Goal: Task Accomplishment & Management: Use online tool/utility

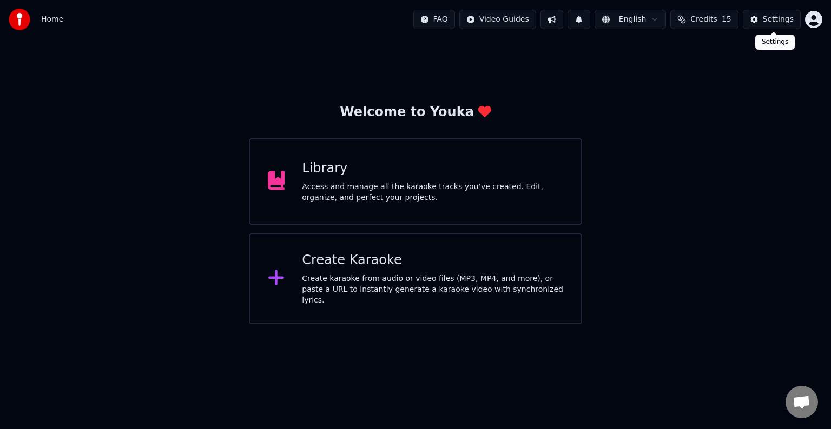
click at [785, 19] on div "Settings" at bounding box center [778, 19] width 31 height 11
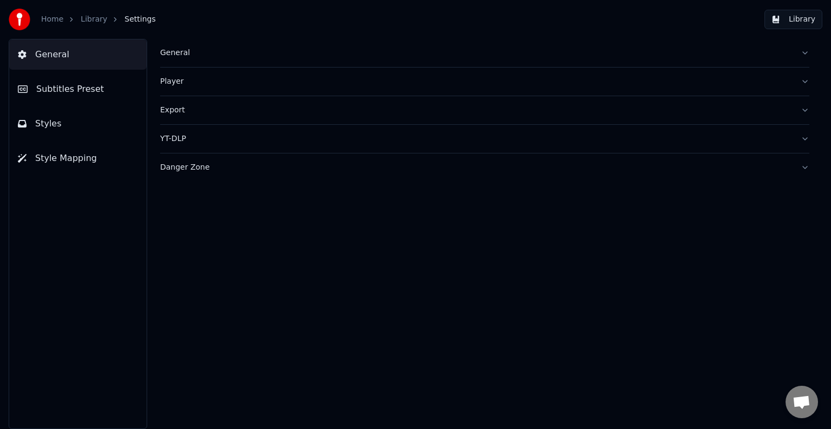
click at [85, 156] on span "Style Mapping" at bounding box center [66, 158] width 62 height 13
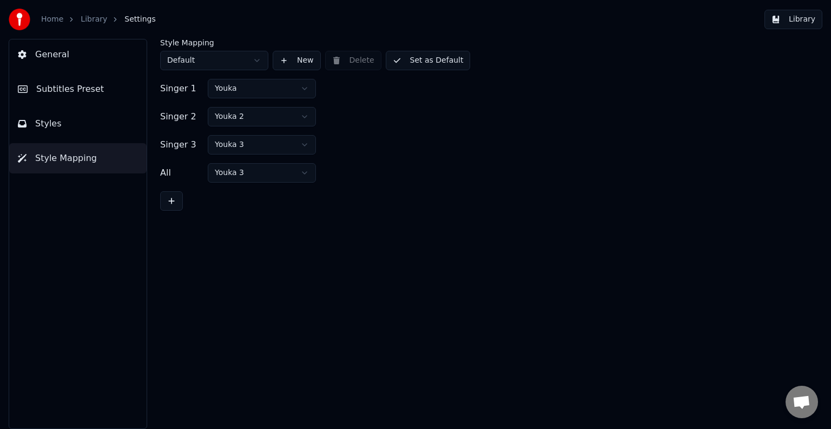
click at [219, 148] on html "Home Library Settings Library General Subtitles Preset Styles Style Mapping Sty…" at bounding box center [415, 214] width 831 height 429
click at [439, 61] on button "Set as Default" at bounding box center [428, 60] width 85 height 19
click at [52, 55] on span "General" at bounding box center [52, 54] width 34 height 13
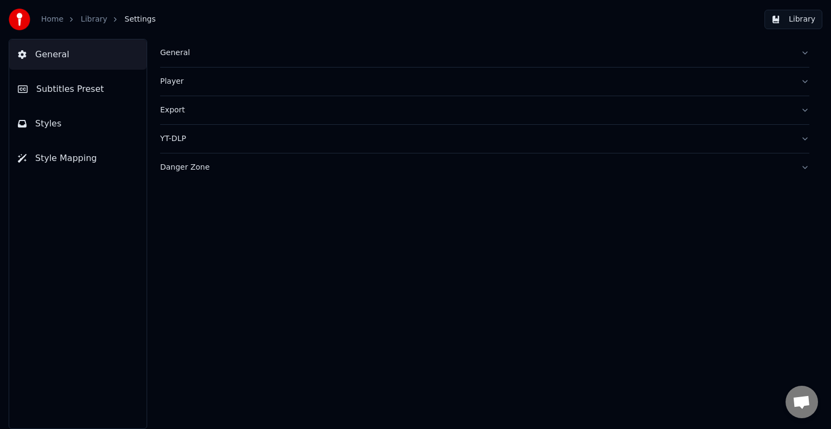
click at [161, 50] on div "General" at bounding box center [476, 53] width 632 height 11
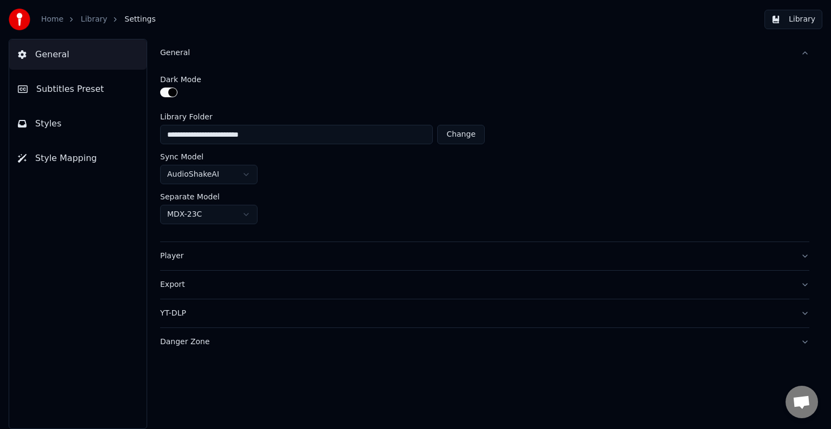
click at [167, 91] on button "button" at bounding box center [168, 93] width 17 height 10
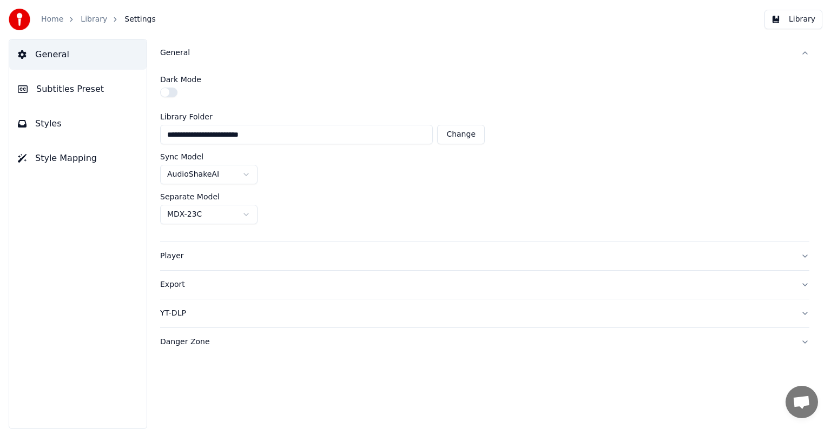
click at [91, 18] on link "Library" at bounding box center [94, 19] width 27 height 11
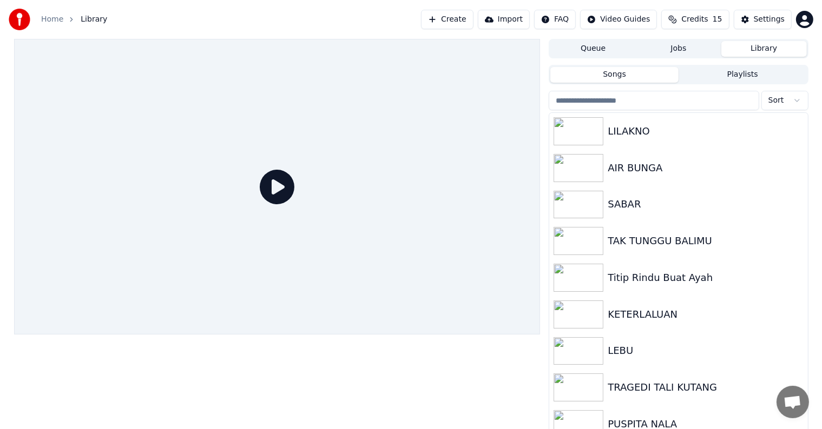
click at [468, 22] on button "Create" at bounding box center [447, 19] width 52 height 19
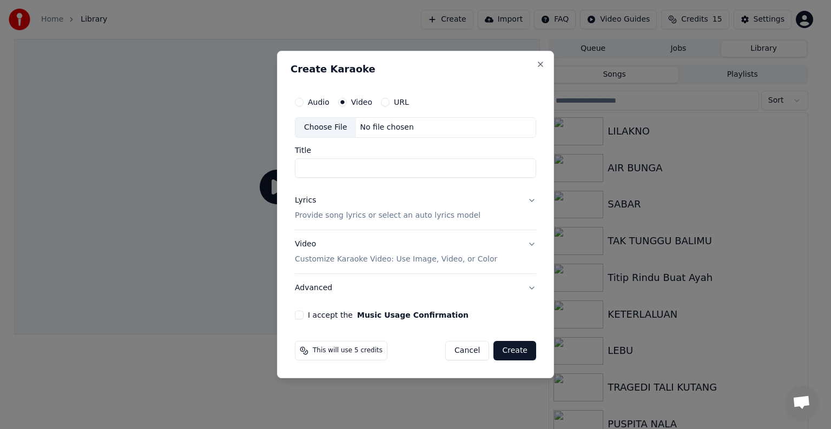
click at [429, 124] on div "Choose File No file chosen" at bounding box center [415, 127] width 241 height 21
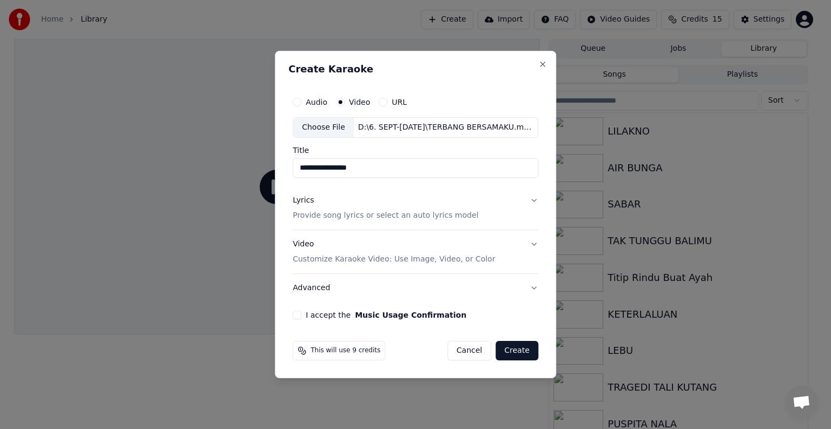
type input "**********"
click at [529, 199] on button "Lyrics Provide song lyrics or select an auto lyrics model" at bounding box center [416, 208] width 246 height 43
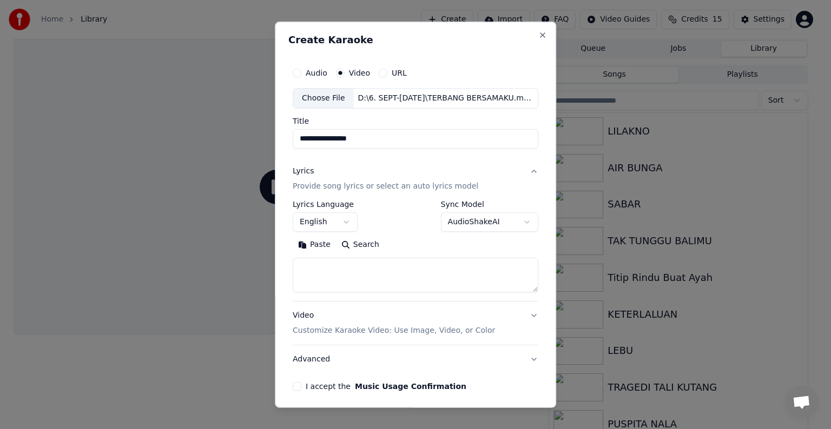
click at [346, 221] on body "**********" at bounding box center [411, 214] width 822 height 429
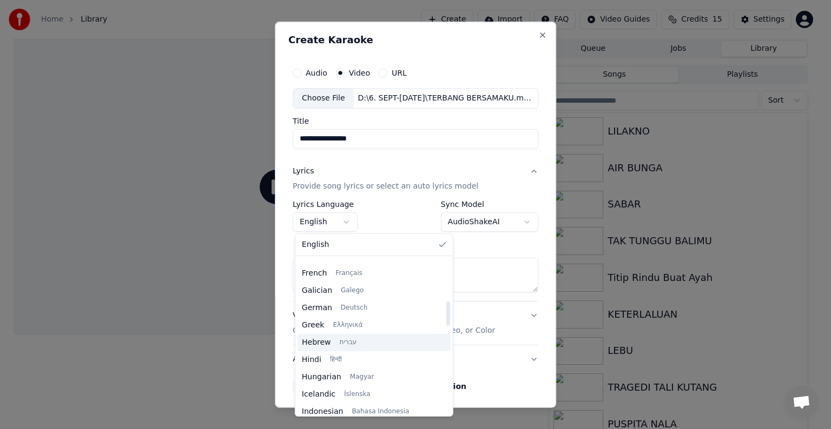
scroll to position [324, 0]
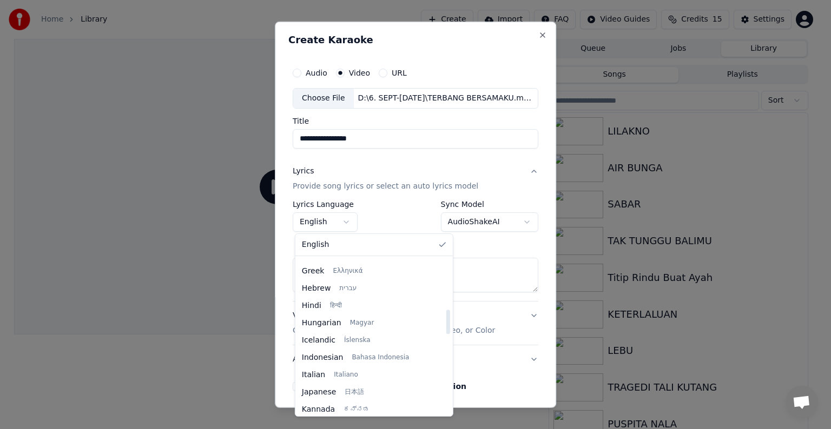
select select "**"
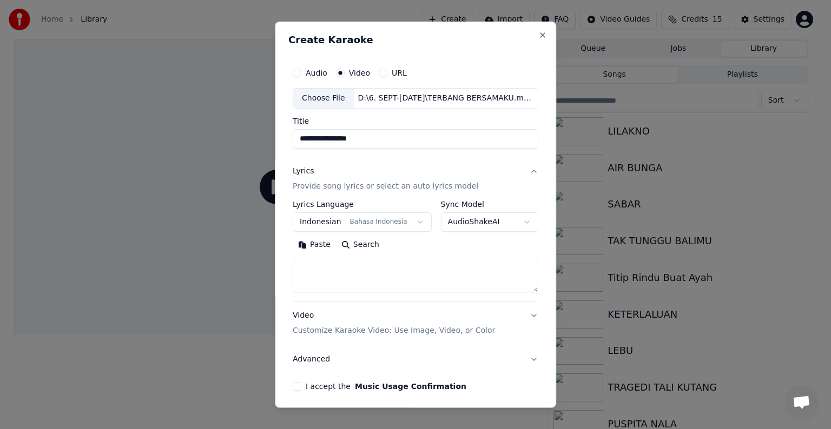
click at [376, 274] on textarea at bounding box center [416, 275] width 246 height 35
paste textarea "**********"
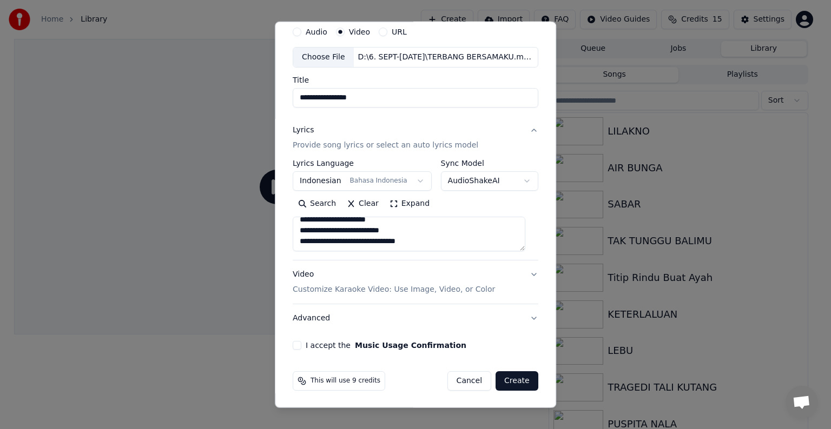
type textarea "**********"
click at [431, 287] on p "Customize Karaoke Video: Use Image, Video, or Color" at bounding box center [394, 289] width 202 height 11
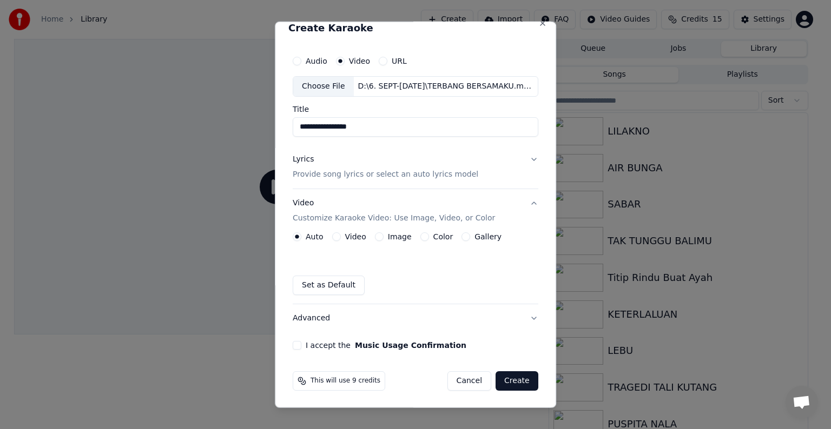
scroll to position [12, 0]
click at [346, 238] on label "Video" at bounding box center [355, 237] width 21 height 8
click at [341, 238] on button "Video" at bounding box center [336, 237] width 9 height 9
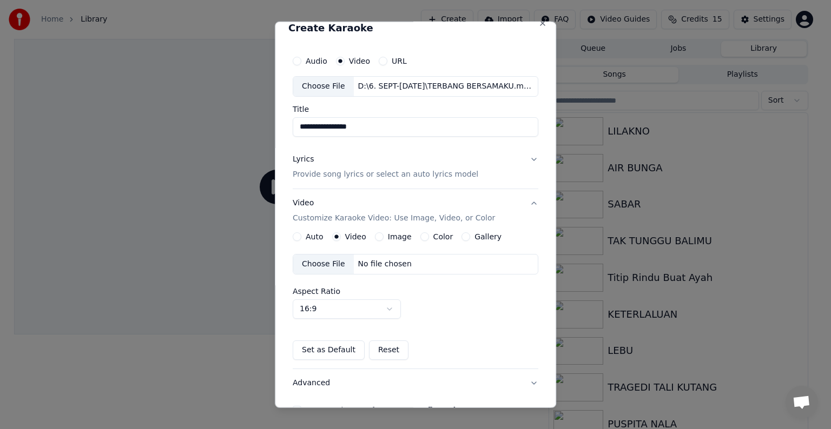
click at [385, 262] on div "No file chosen" at bounding box center [385, 264] width 62 height 11
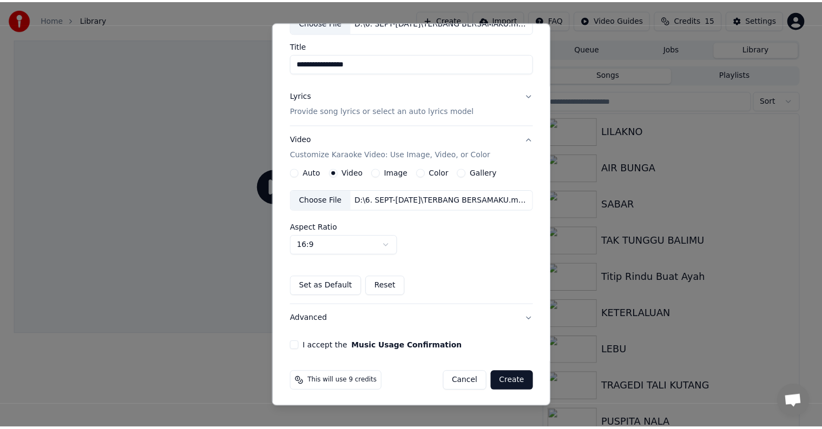
scroll to position [76, 0]
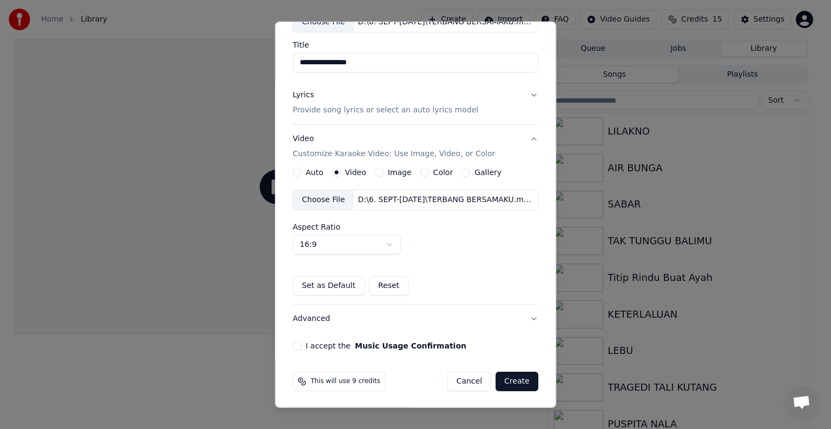
click at [296, 342] on button "I accept the Music Usage Confirmation" at bounding box center [297, 346] width 9 height 9
click at [511, 381] on button "Create" at bounding box center [516, 381] width 43 height 19
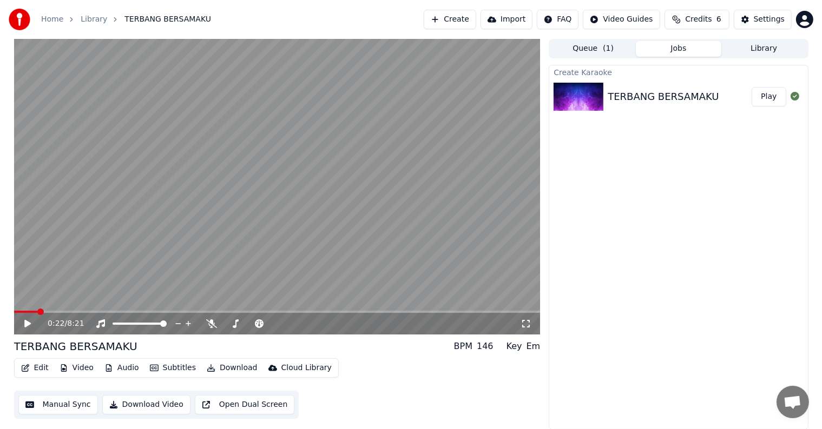
scroll to position [0, 0]
click at [206, 324] on icon at bounding box center [211, 324] width 11 height 9
click at [24, 309] on span at bounding box center [27, 312] width 6 height 6
click at [54, 405] on button "Manual Sync" at bounding box center [58, 404] width 80 height 19
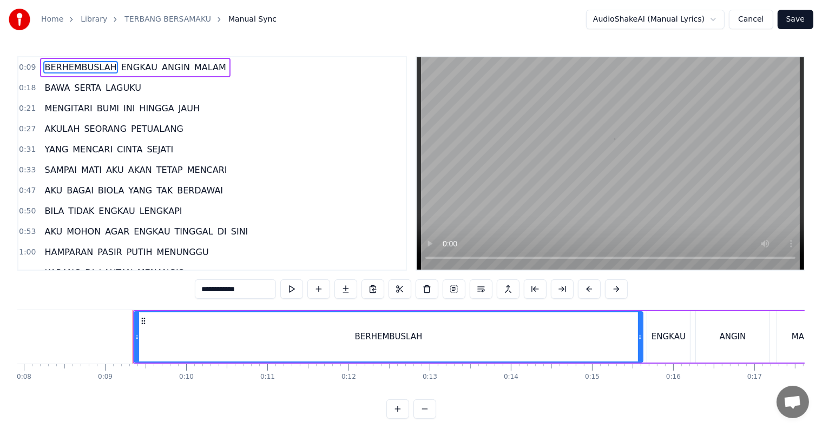
scroll to position [0, 703]
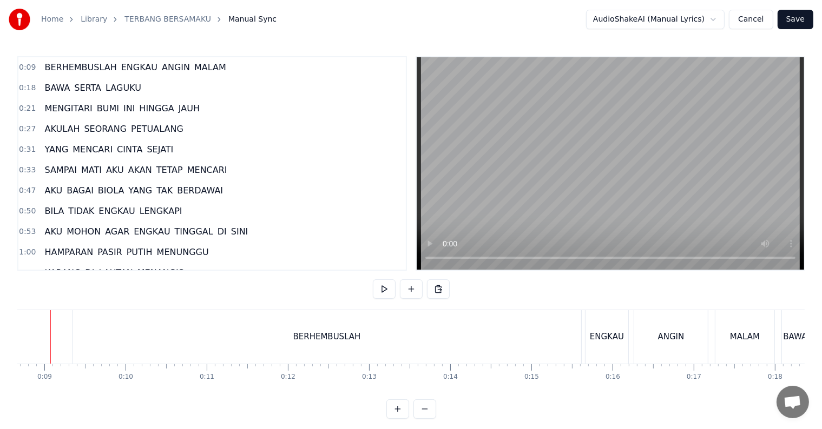
scroll to position [0, 681]
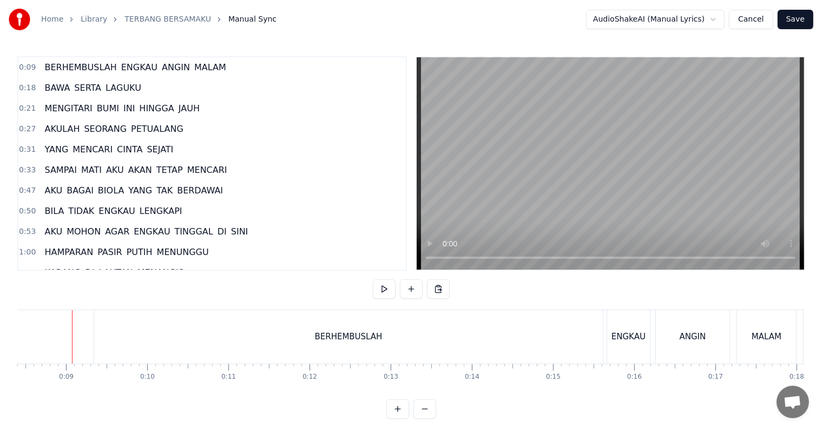
click at [136, 337] on div "BERHEMBUSLAH" at bounding box center [348, 337] width 508 height 54
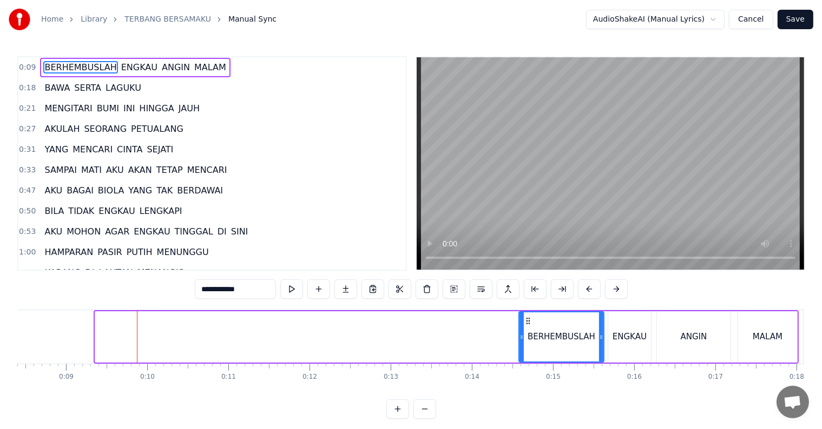
drag, startPoint x: 98, startPoint y: 340, endPoint x: 521, endPoint y: 340, distance: 423.5
click at [521, 340] on icon at bounding box center [521, 337] width 4 height 9
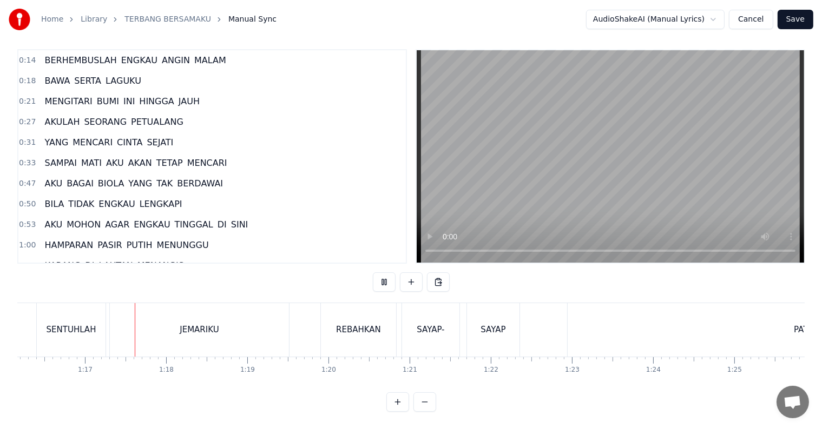
scroll to position [0, 6192]
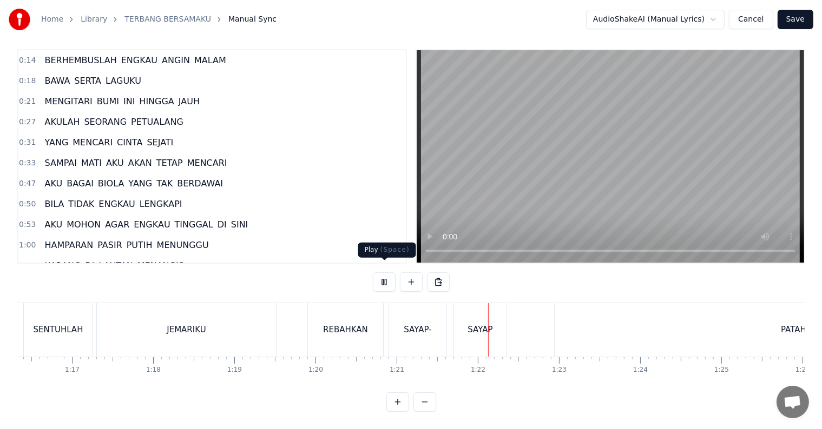
click at [388, 273] on button at bounding box center [384, 282] width 23 height 19
click at [421, 324] on div "SAYAP-" at bounding box center [417, 330] width 28 height 12
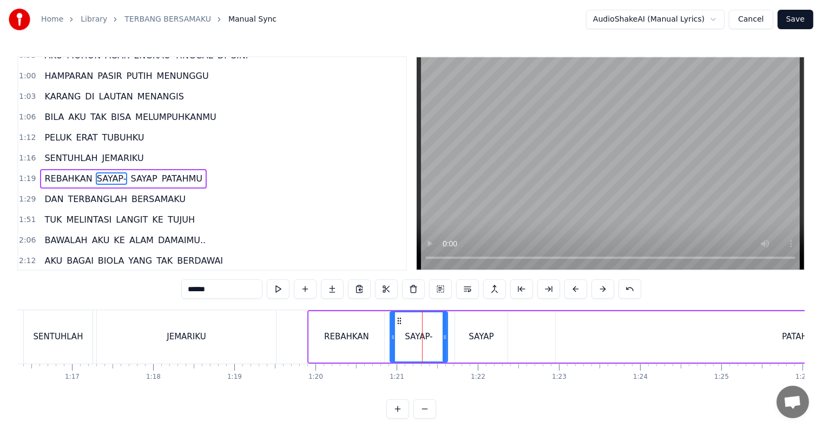
scroll to position [182, 0]
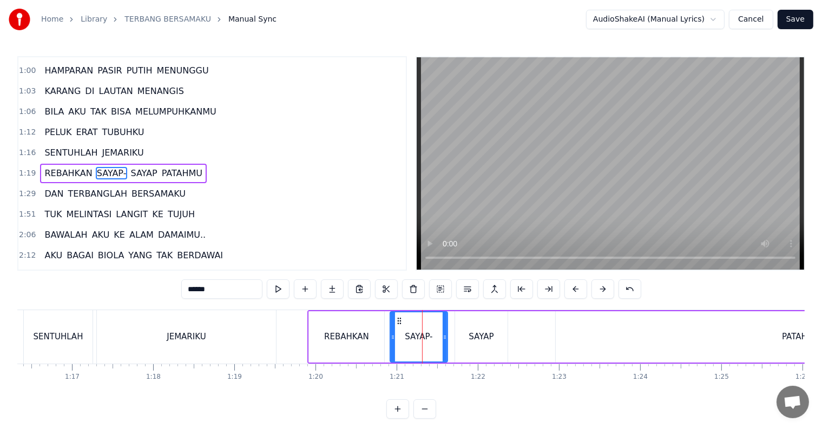
click at [244, 288] on input "******" at bounding box center [221, 289] width 81 height 19
type input "*****"
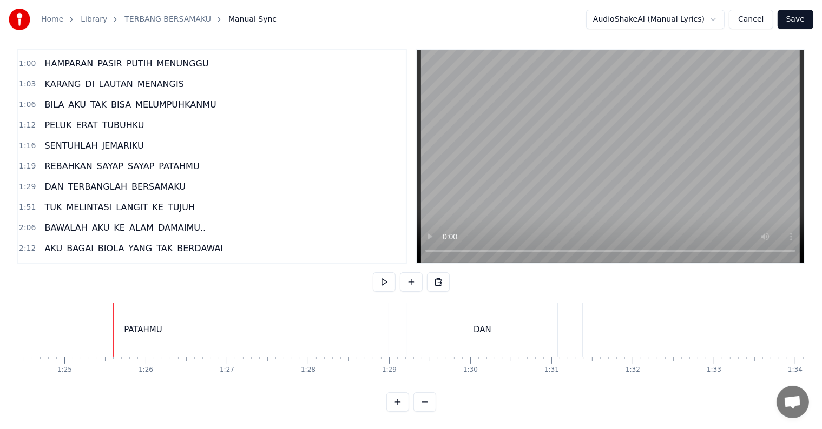
scroll to position [0, 6877]
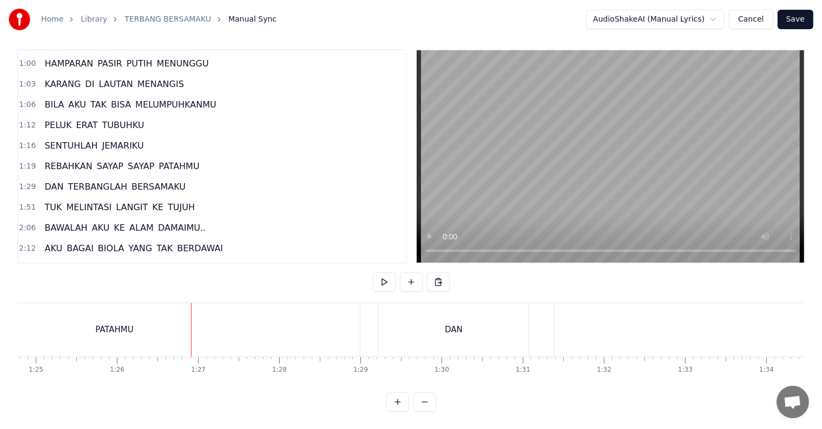
click at [56, 322] on div "PATAHMU" at bounding box center [114, 330] width 491 height 54
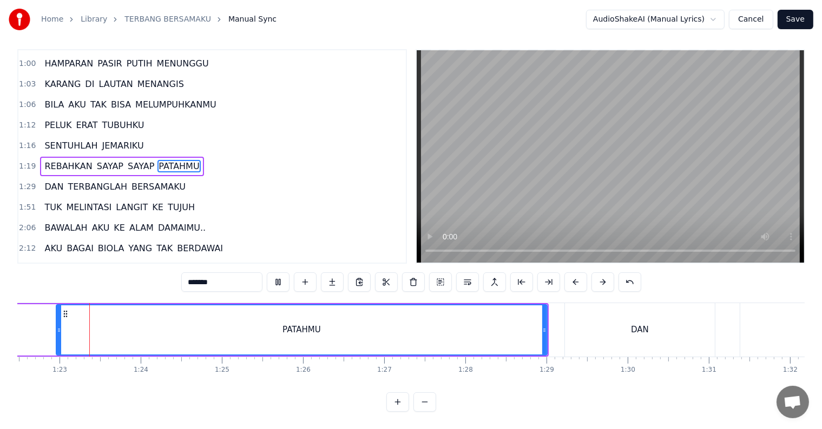
scroll to position [0, 6690]
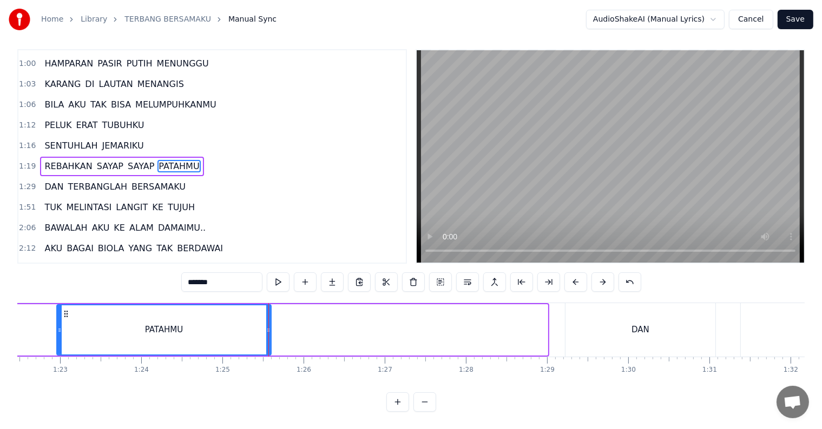
drag, startPoint x: 545, startPoint y: 322, endPoint x: 268, endPoint y: 323, distance: 276.4
click at [268, 326] on icon at bounding box center [268, 330] width 4 height 9
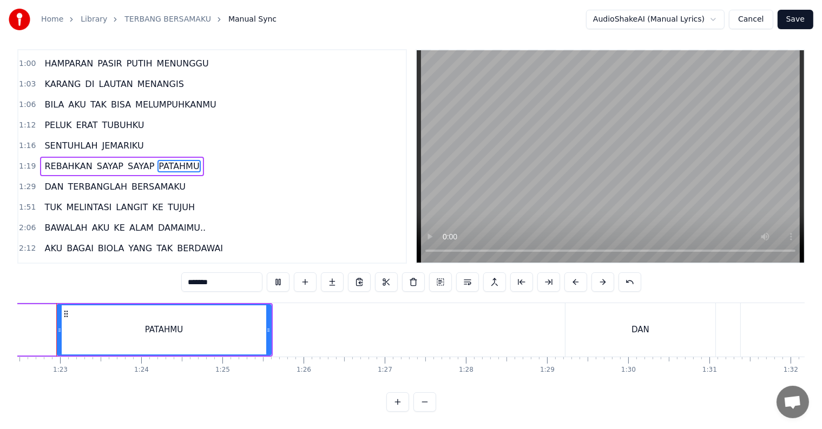
scroll to position [0, 6674]
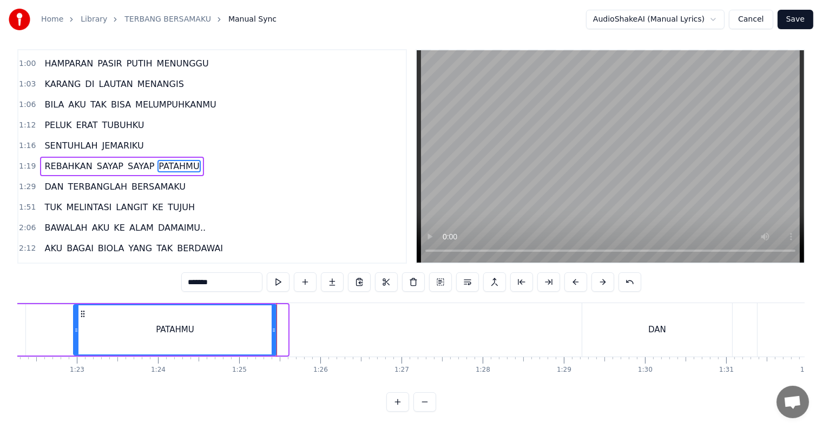
drag, startPoint x: 283, startPoint y: 324, endPoint x: 274, endPoint y: 322, distance: 10.0
click at [274, 326] on icon at bounding box center [273, 330] width 4 height 9
click at [229, 274] on input "*******" at bounding box center [221, 282] width 81 height 19
type input "*********"
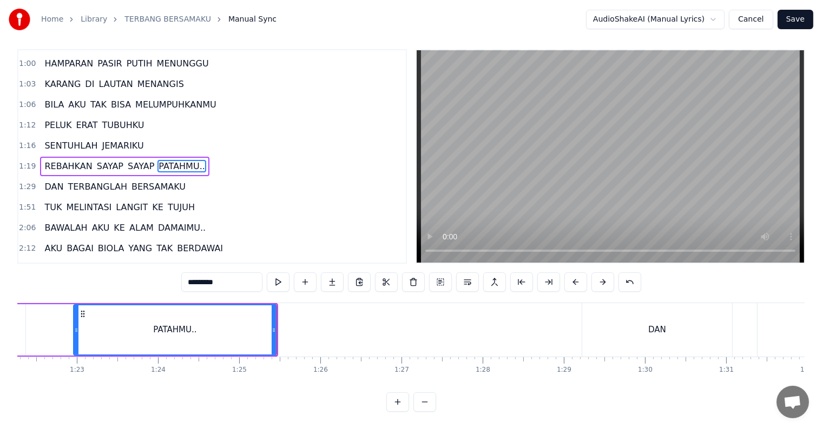
click at [133, 312] on div "PATAHMU.." at bounding box center [175, 330] width 202 height 49
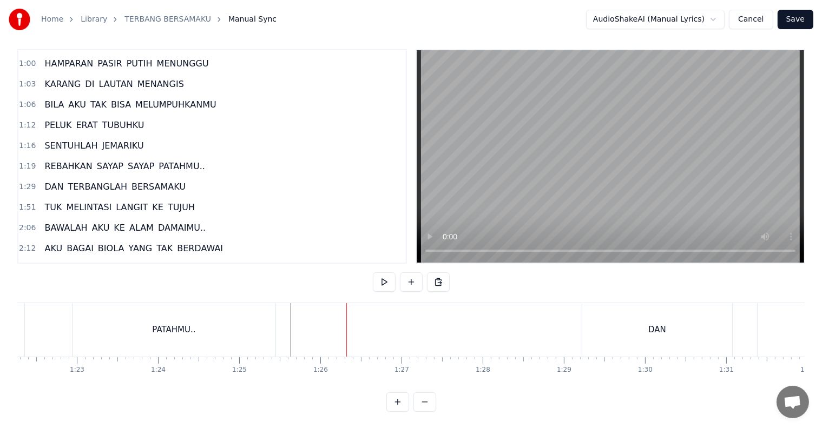
click at [632, 322] on div "DAN" at bounding box center [657, 330] width 150 height 54
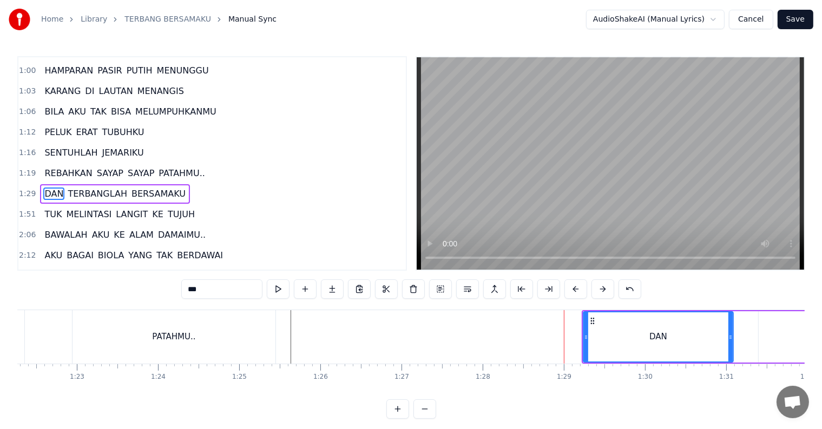
scroll to position [202, 0]
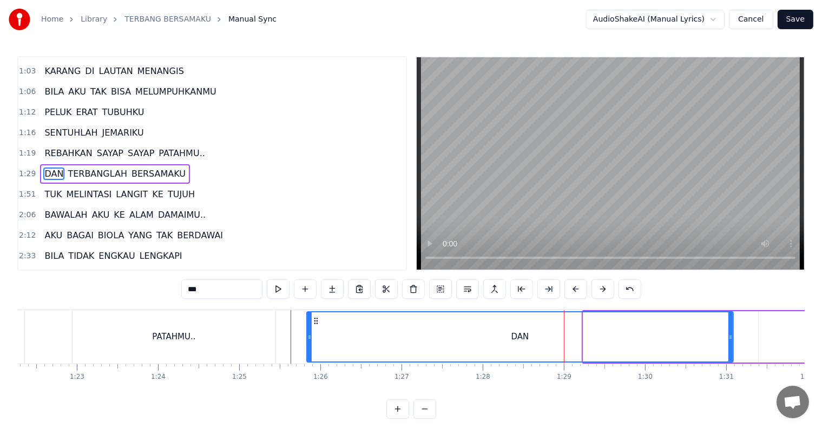
drag, startPoint x: 585, startPoint y: 335, endPoint x: 308, endPoint y: 340, distance: 276.4
click at [308, 340] on icon at bounding box center [309, 337] width 4 height 9
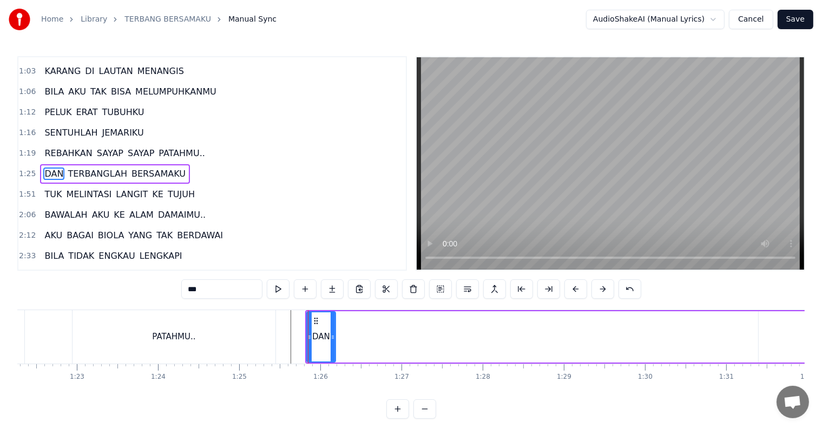
drag, startPoint x: 731, startPoint y: 334, endPoint x: 333, endPoint y: 344, distance: 397.6
click at [333, 344] on div at bounding box center [332, 337] width 4 height 49
click at [313, 339] on icon at bounding box center [314, 337] width 4 height 9
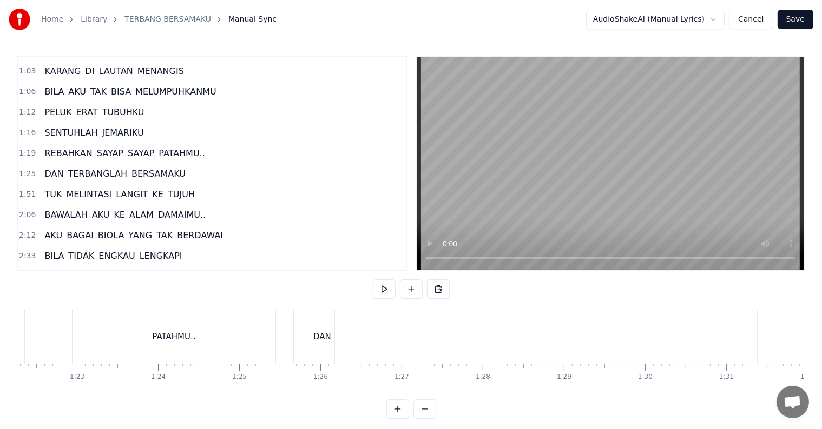
scroll to position [16, 0]
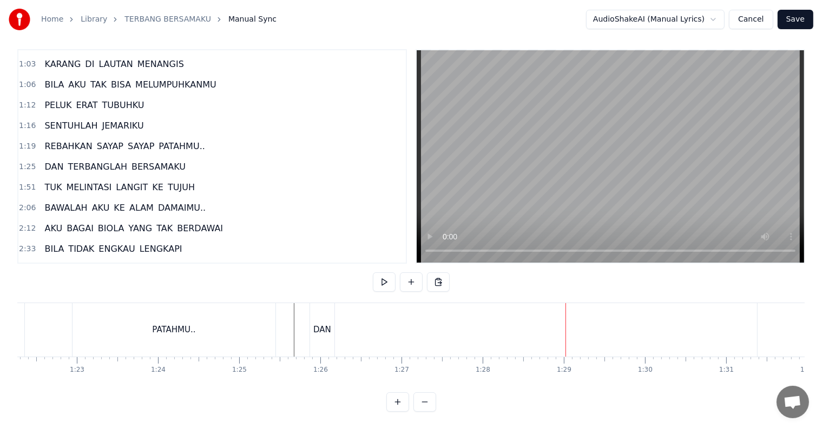
click at [82, 161] on span "TERBANGLAH" at bounding box center [98, 167] width 62 height 12
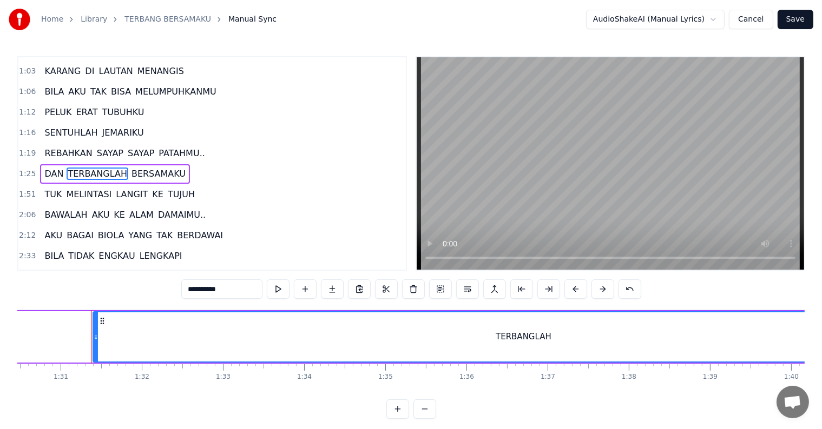
scroll to position [0, 7358]
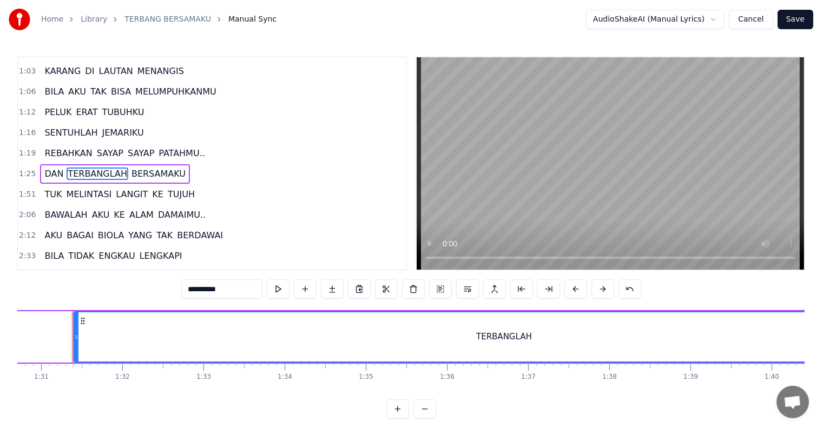
click at [400, 352] on div "TERBANGLAH" at bounding box center [503, 337] width 859 height 49
click at [128, 341] on div "TERBANGLAH" at bounding box center [503, 337] width 859 height 49
drag, startPoint x: 75, startPoint y: 339, endPoint x: 6, endPoint y: 338, distance: 68.7
click at [6, 338] on div "Home Library TERBANG BERSAMAKU Manual Sync AudioShakeAI (Manual Lyrics) Cancel …" at bounding box center [411, 209] width 822 height 419
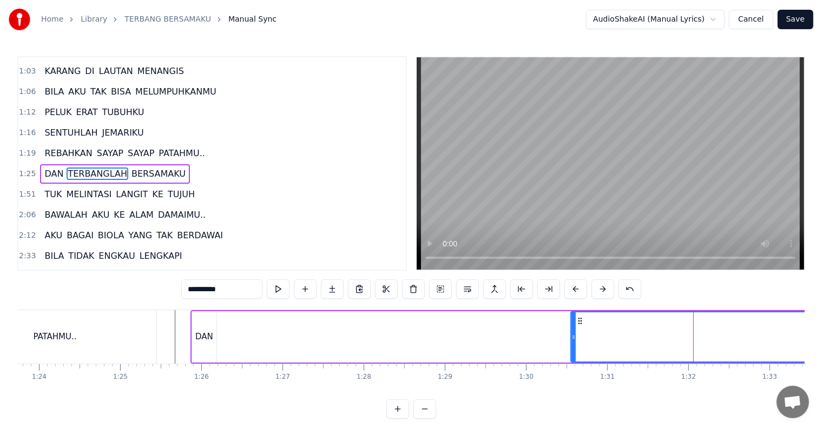
scroll to position [0, 6724]
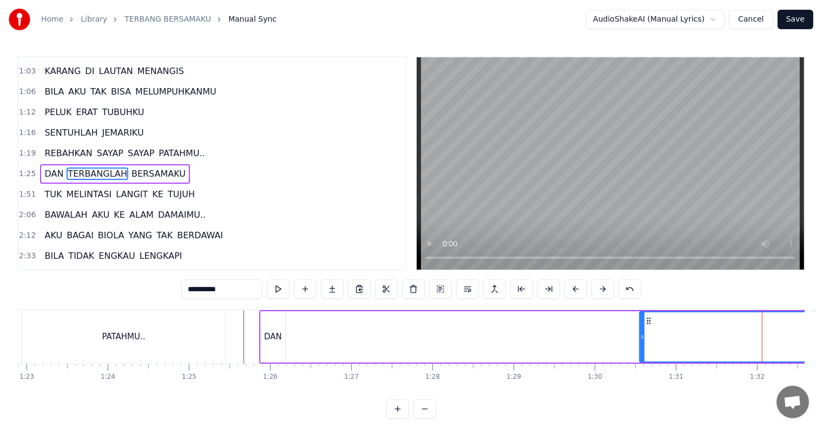
click at [270, 344] on div "DAN" at bounding box center [273, 337] width 24 height 51
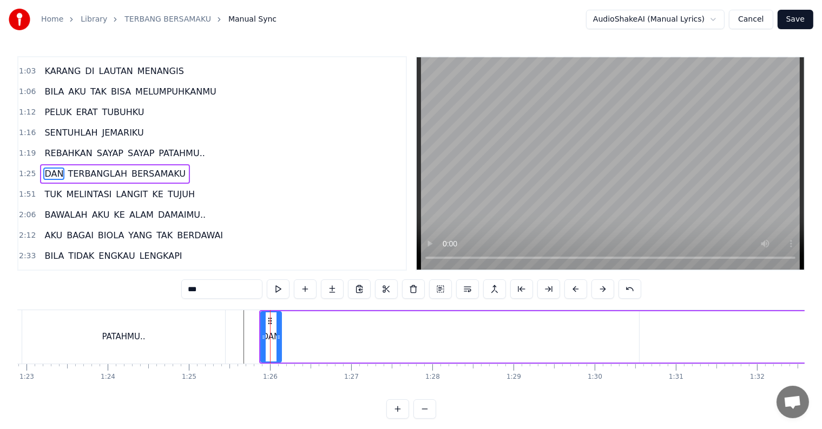
click at [277, 342] on div at bounding box center [278, 337] width 4 height 49
type input "**********"
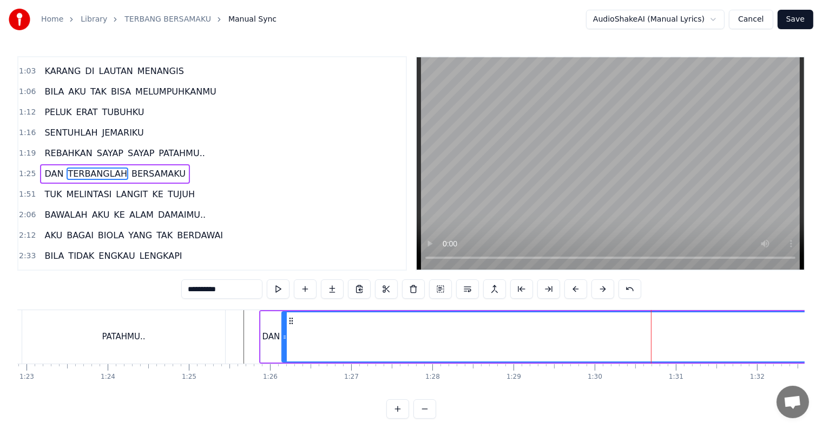
drag, startPoint x: 642, startPoint y: 337, endPoint x: 285, endPoint y: 343, distance: 357.5
click at [285, 343] on div at bounding box center [284, 337] width 4 height 49
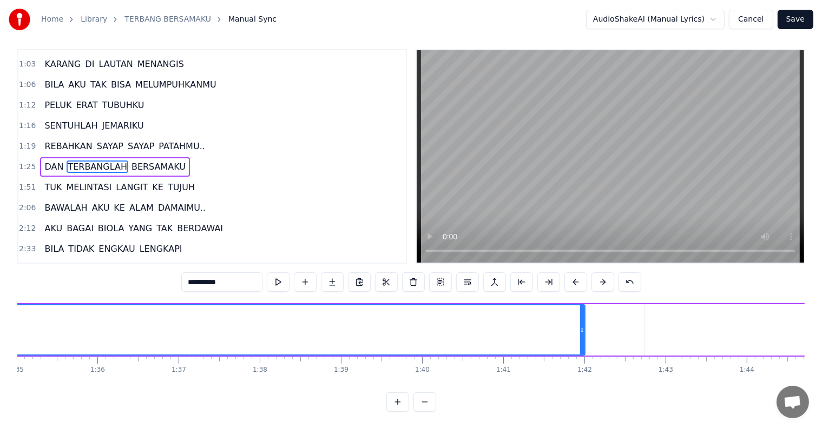
scroll to position [0, 7753]
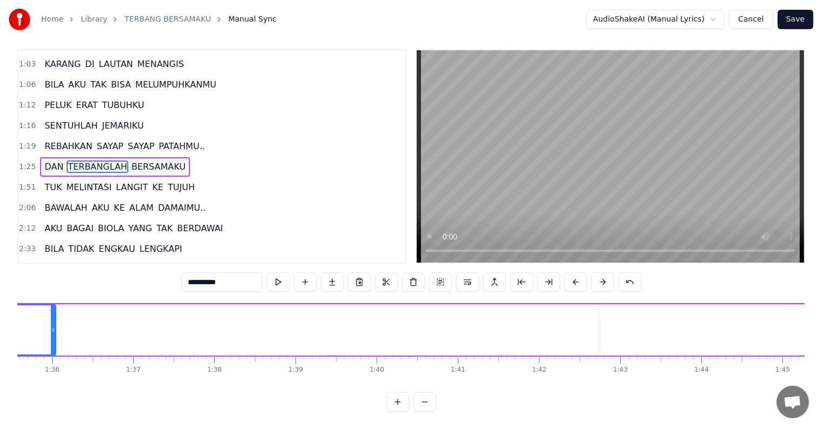
drag, startPoint x: 535, startPoint y: 321, endPoint x: 51, endPoint y: 317, distance: 484.1
click at [51, 326] on icon at bounding box center [53, 330] width 4 height 9
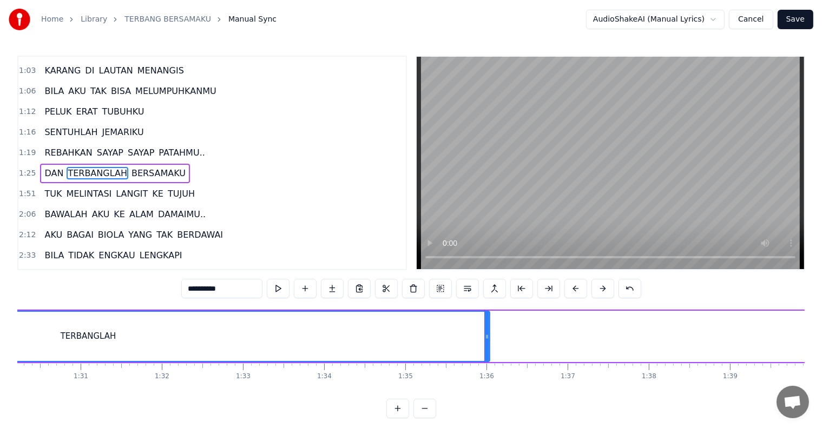
scroll to position [0, 7410]
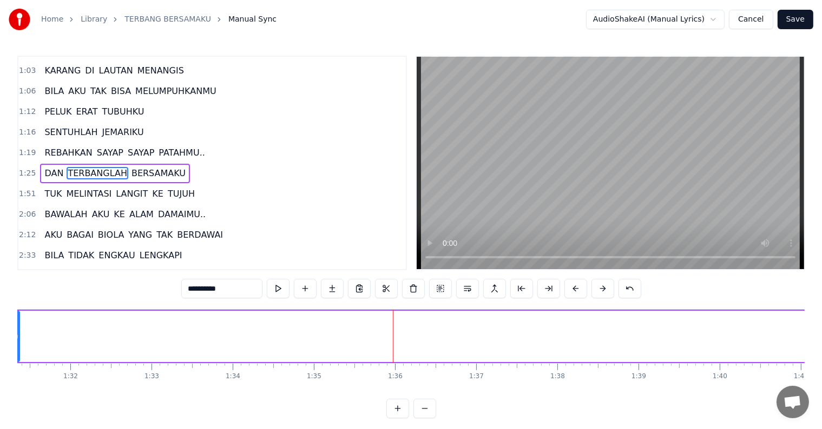
drag, startPoint x: 396, startPoint y: 342, endPoint x: 17, endPoint y: 317, distance: 379.4
click at [17, 317] on div at bounding box center [17, 336] width 4 height 49
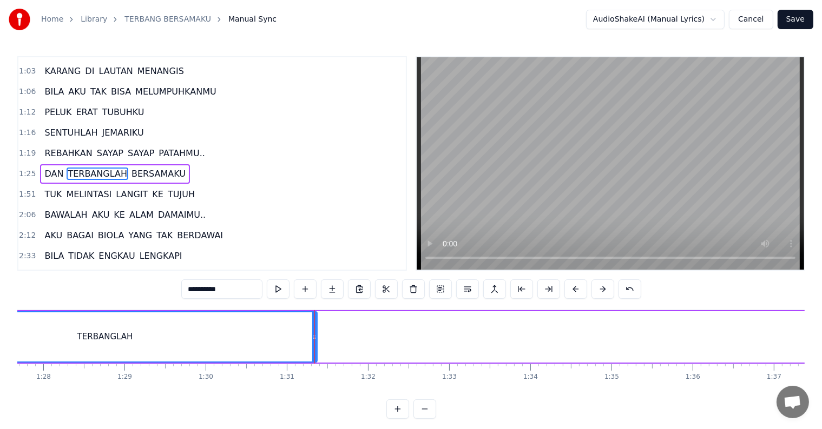
scroll to position [0, 7113]
click at [314, 337] on div at bounding box center [314, 337] width 1 height 54
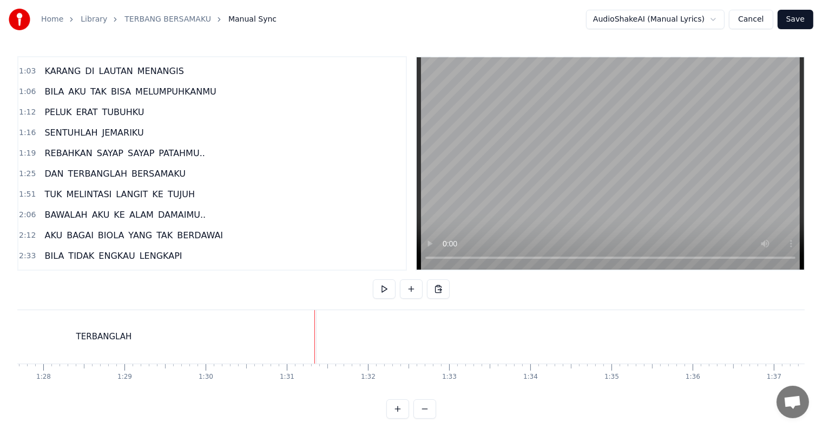
click at [283, 337] on div "TERBANGLAH" at bounding box center [104, 337] width 424 height 54
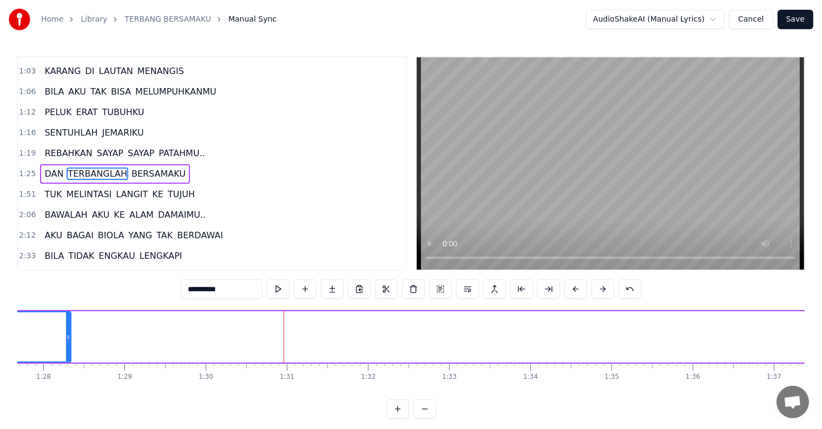
drag, startPoint x: 313, startPoint y: 340, endPoint x: 67, endPoint y: 340, distance: 245.5
click at [67, 340] on icon at bounding box center [68, 337] width 4 height 9
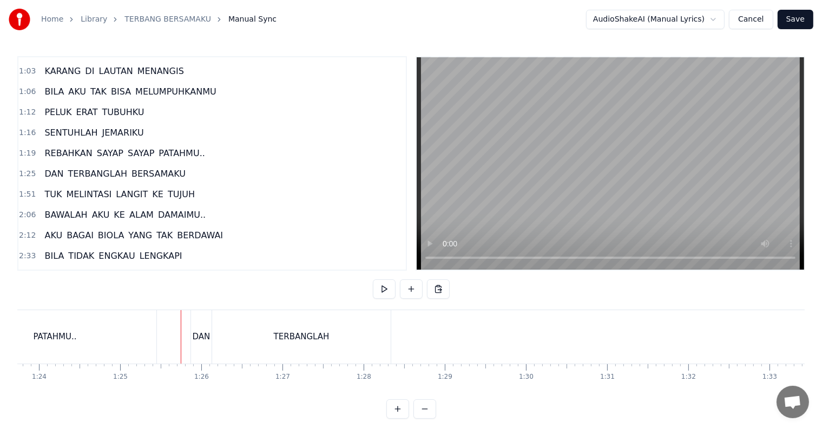
scroll to position [16, 0]
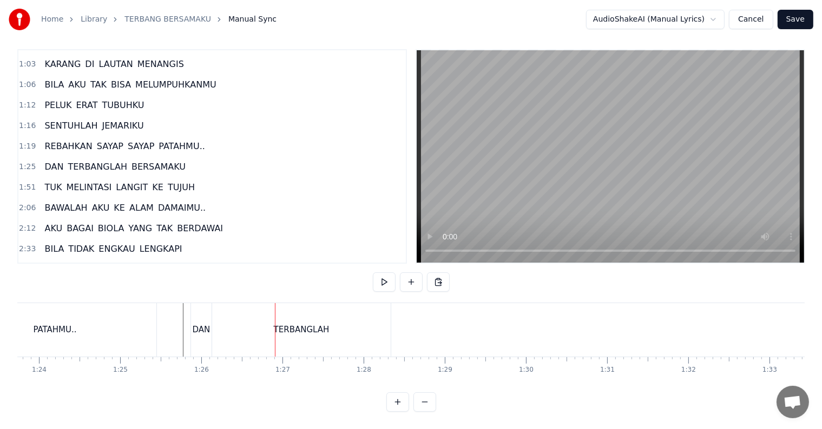
click at [385, 327] on div "TERBANGLAH" at bounding box center [301, 330] width 178 height 54
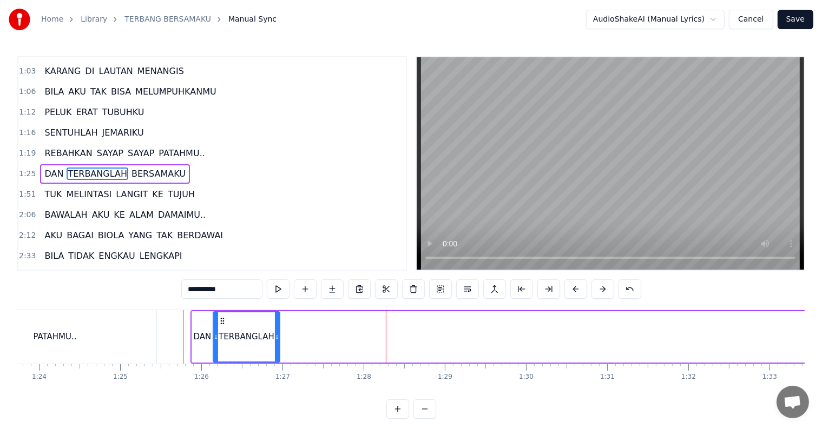
drag, startPoint x: 389, startPoint y: 340, endPoint x: 277, endPoint y: 336, distance: 112.0
click at [277, 336] on icon at bounding box center [277, 337] width 4 height 9
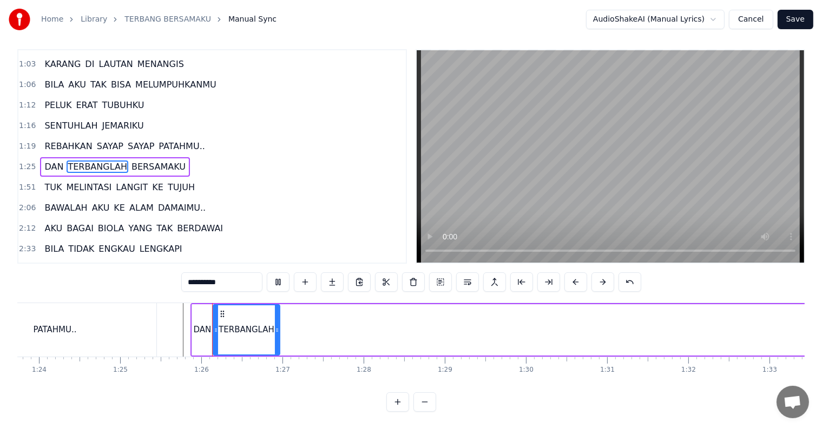
scroll to position [16, 0]
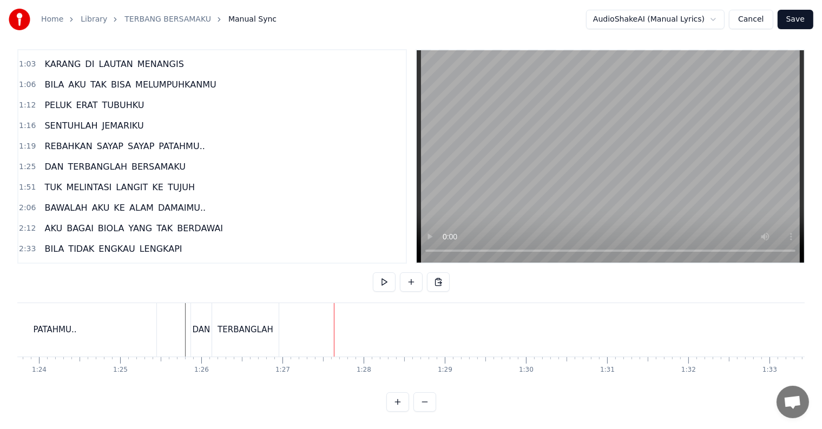
click at [130, 161] on span "BERSAMAKU" at bounding box center [158, 167] width 56 height 12
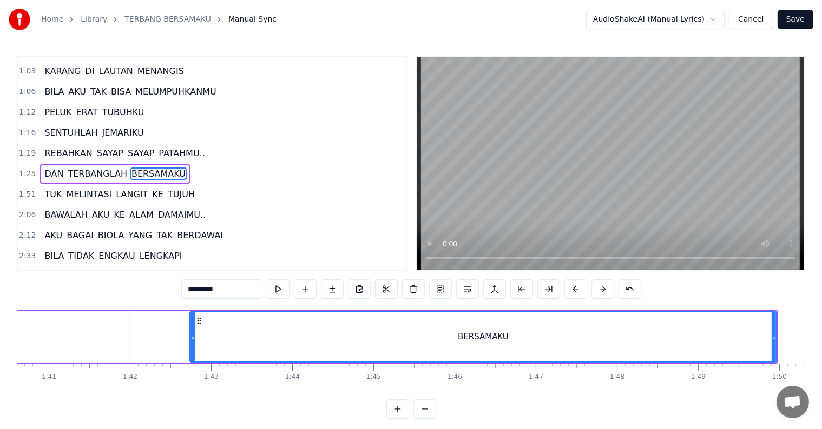
scroll to position [0, 8220]
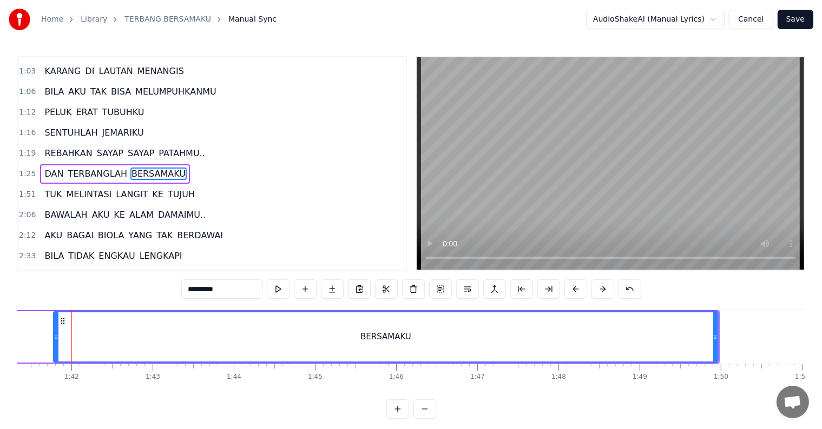
drag, startPoint x: 135, startPoint y: 342, endPoint x: 57, endPoint y: 333, distance: 78.4
click at [57, 333] on div at bounding box center [56, 337] width 4 height 49
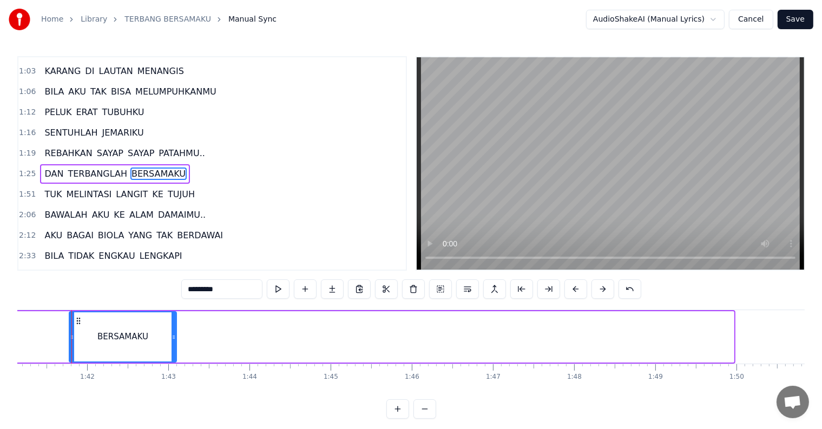
drag, startPoint x: 728, startPoint y: 340, endPoint x: 156, endPoint y: 334, distance: 571.7
click at [171, 334] on icon at bounding box center [173, 337] width 4 height 9
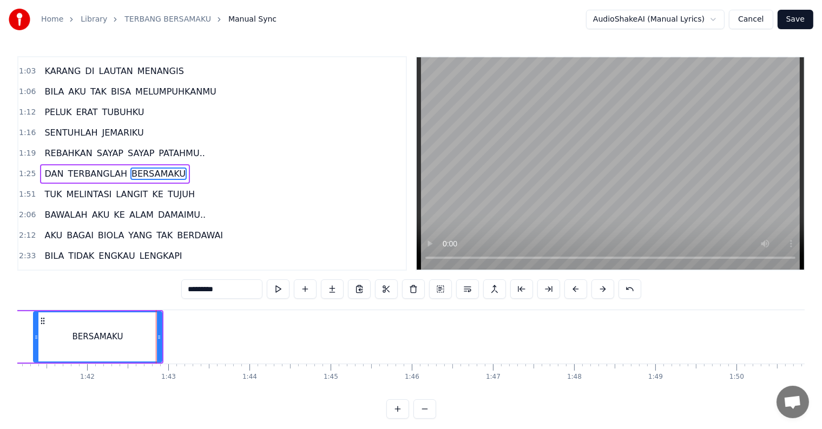
drag, startPoint x: 70, startPoint y: 340, endPoint x: 30, endPoint y: 337, distance: 40.1
click at [34, 337] on icon at bounding box center [36, 337] width 4 height 9
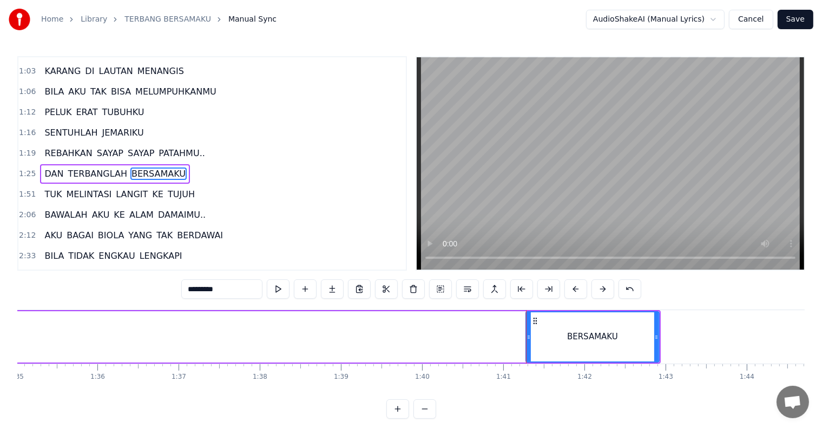
scroll to position [0, 7685]
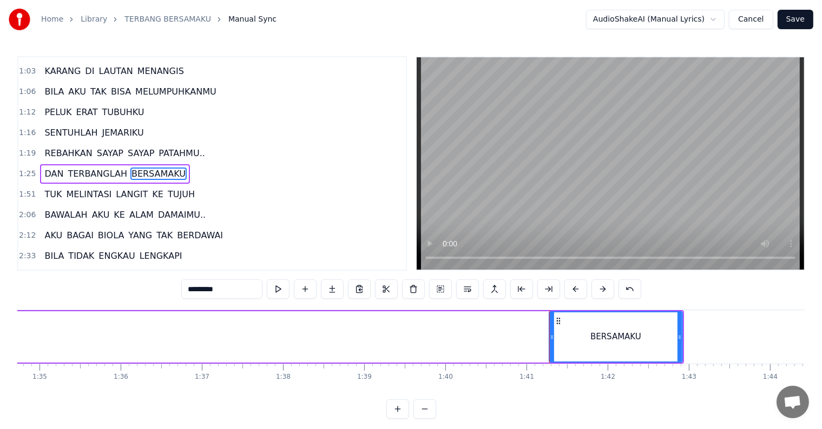
click at [597, 343] on div "BERSAMAKU" at bounding box center [615, 337] width 51 height 12
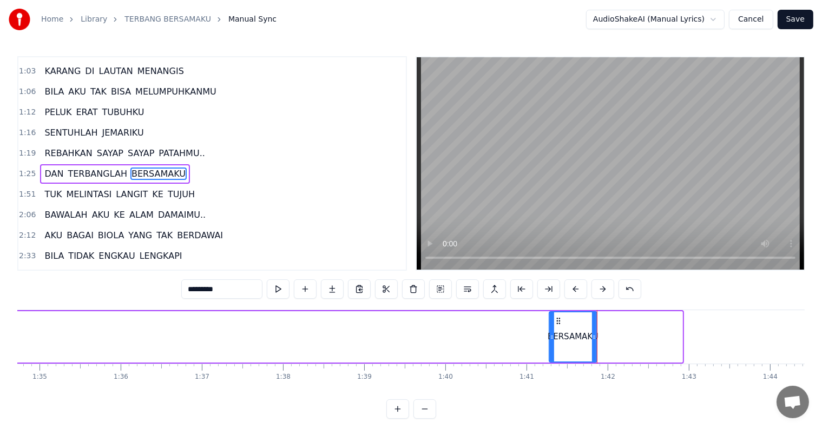
drag, startPoint x: 678, startPoint y: 337, endPoint x: 592, endPoint y: 345, distance: 85.8
click at [592, 345] on div at bounding box center [594, 337] width 4 height 49
click at [392, 289] on button at bounding box center [386, 289] width 23 height 19
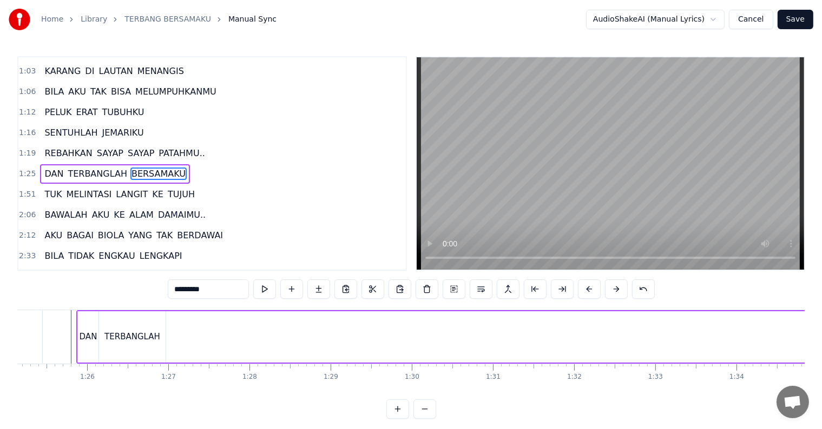
scroll to position [0, 6861]
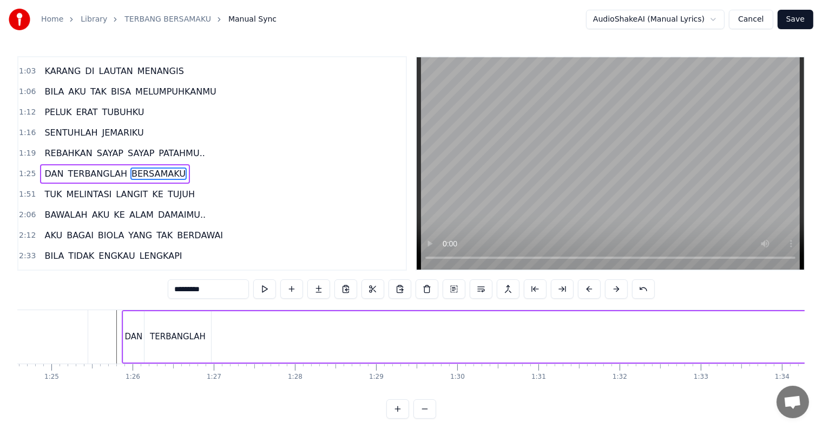
click at [214, 333] on div "DAN TERBANGLAH BERSAMAKU" at bounding box center [772, 337] width 1300 height 54
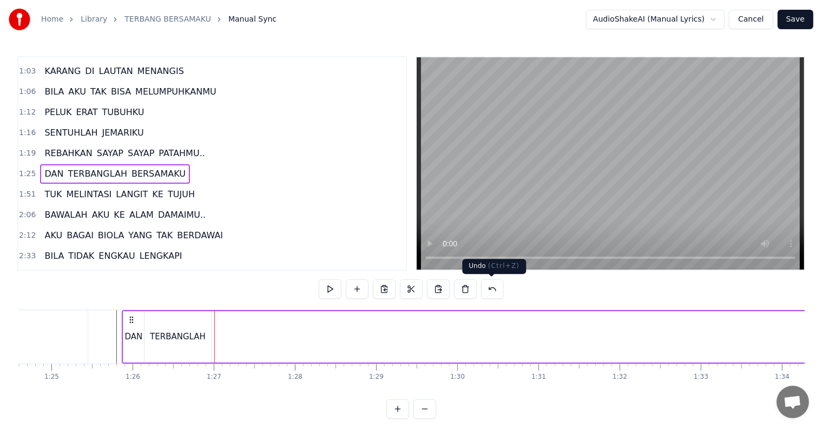
click at [489, 293] on button at bounding box center [492, 289] width 23 height 19
click at [485, 287] on button at bounding box center [478, 289] width 23 height 19
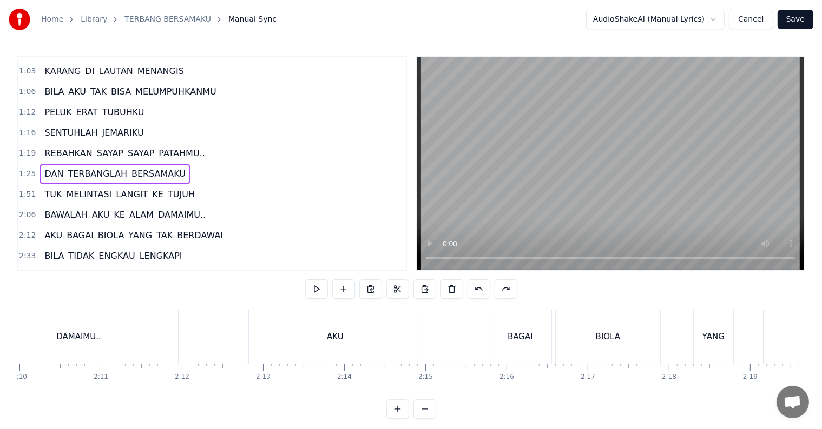
scroll to position [0, 10155]
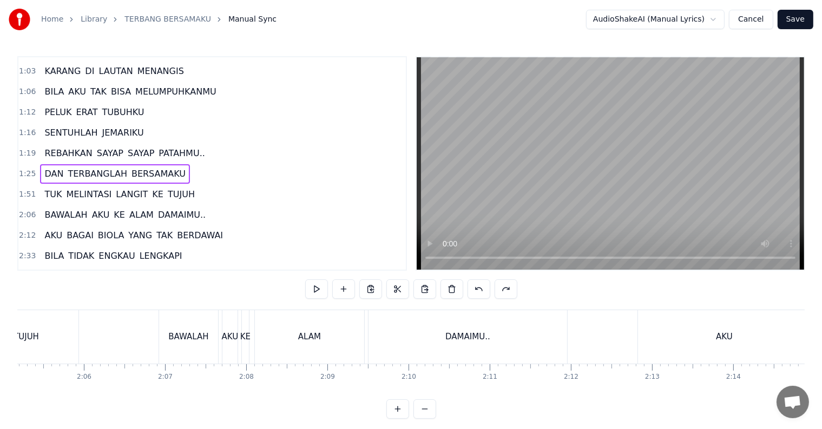
click at [136, 168] on span "BERSAMAKU" at bounding box center [158, 174] width 56 height 12
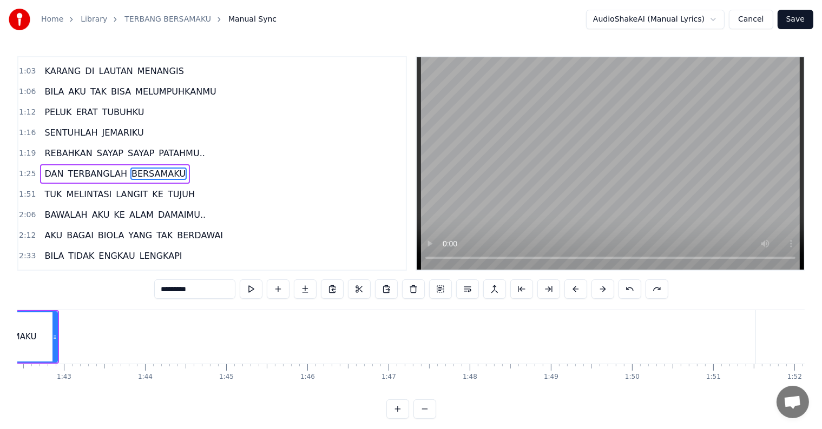
scroll to position [0, 8201]
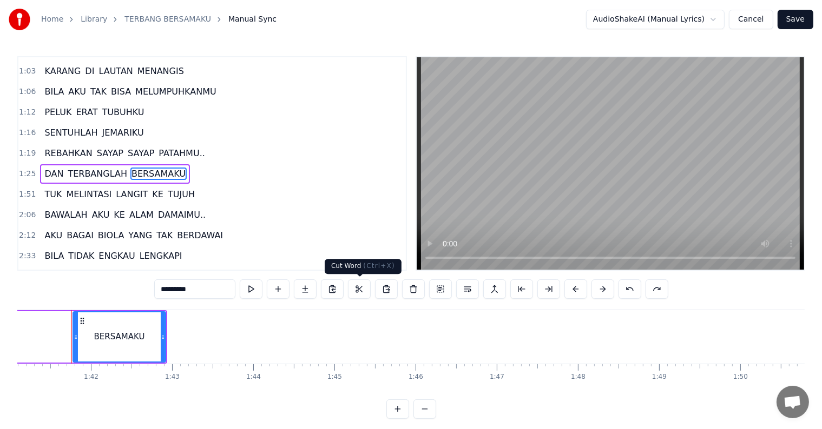
click at [355, 288] on button at bounding box center [359, 289] width 23 height 19
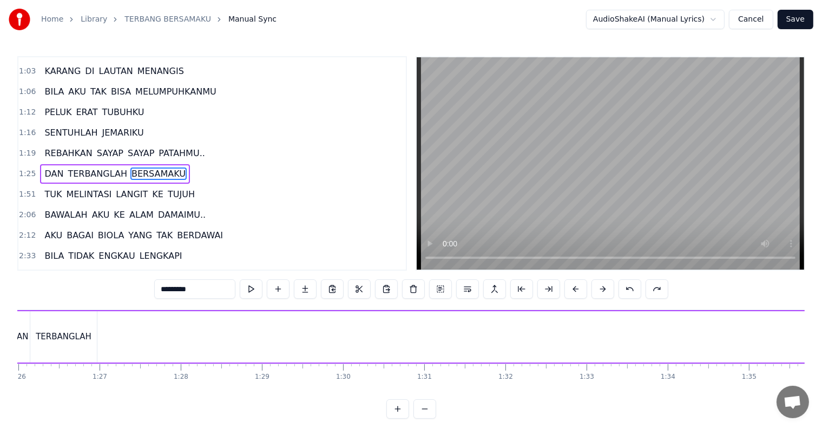
scroll to position [0, 6930]
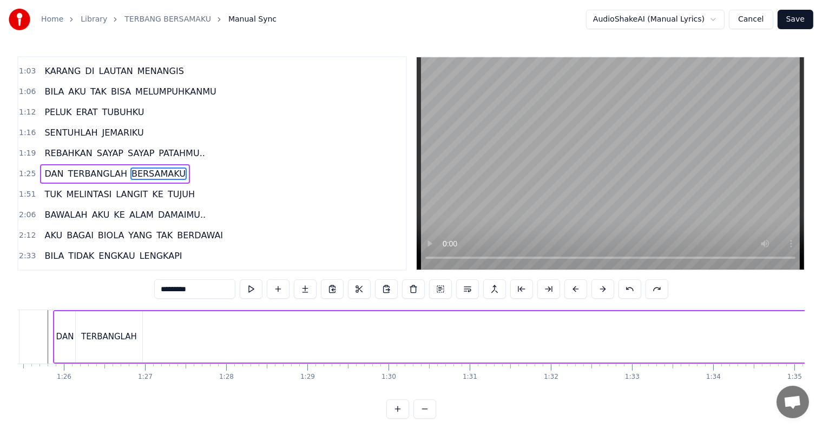
click at [143, 343] on div "DAN TERBANGLAH BERSAMAKU" at bounding box center [745, 337] width 1385 height 54
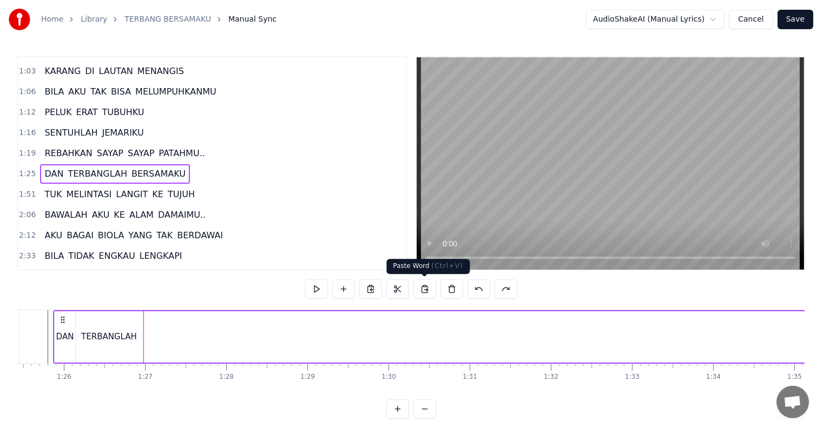
click at [424, 287] on button at bounding box center [424, 289] width 23 height 19
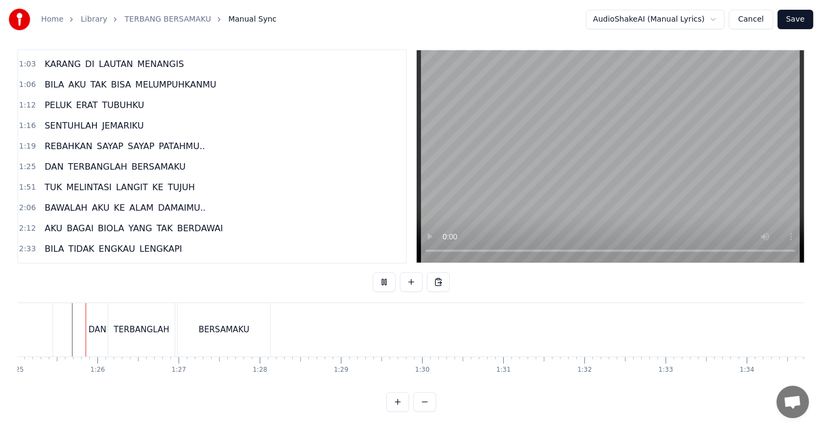
scroll to position [16, 0]
click at [226, 329] on div "BERSAMAKU" at bounding box center [228, 330] width 92 height 54
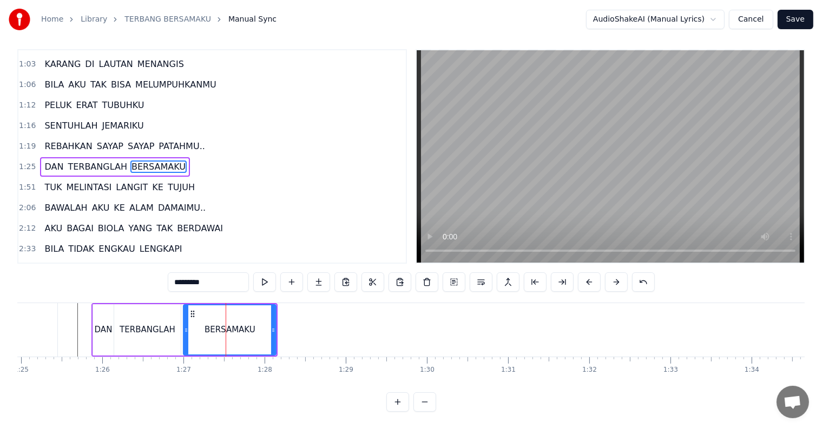
scroll to position [0, 0]
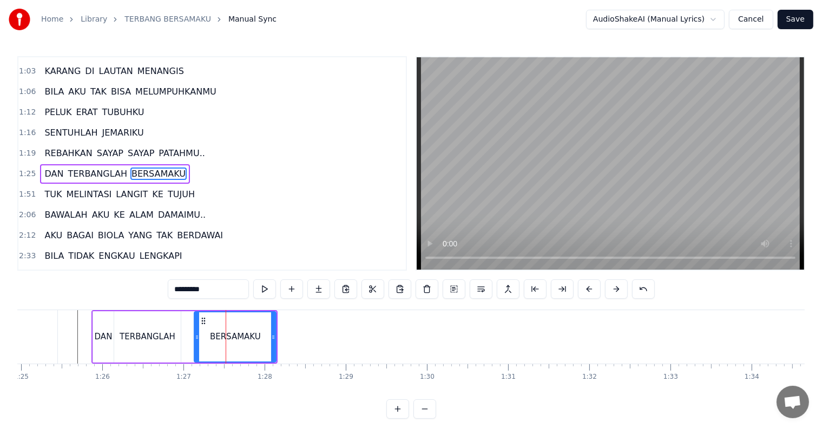
drag, startPoint x: 183, startPoint y: 341, endPoint x: 195, endPoint y: 342, distance: 11.4
click at [195, 342] on div at bounding box center [197, 337] width 4 height 49
click at [165, 343] on div "TERBANGLAH" at bounding box center [147, 337] width 67 height 51
type input "**********"
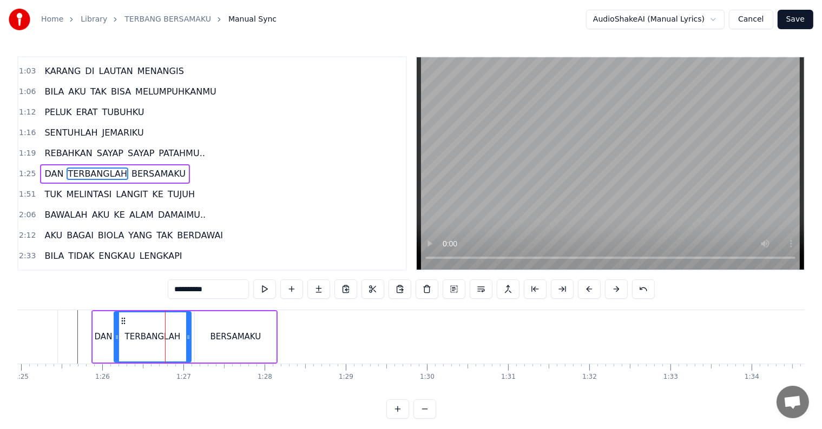
drag, startPoint x: 178, startPoint y: 341, endPoint x: 188, endPoint y: 341, distance: 10.3
click at [188, 341] on div at bounding box center [188, 337] width 4 height 49
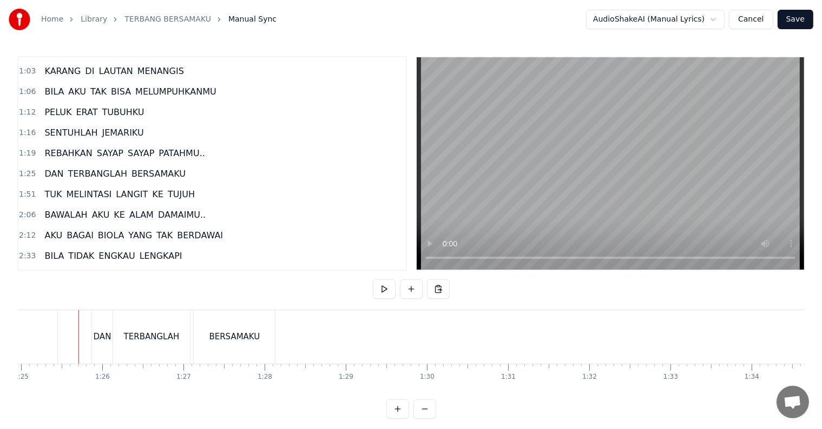
scroll to position [16, 0]
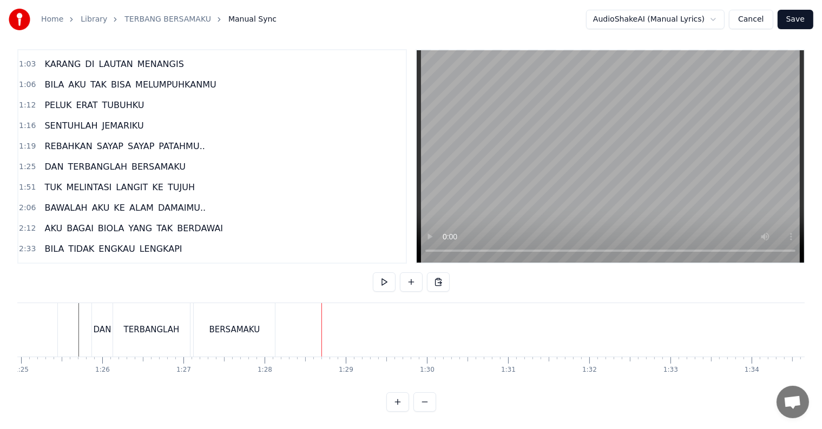
click at [258, 326] on div "BERSAMAKU" at bounding box center [234, 330] width 81 height 54
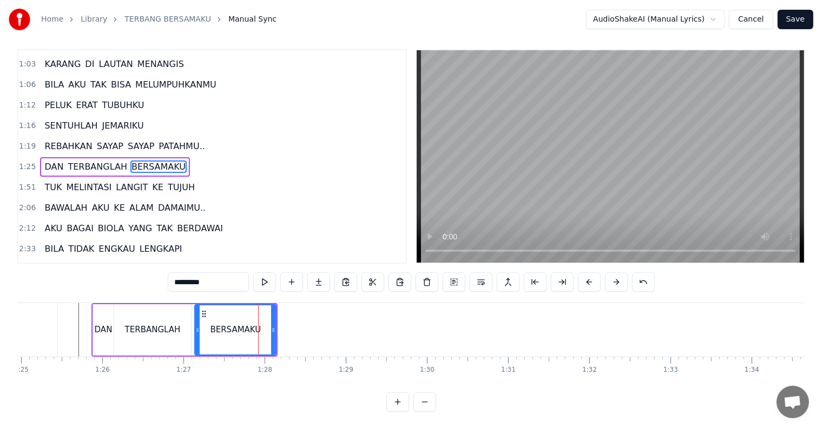
scroll to position [0, 0]
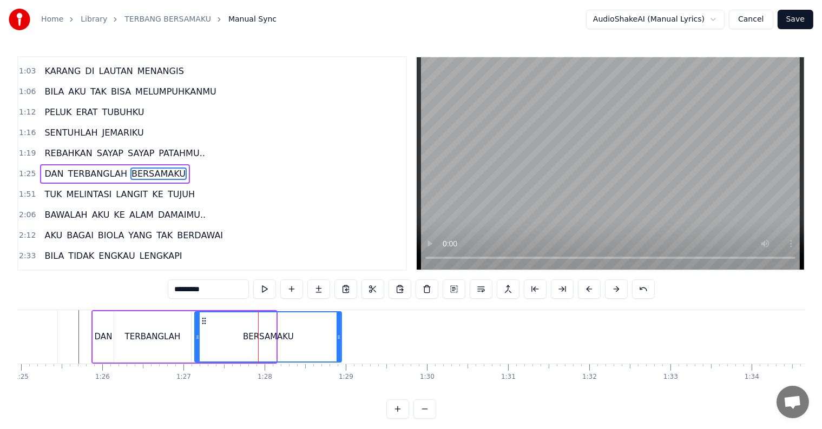
drag, startPoint x: 273, startPoint y: 336, endPoint x: 338, endPoint y: 338, distance: 65.5
click at [338, 338] on icon at bounding box center [338, 337] width 4 height 9
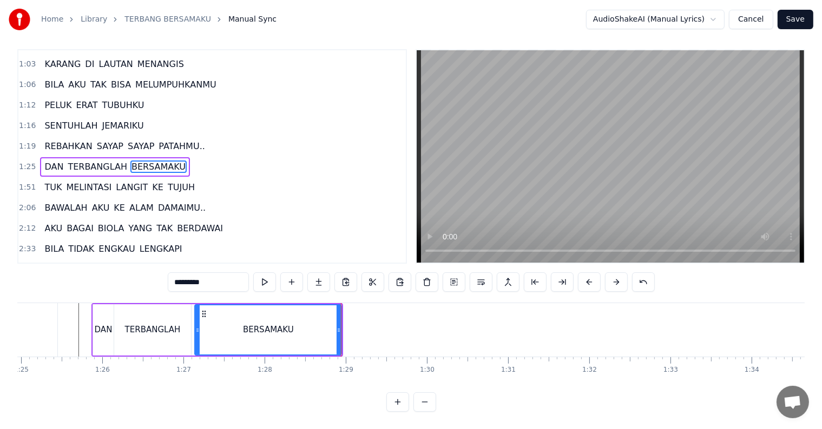
click at [177, 181] on span "TUJUH" at bounding box center [181, 187] width 29 height 12
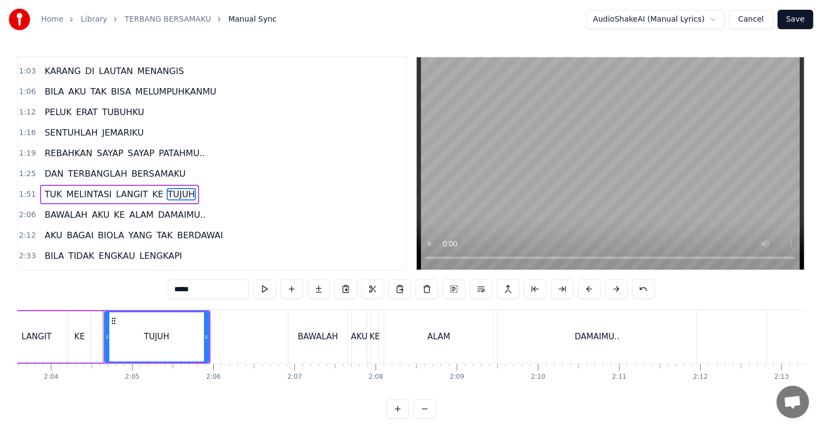
scroll to position [0, 10057]
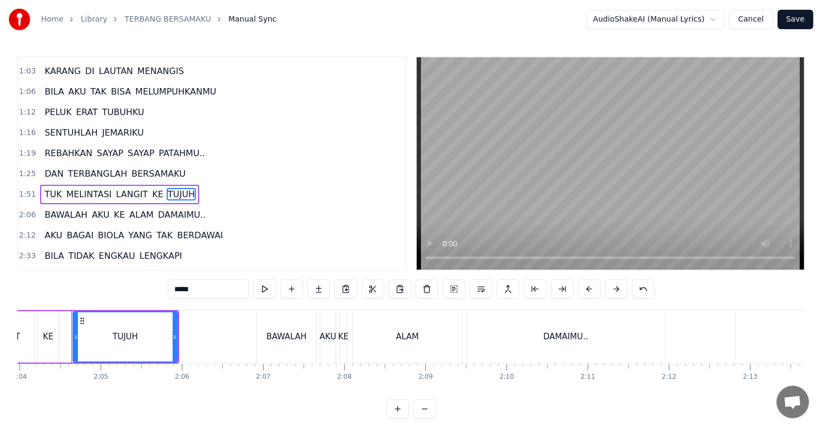
click at [51, 188] on span "TUK" at bounding box center [52, 194] width 19 height 12
type input "***"
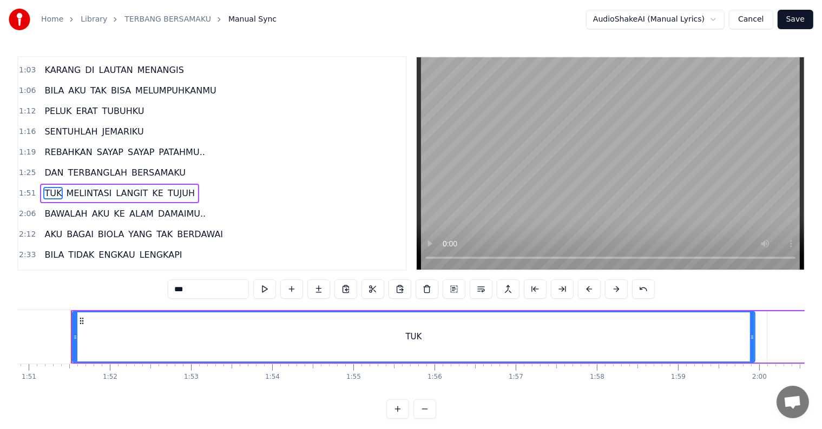
scroll to position [0, 8993]
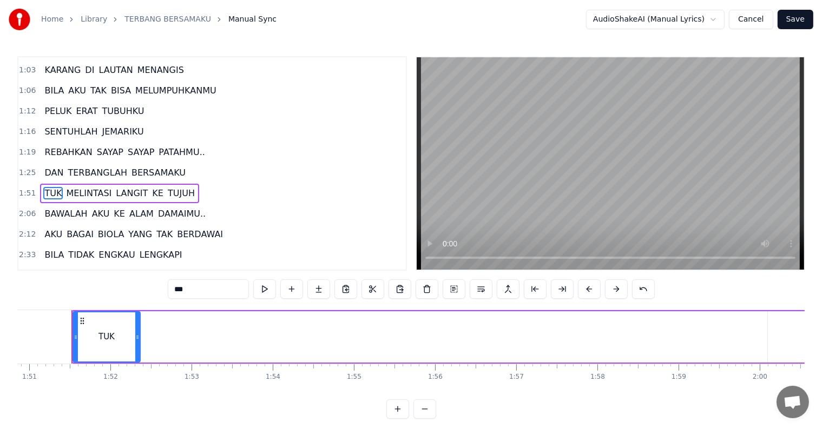
drag, startPoint x: 751, startPoint y: 343, endPoint x: 136, endPoint y: 350, distance: 615.0
click at [136, 350] on div at bounding box center [137, 337] width 4 height 49
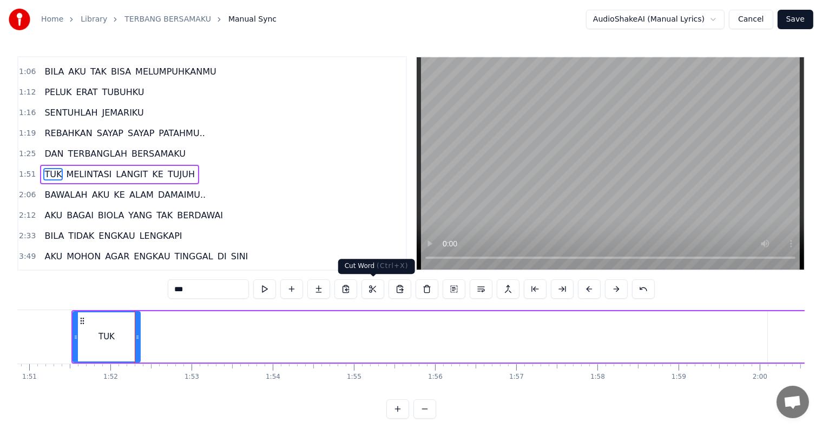
click at [369, 288] on button at bounding box center [372, 289] width 23 height 19
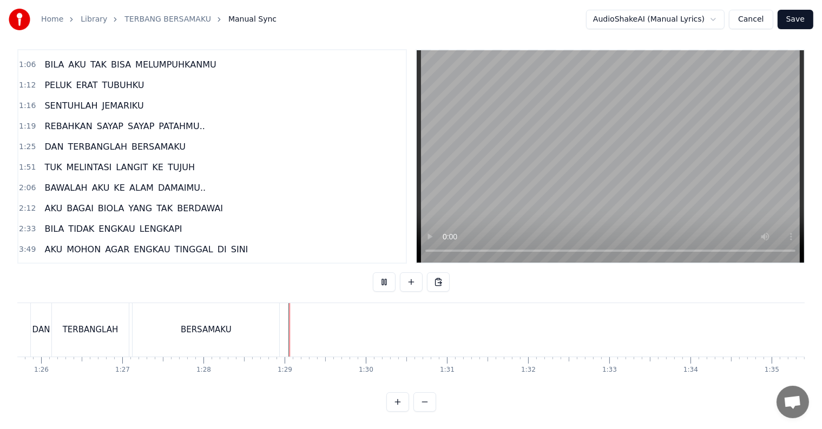
scroll to position [16, 0]
click at [440, 274] on button at bounding box center [438, 282] width 23 height 19
click at [439, 273] on button at bounding box center [438, 282] width 23 height 19
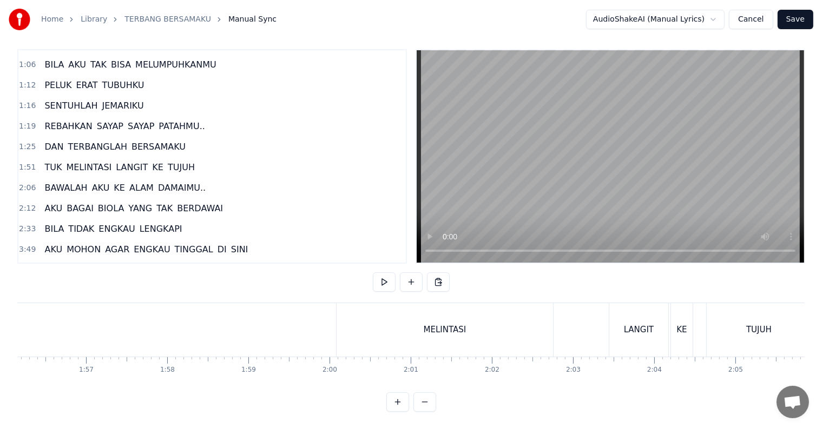
scroll to position [0, 9377]
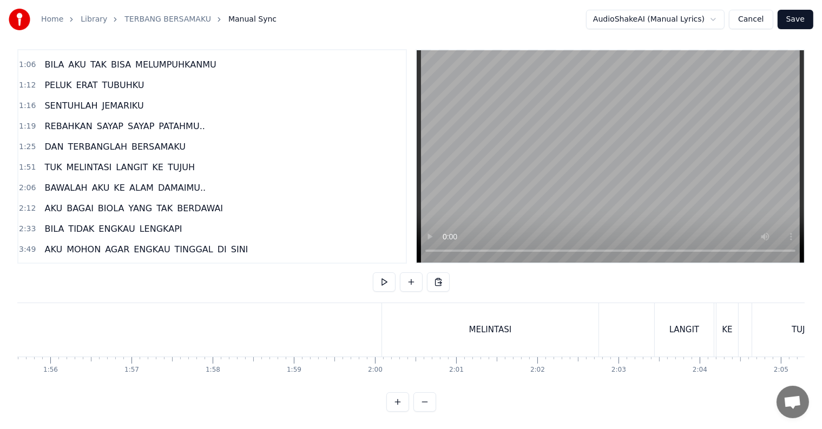
click at [45, 161] on span "TUK" at bounding box center [52, 167] width 19 height 12
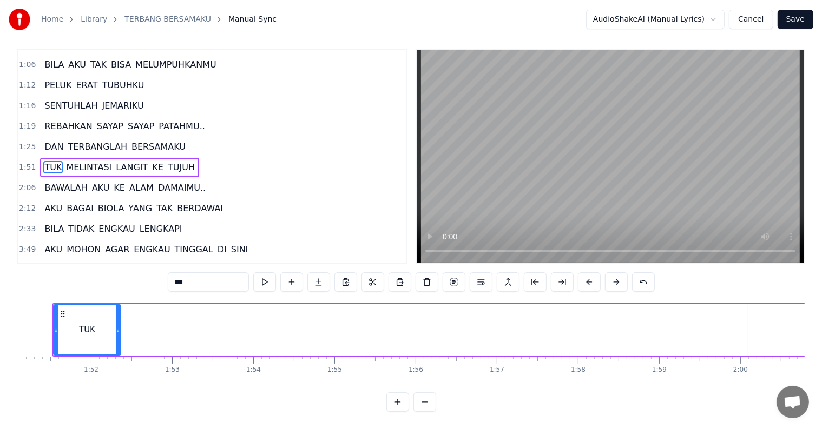
scroll to position [0, 8993]
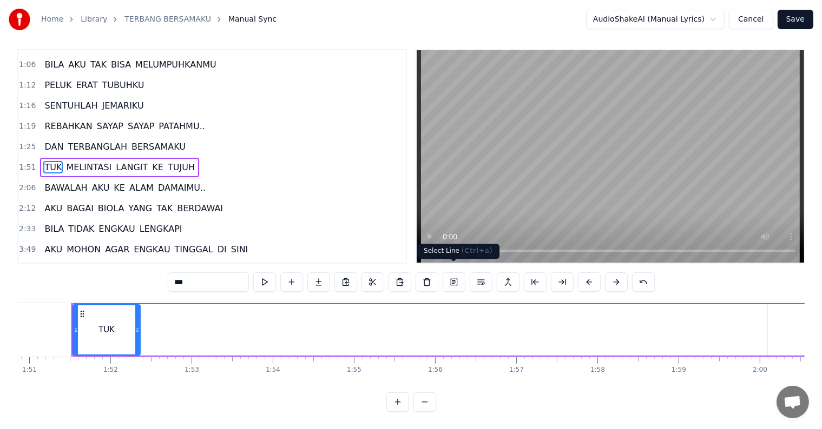
click at [453, 276] on button at bounding box center [453, 282] width 23 height 19
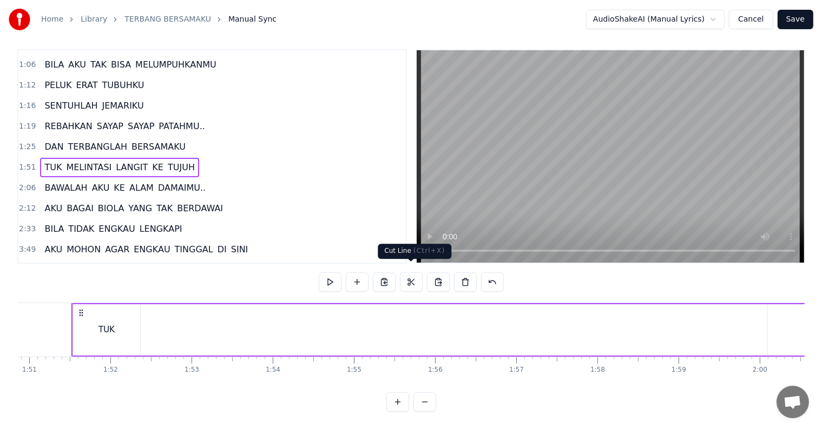
click at [412, 275] on button at bounding box center [411, 282] width 23 height 19
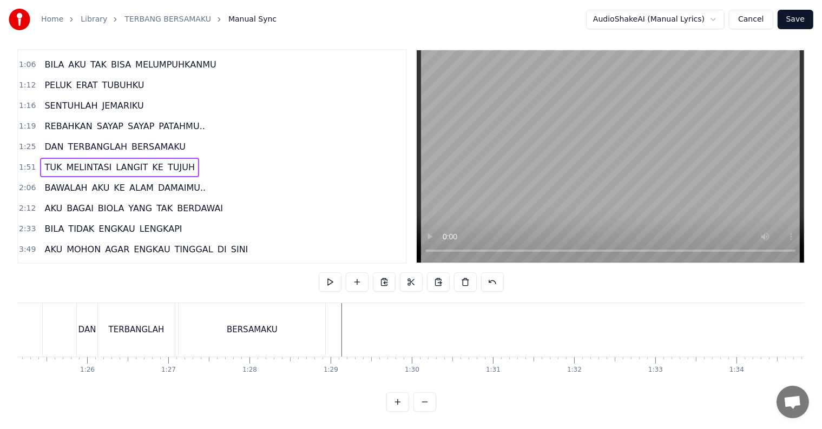
scroll to position [0, 6816]
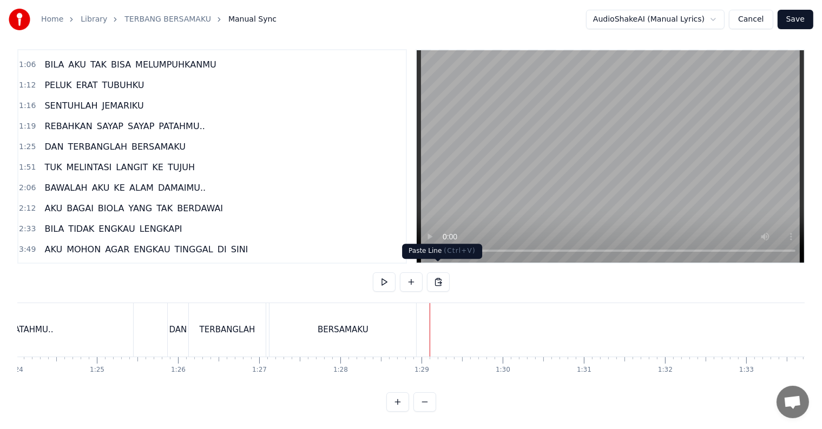
click at [437, 273] on button at bounding box center [438, 282] width 23 height 19
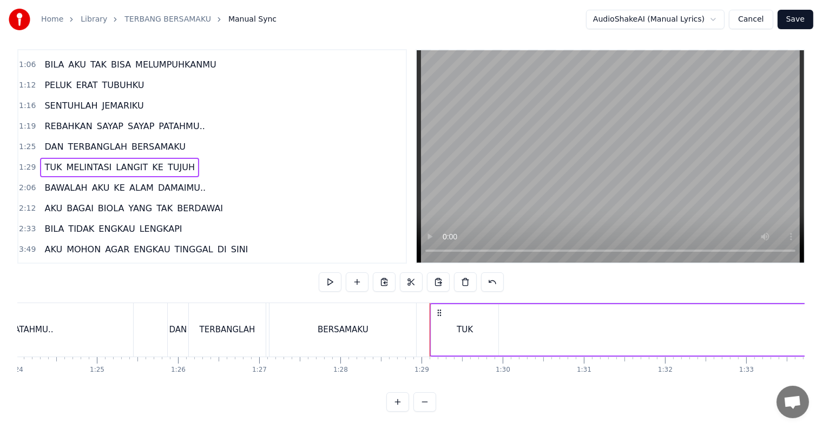
click at [465, 327] on div "TUK" at bounding box center [464, 330] width 16 height 12
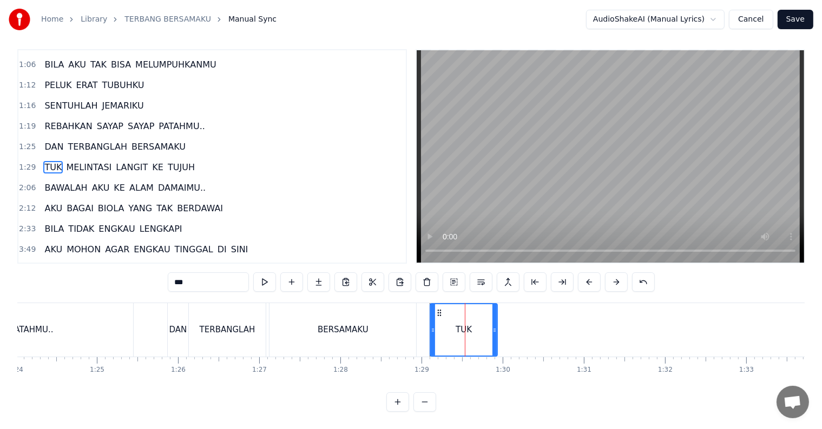
scroll to position [0, 0]
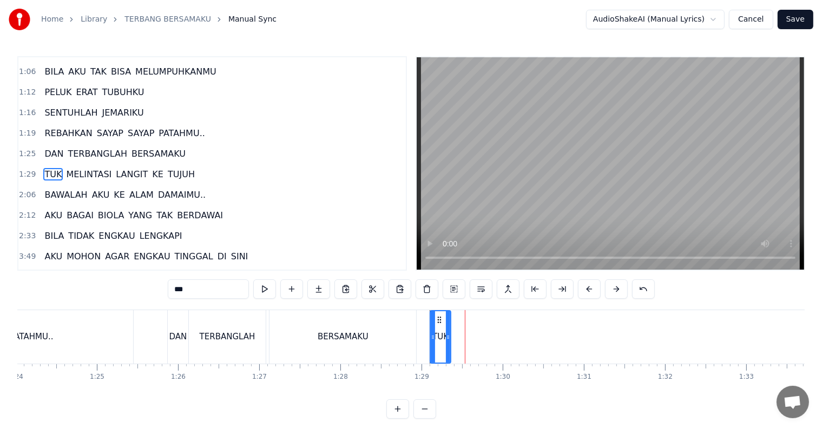
drag, startPoint x: 493, startPoint y: 335, endPoint x: 445, endPoint y: 342, distance: 48.6
click at [447, 342] on div at bounding box center [448, 337] width 4 height 51
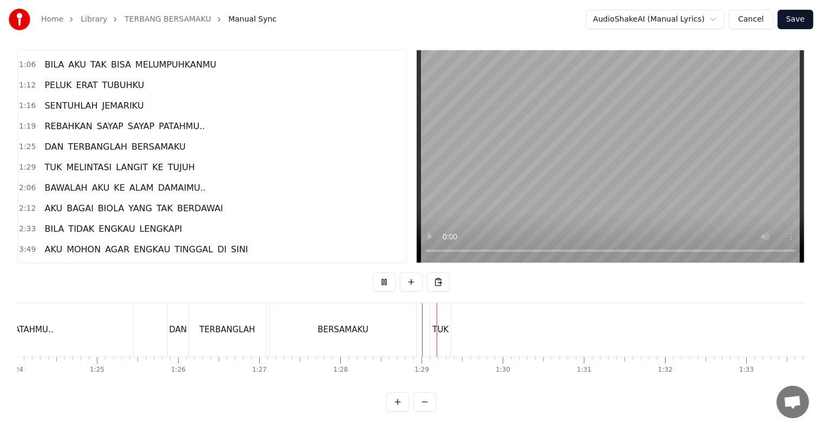
scroll to position [16, 0]
click at [71, 161] on span "MELINTASI" at bounding box center [89, 167] width 48 height 12
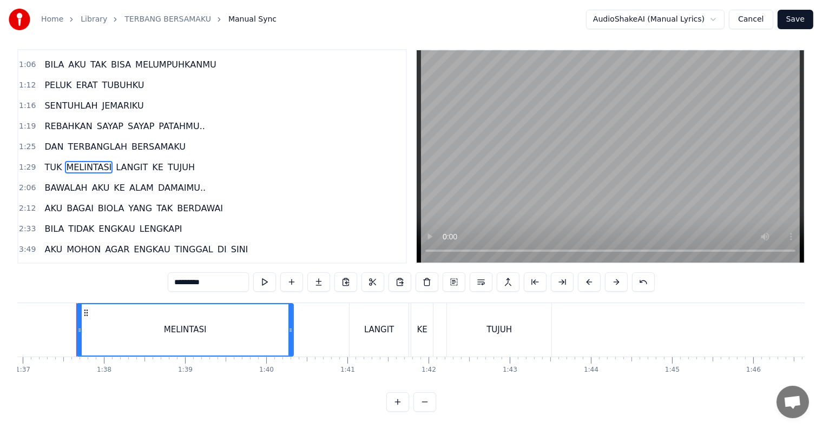
scroll to position [0, 7868]
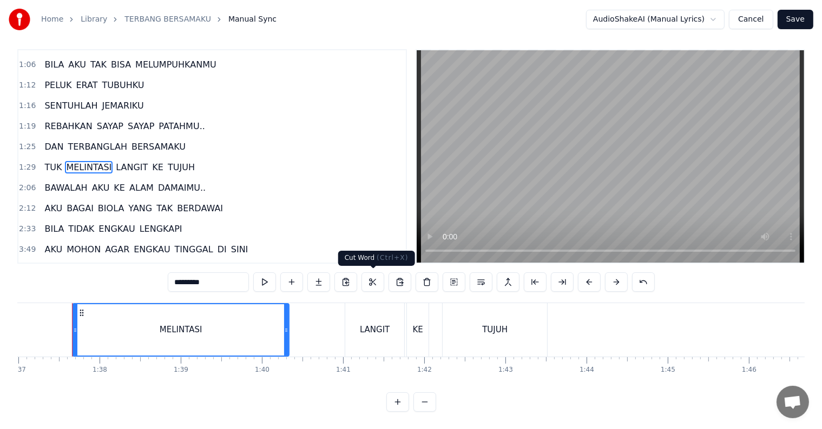
click at [370, 281] on button at bounding box center [372, 282] width 23 height 19
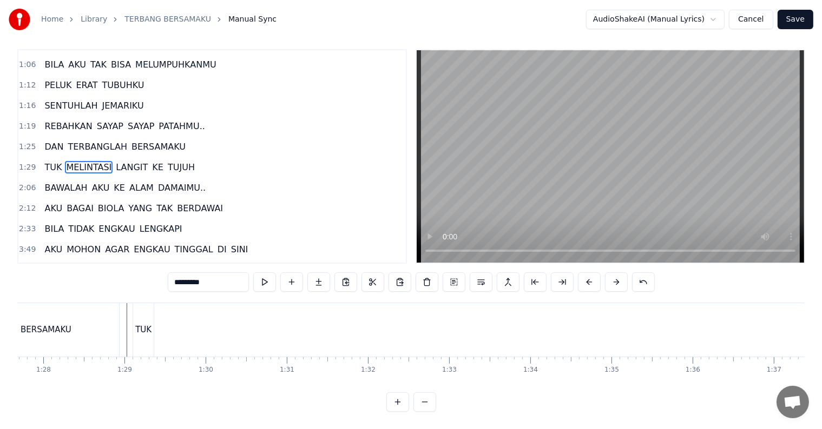
scroll to position [0, 7021]
click at [250, 334] on div "TUK MELINTASI LANGIT KE TUJUH" at bounding box center [810, 330] width 1172 height 54
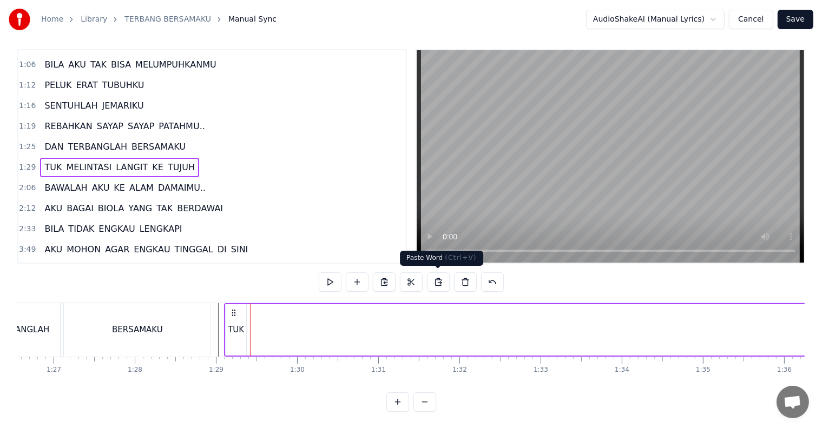
click at [436, 282] on button at bounding box center [438, 282] width 23 height 19
click at [437, 282] on button at bounding box center [438, 282] width 23 height 19
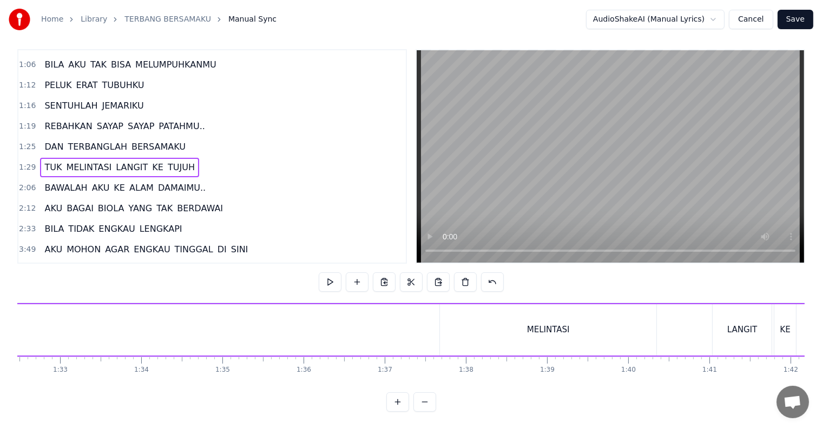
scroll to position [0, 7708]
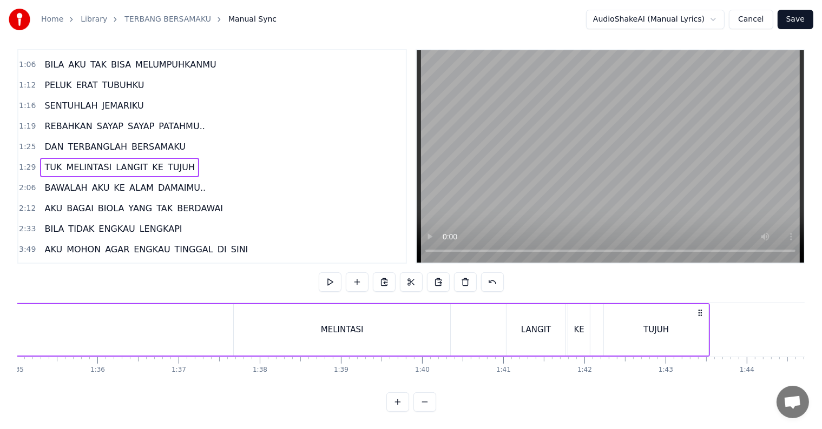
click at [257, 335] on div "MELINTASI" at bounding box center [342, 329] width 216 height 51
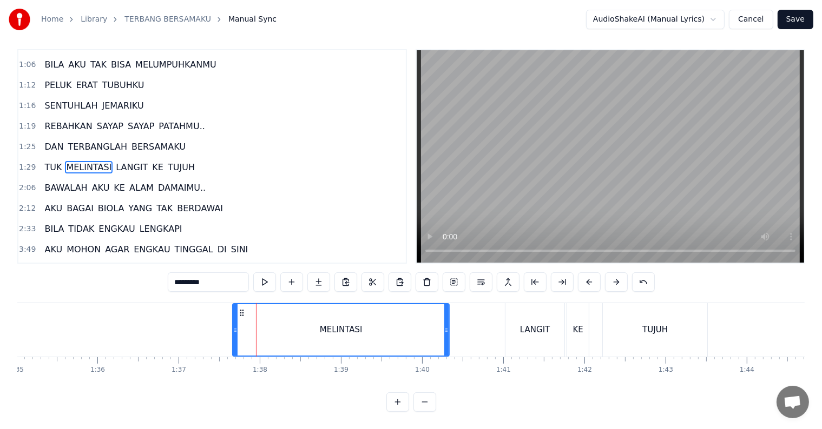
scroll to position [0, 0]
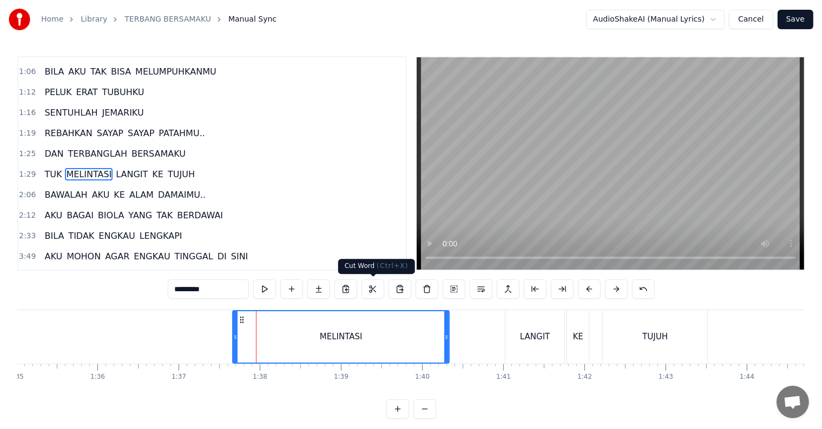
click at [370, 289] on button at bounding box center [372, 289] width 23 height 19
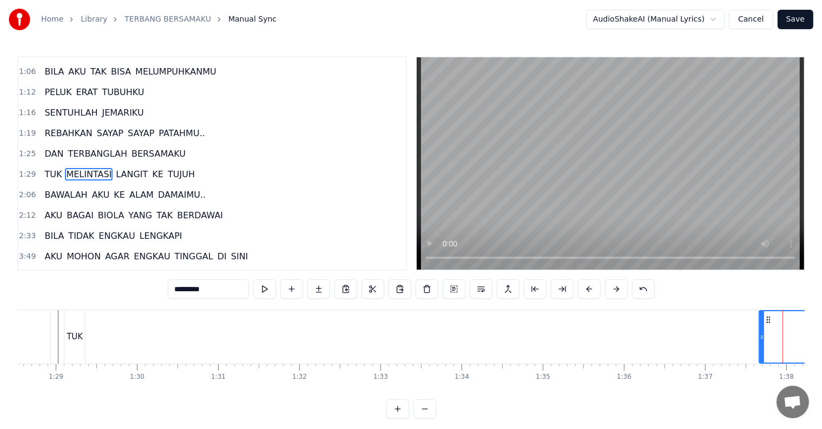
scroll to position [0, 7113]
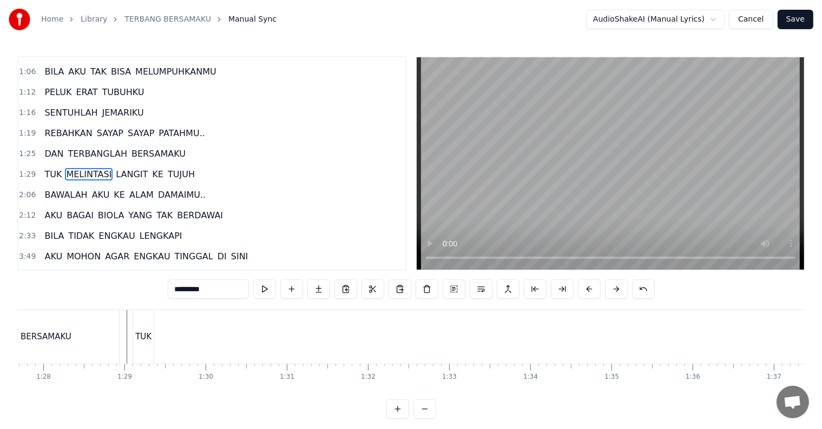
click at [156, 342] on div "TUK MELINTASI LANGIT KE TUJUH" at bounding box center [719, 337] width 1172 height 54
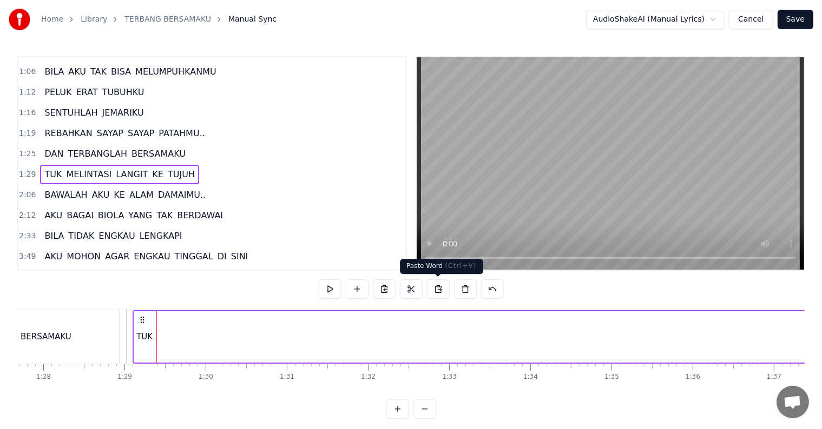
click at [436, 290] on button at bounding box center [438, 289] width 23 height 19
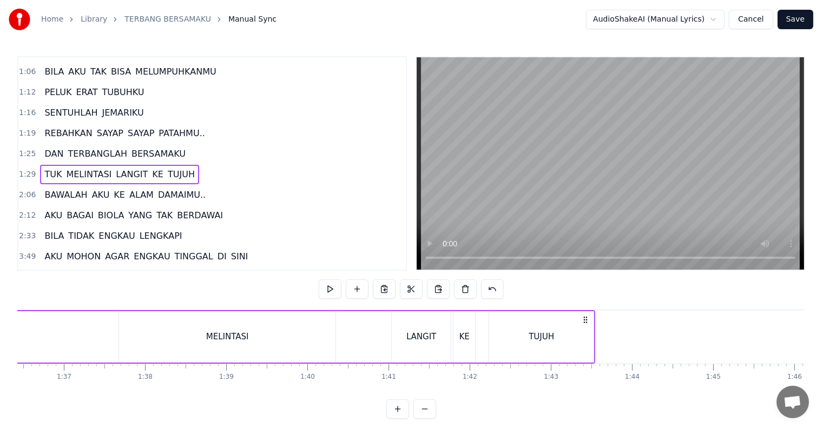
scroll to position [0, 7708]
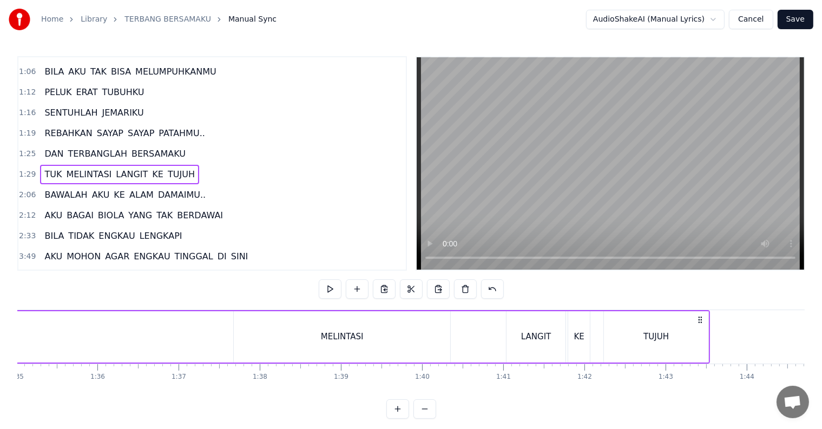
click at [267, 342] on div "MELINTASI" at bounding box center [342, 337] width 216 height 51
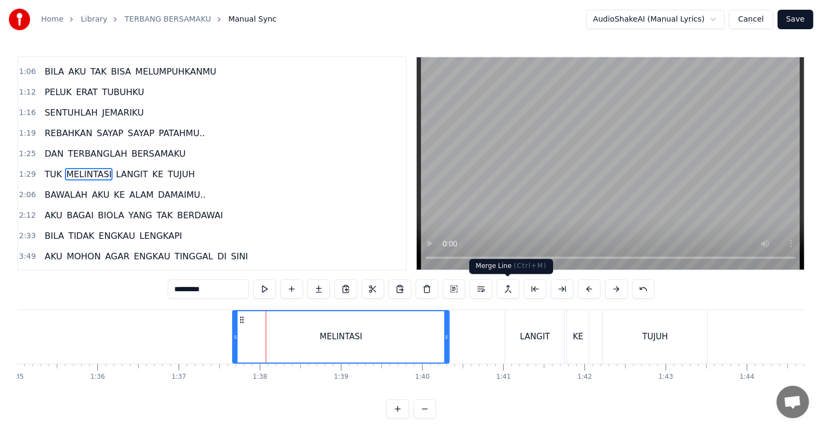
click at [502, 289] on button at bounding box center [507, 289] width 23 height 19
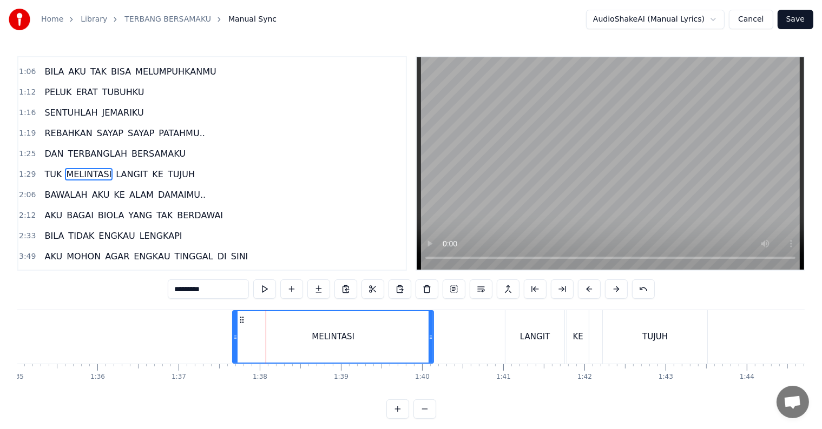
drag, startPoint x: 448, startPoint y: 336, endPoint x: 432, endPoint y: 336, distance: 15.7
click at [432, 336] on icon at bounding box center [430, 337] width 4 height 9
drag, startPoint x: 431, startPoint y: 337, endPoint x: 317, endPoint y: 335, distance: 114.1
click at [317, 335] on icon at bounding box center [316, 337] width 4 height 9
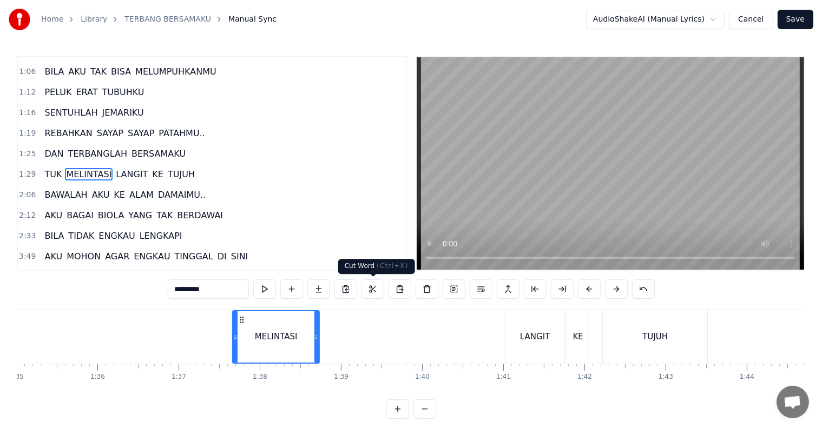
click at [375, 287] on button at bounding box center [372, 289] width 23 height 19
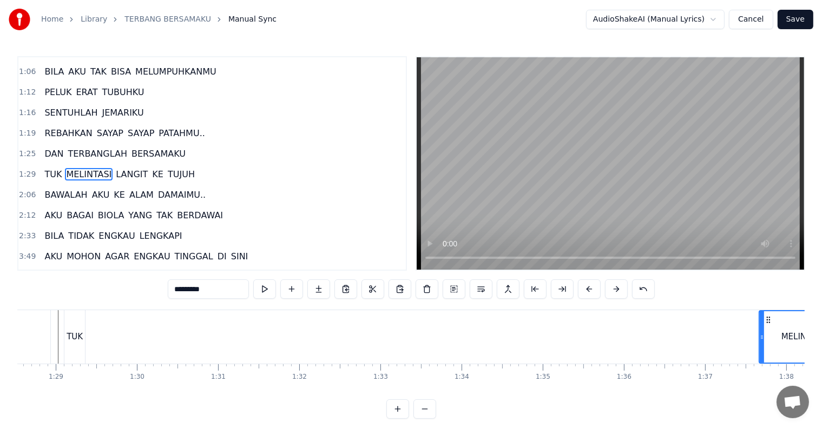
scroll to position [0, 7113]
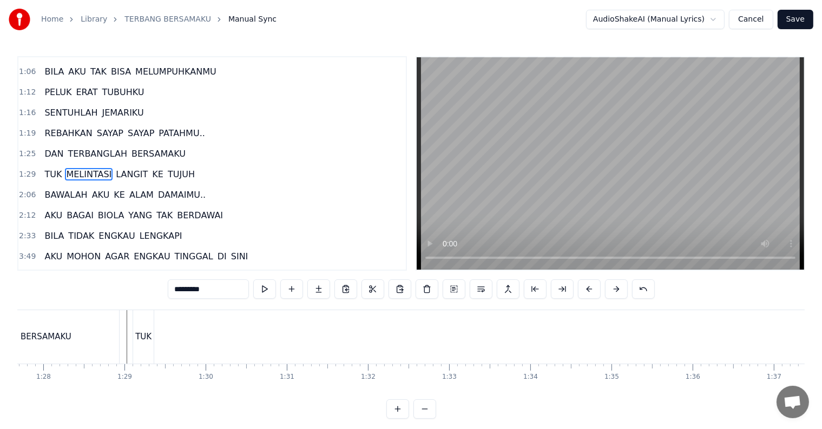
click at [158, 335] on div "TUK MELINTASI LANGIT KE TUJUH" at bounding box center [719, 337] width 1172 height 54
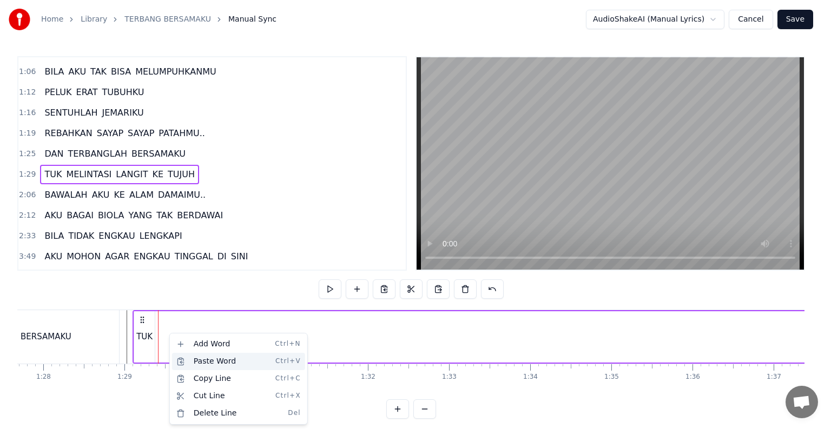
click at [223, 359] on div "Paste Word Ctrl+V" at bounding box center [238, 361] width 133 height 17
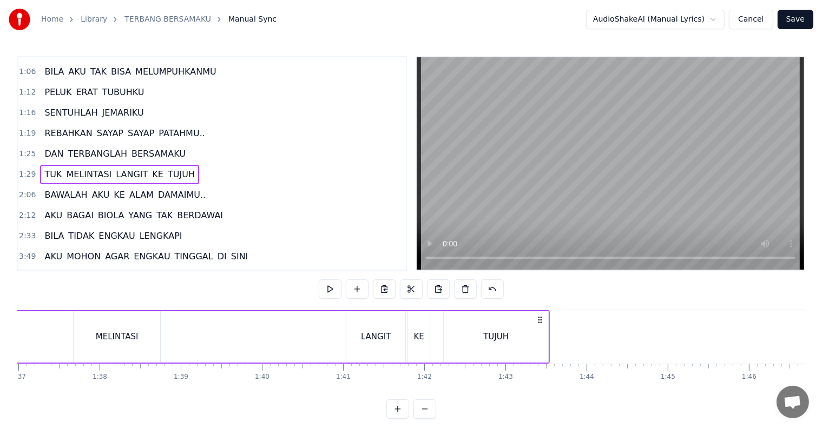
scroll to position [0, 7753]
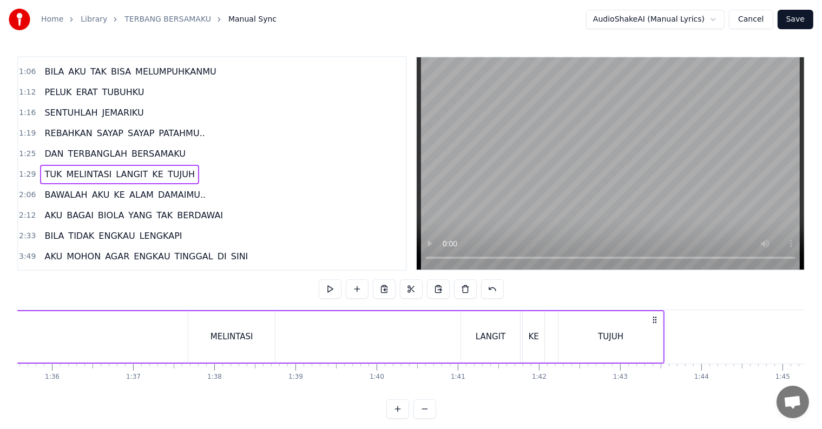
click at [231, 337] on div "MELINTASI" at bounding box center [231, 337] width 43 height 12
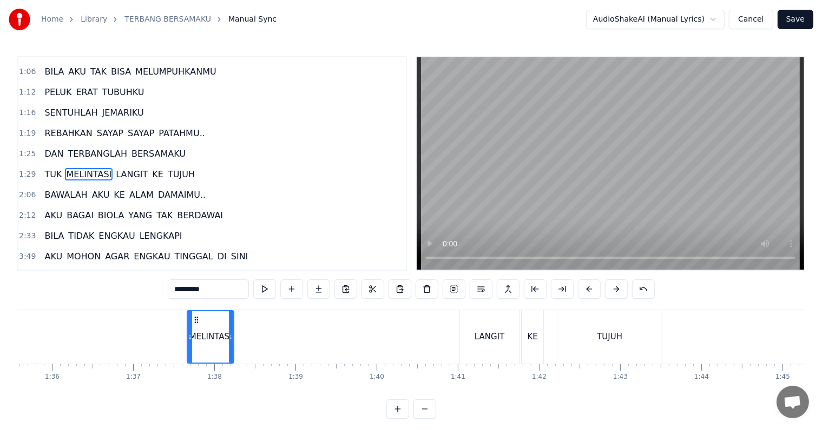
drag, startPoint x: 269, startPoint y: 336, endPoint x: 227, endPoint y: 340, distance: 42.4
click at [229, 340] on icon at bounding box center [231, 337] width 4 height 9
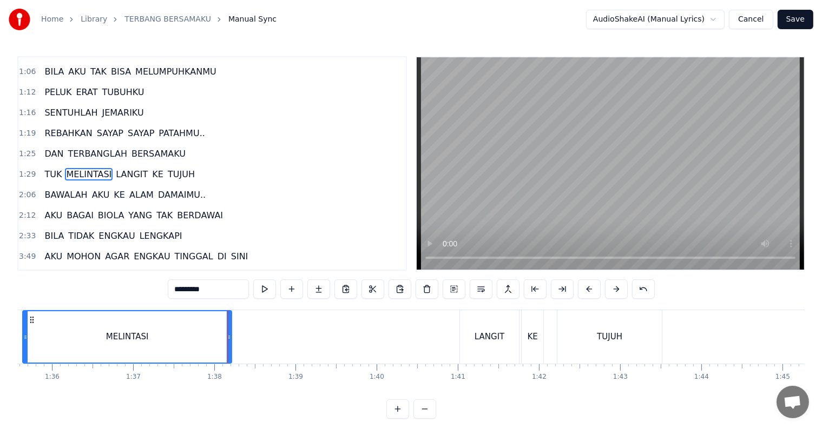
drag, startPoint x: 188, startPoint y: 340, endPoint x: 24, endPoint y: 340, distance: 164.4
click at [24, 340] on icon at bounding box center [25, 337] width 4 height 9
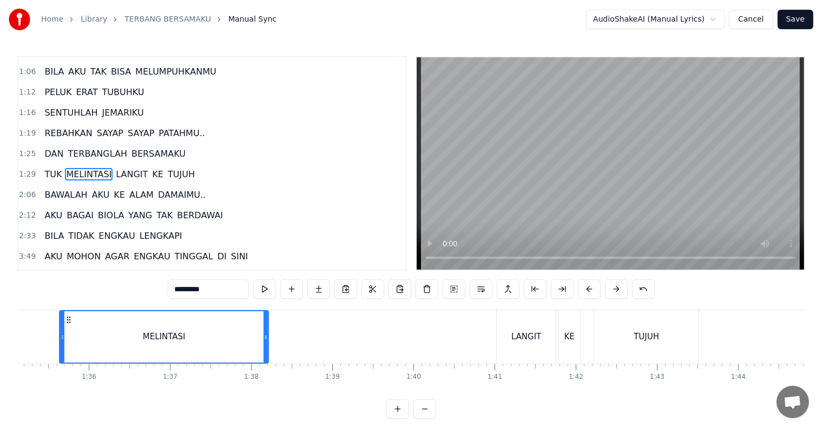
scroll to position [0, 7706]
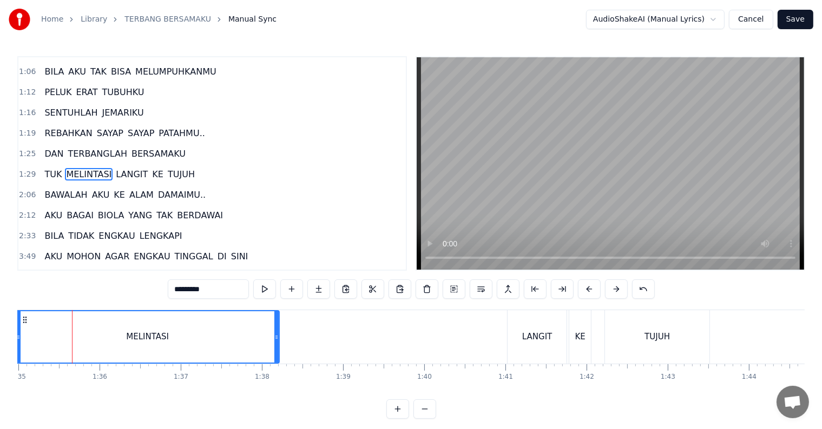
drag, startPoint x: 73, startPoint y: 337, endPoint x: 18, endPoint y: 337, distance: 54.6
click at [18, 337] on icon at bounding box center [18, 337] width 4 height 9
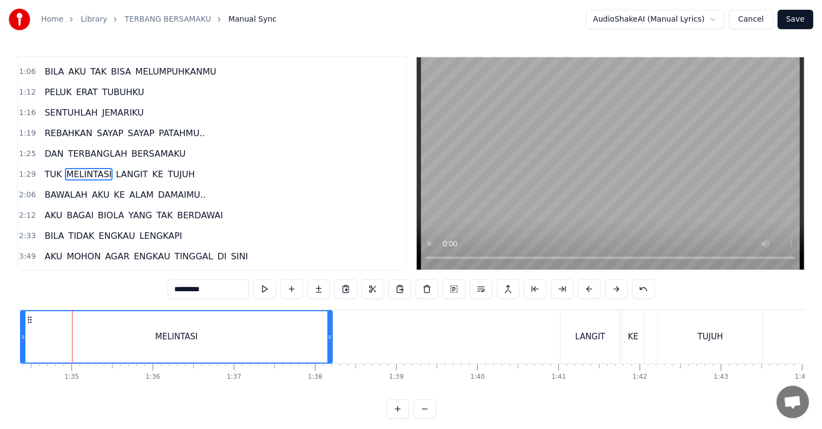
drag, startPoint x: 71, startPoint y: 339, endPoint x: 23, endPoint y: 339, distance: 48.1
click at [23, 339] on icon at bounding box center [23, 337] width 4 height 9
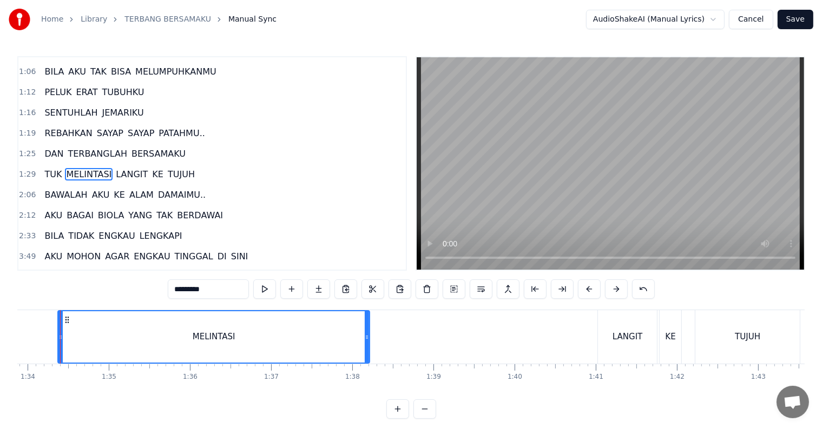
scroll to position [0, 7604]
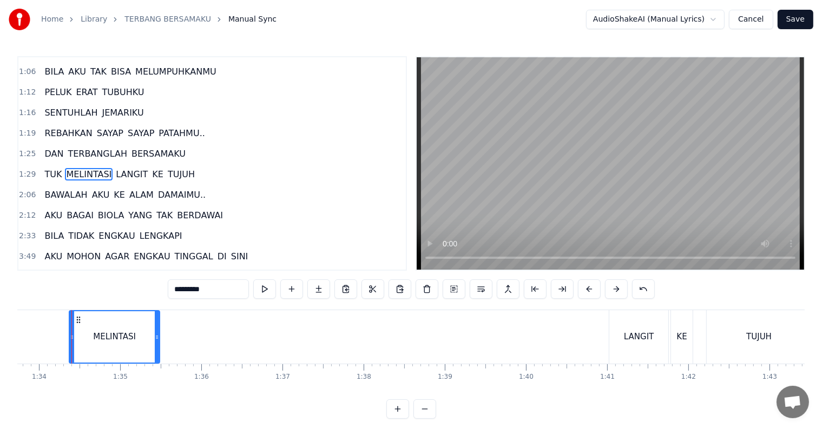
drag, startPoint x: 376, startPoint y: 342, endPoint x: 147, endPoint y: 337, distance: 229.9
click at [155, 337] on div at bounding box center [157, 337] width 4 height 51
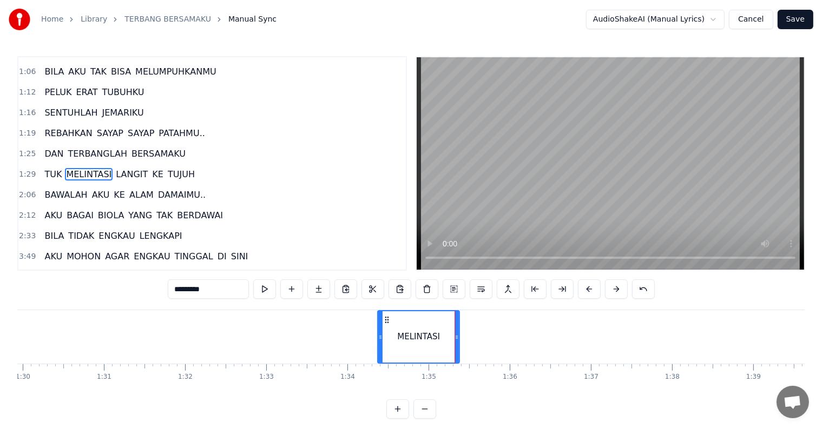
scroll to position [0, 7228]
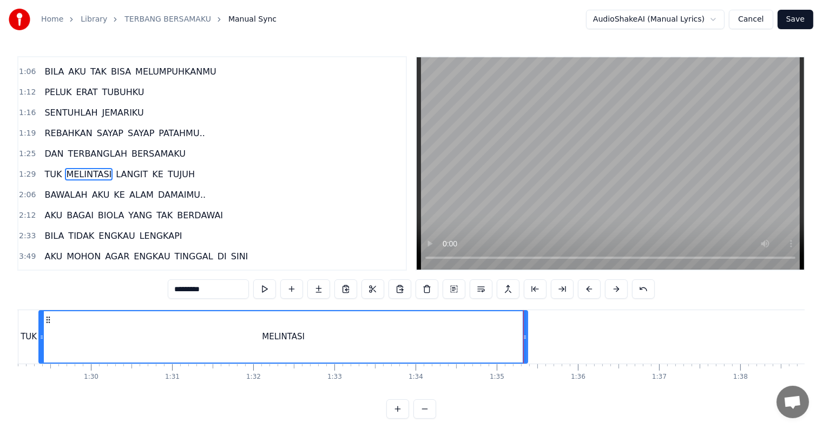
drag, startPoint x: 448, startPoint y: 341, endPoint x: 41, endPoint y: 348, distance: 406.8
click at [41, 348] on div at bounding box center [41, 337] width 4 height 51
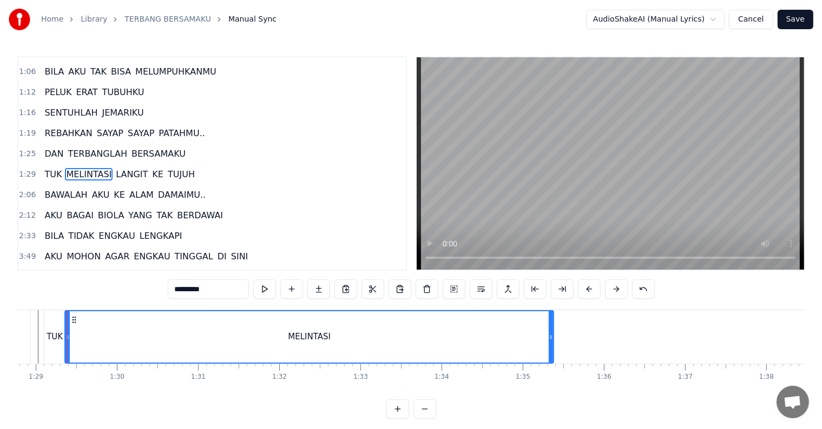
scroll to position [0, 7197]
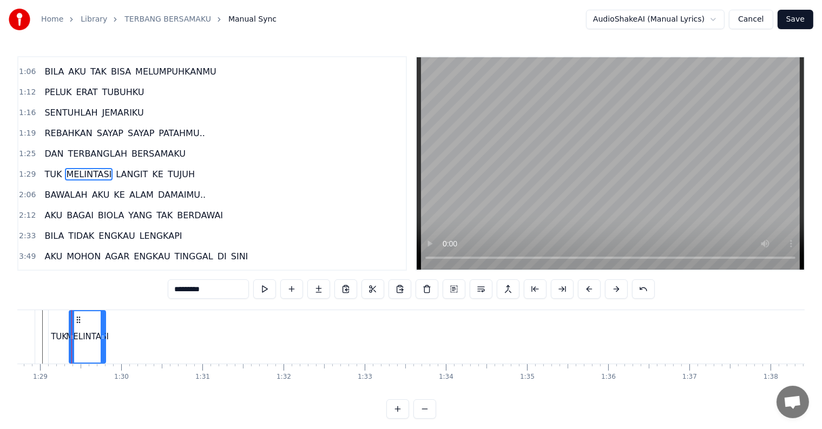
drag, startPoint x: 554, startPoint y: 342, endPoint x: 102, endPoint y: 343, distance: 452.1
click at [102, 343] on div at bounding box center [103, 337] width 4 height 51
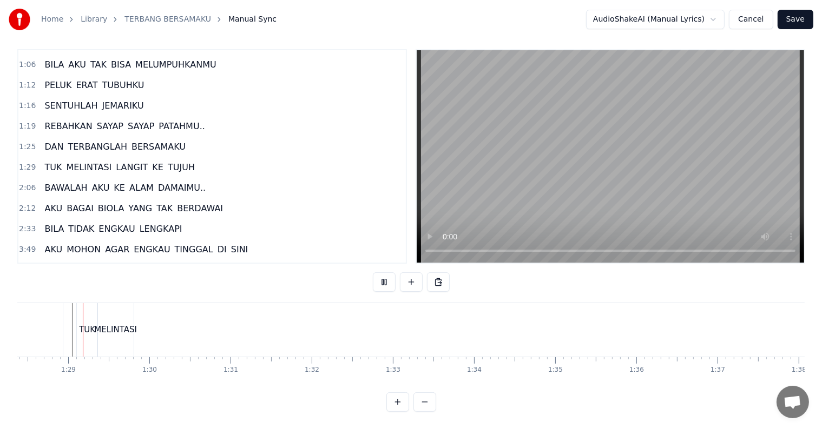
scroll to position [16, 0]
click at [130, 327] on div "MELINTASI" at bounding box center [115, 330] width 43 height 12
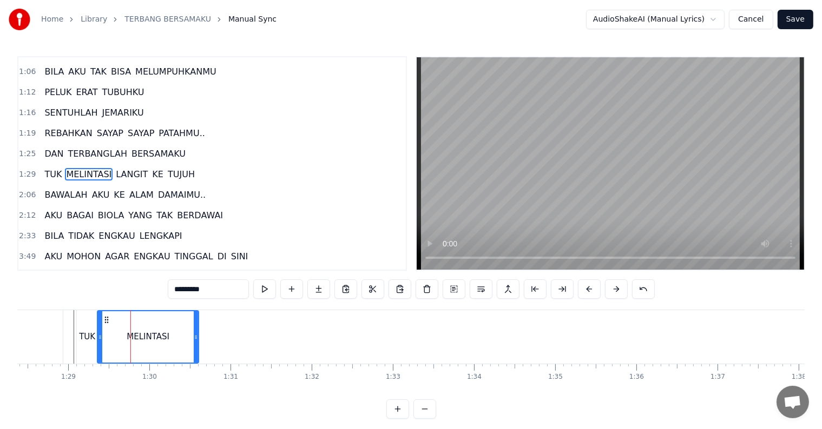
drag, startPoint x: 130, startPoint y: 337, endPoint x: 195, endPoint y: 342, distance: 65.1
click at [195, 342] on div at bounding box center [196, 337] width 4 height 51
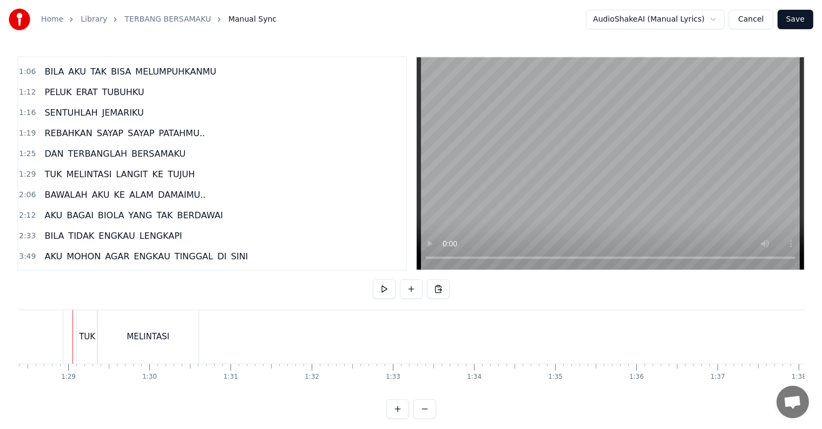
scroll to position [16, 0]
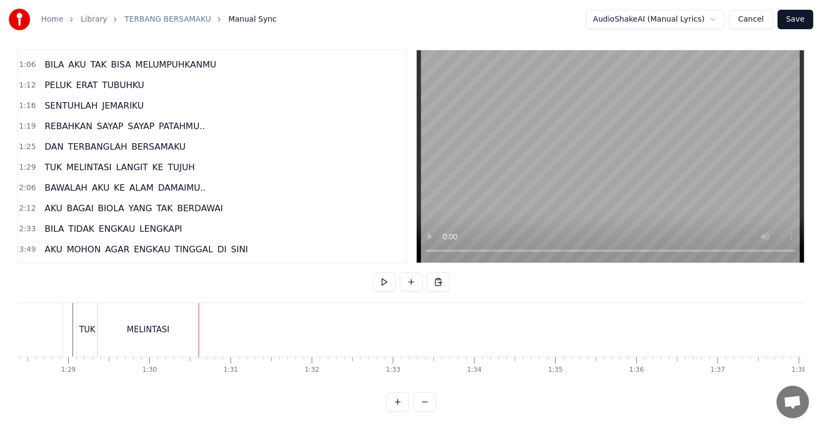
click at [184, 326] on div "MELINTASI" at bounding box center [148, 330] width 101 height 54
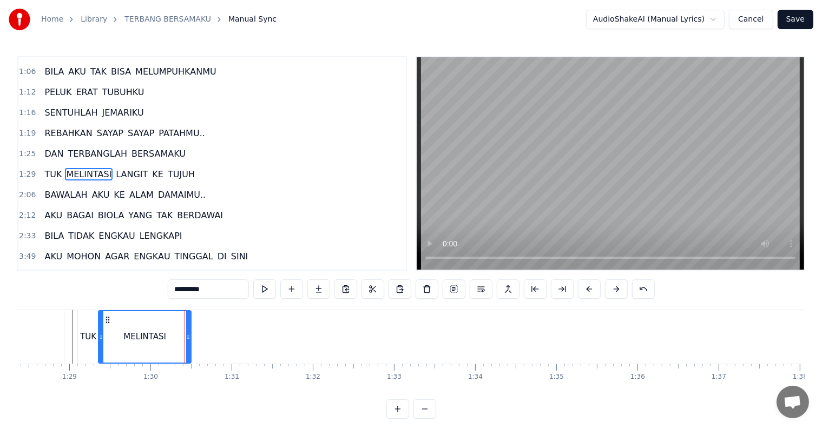
drag, startPoint x: 197, startPoint y: 337, endPoint x: 188, endPoint y: 337, distance: 8.7
click at [188, 337] on icon at bounding box center [188, 337] width 4 height 9
click at [115, 168] on span "LANGIT" at bounding box center [132, 174] width 34 height 12
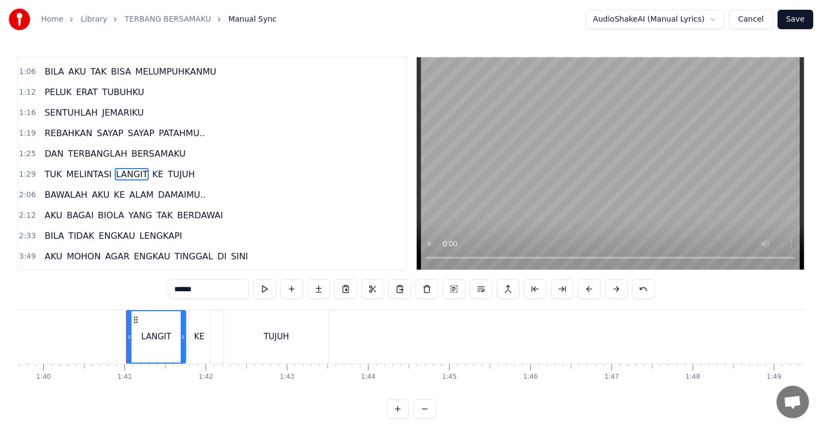
scroll to position [0, 8140]
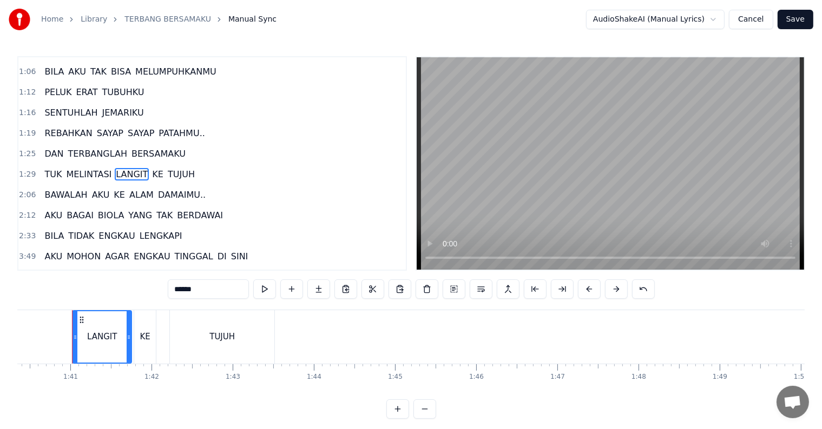
click at [221, 346] on div "TUJUH" at bounding box center [222, 337] width 104 height 54
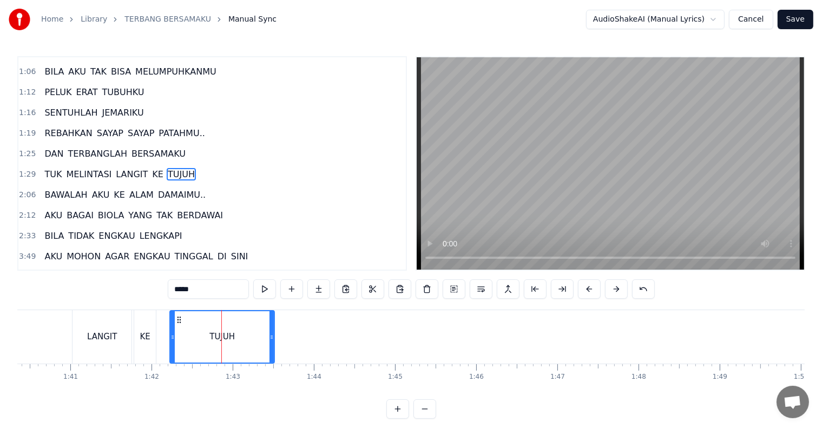
click at [145, 346] on div "KE" at bounding box center [145, 337] width 22 height 54
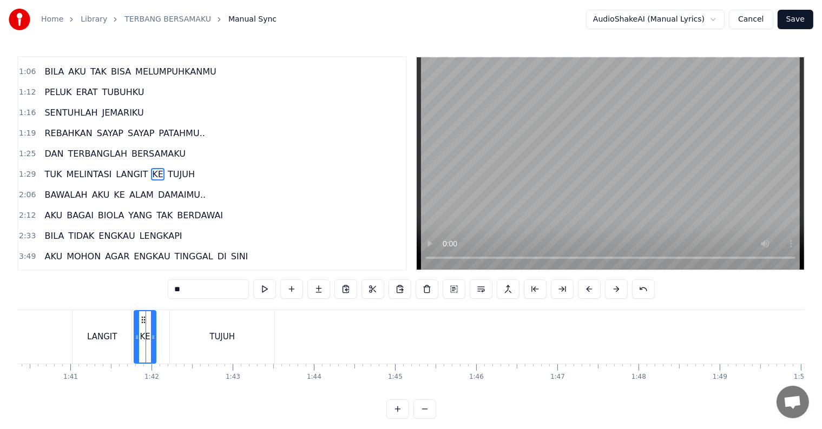
click at [112, 343] on div "LANGIT" at bounding box center [102, 337] width 30 height 12
type input "******"
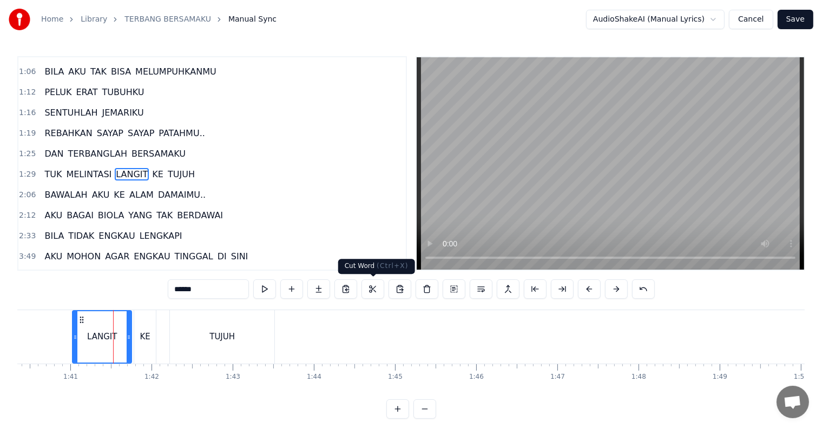
click at [371, 292] on button at bounding box center [372, 289] width 23 height 19
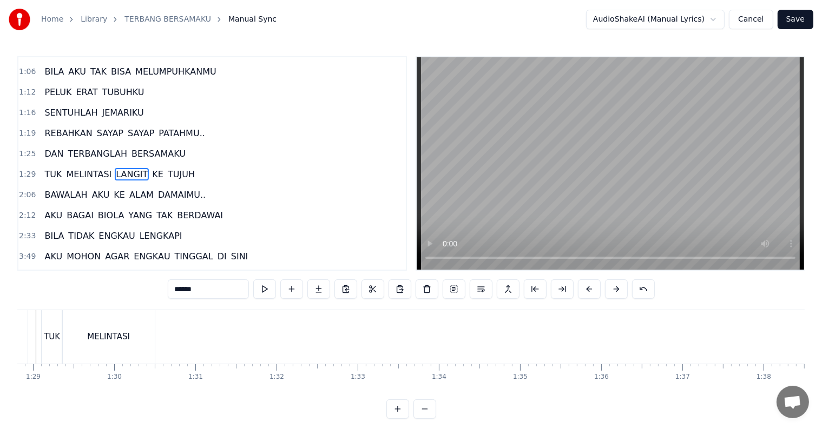
scroll to position [0, 7182]
click at [183, 346] on div "TUK MELINTASI LANGIT KE TUJUH" at bounding box center [650, 337] width 1172 height 54
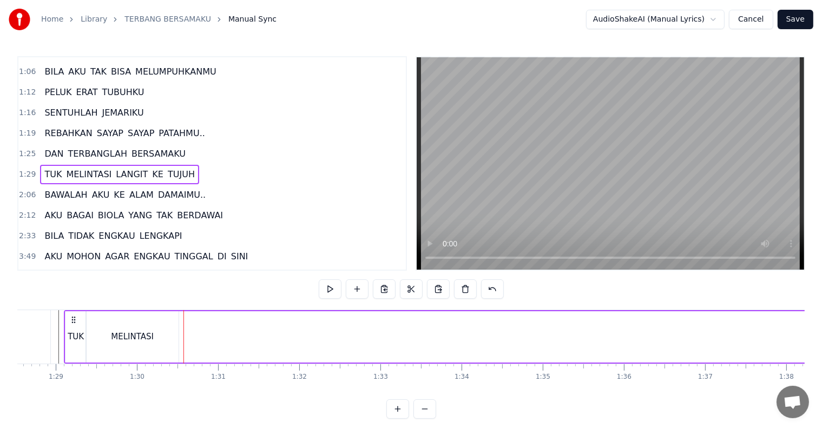
click at [183, 346] on div at bounding box center [183, 337] width 1 height 54
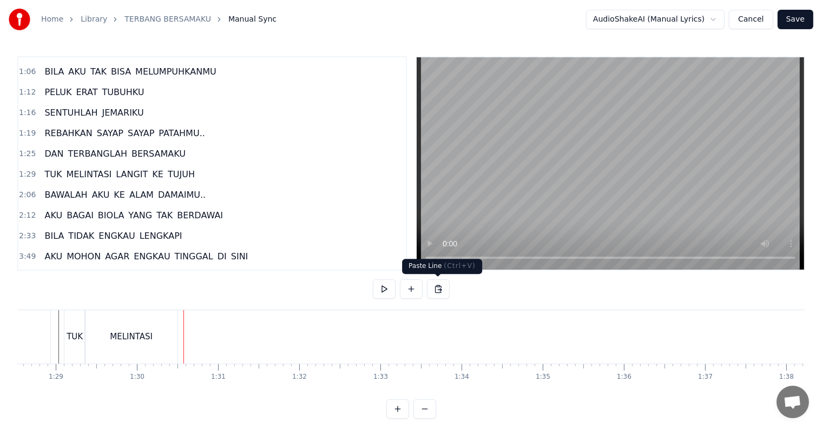
click at [435, 290] on button at bounding box center [438, 289] width 23 height 19
click at [435, 288] on button at bounding box center [438, 289] width 23 height 19
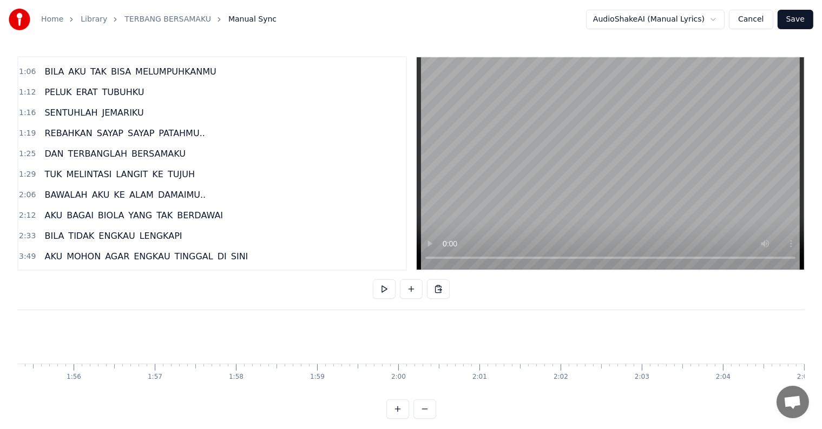
scroll to position [0, 9446]
click at [83, 168] on span "MELINTASI" at bounding box center [89, 174] width 48 height 12
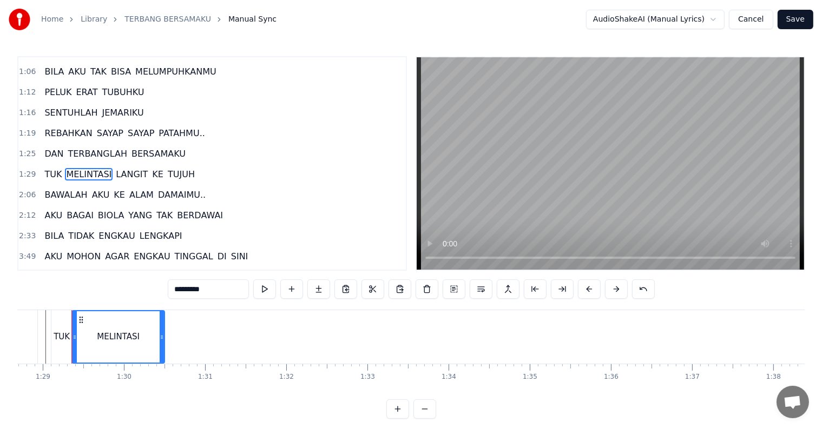
click at [115, 168] on span "LANGIT" at bounding box center [132, 174] width 34 height 12
type input "******"
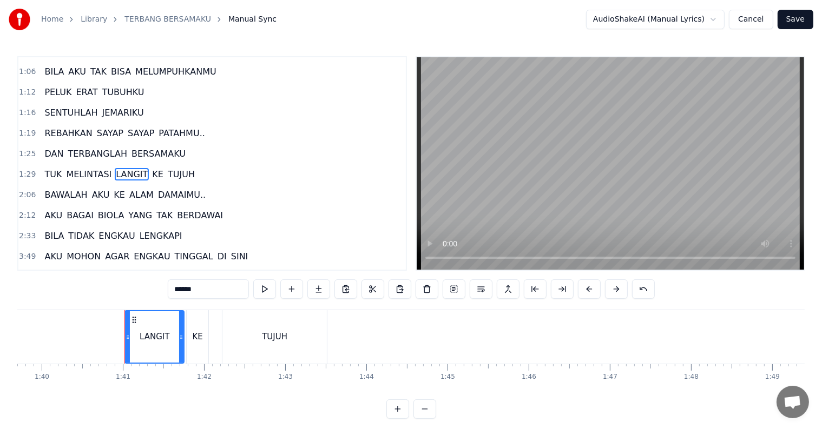
scroll to position [0, 8140]
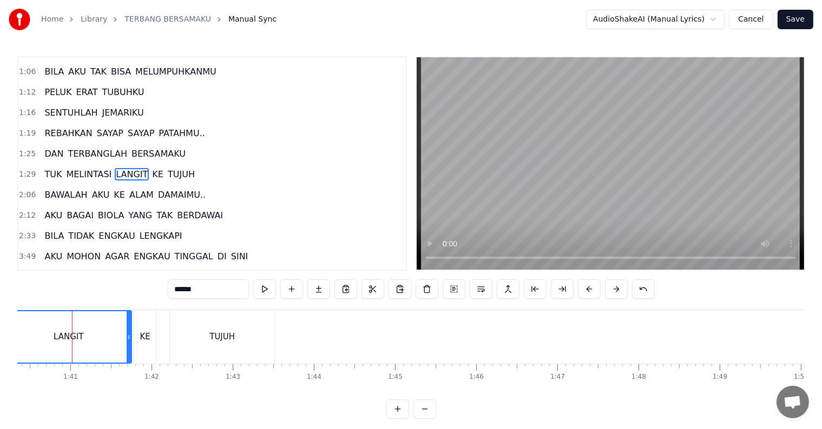
drag, startPoint x: 73, startPoint y: 335, endPoint x: 6, endPoint y: 333, distance: 67.1
click at [6, 333] on div "Home Library TERBANG BERSAMAKU Manual Sync AudioShakeAI (Manual Lyrics) Cancel …" at bounding box center [411, 209] width 822 height 419
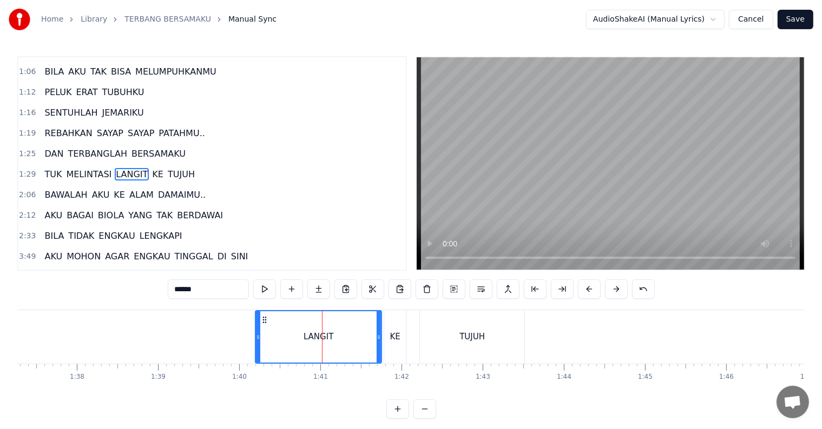
scroll to position [0, 7776]
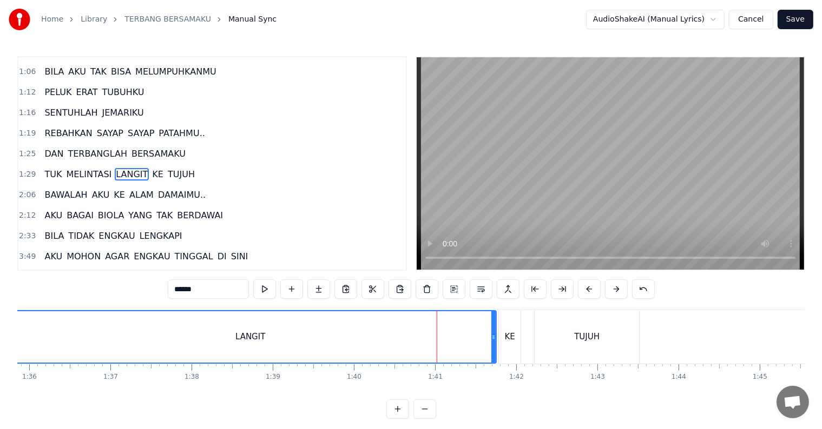
drag, startPoint x: 372, startPoint y: 342, endPoint x: 5, endPoint y: 337, distance: 366.7
click at [5, 337] on div "Home Library TERBANG BERSAMAKU Manual Sync AudioShakeAI (Manual Lyrics) Cancel …" at bounding box center [411, 209] width 822 height 419
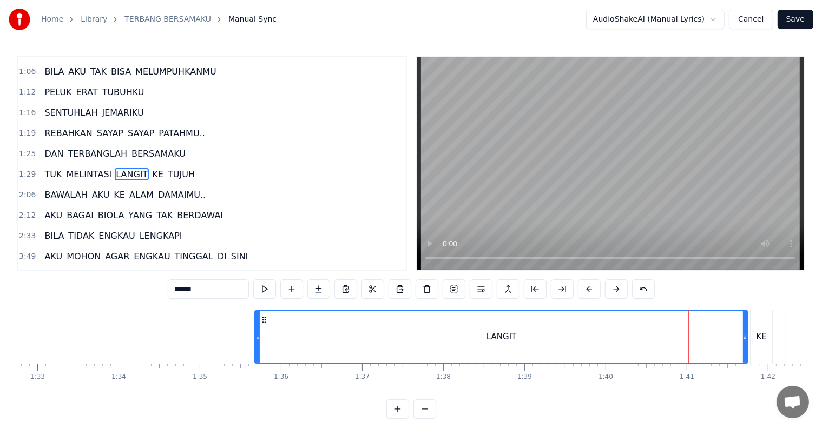
scroll to position [0, 7525]
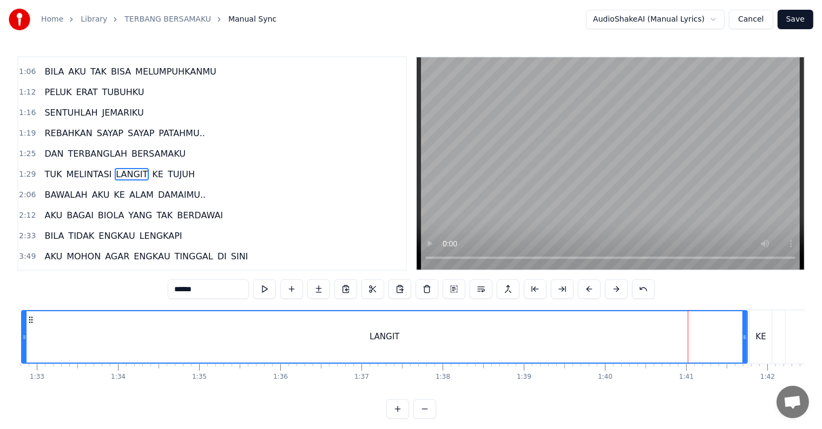
drag, startPoint x: 257, startPoint y: 345, endPoint x: 23, endPoint y: 344, distance: 234.2
click at [23, 344] on div at bounding box center [24, 337] width 4 height 51
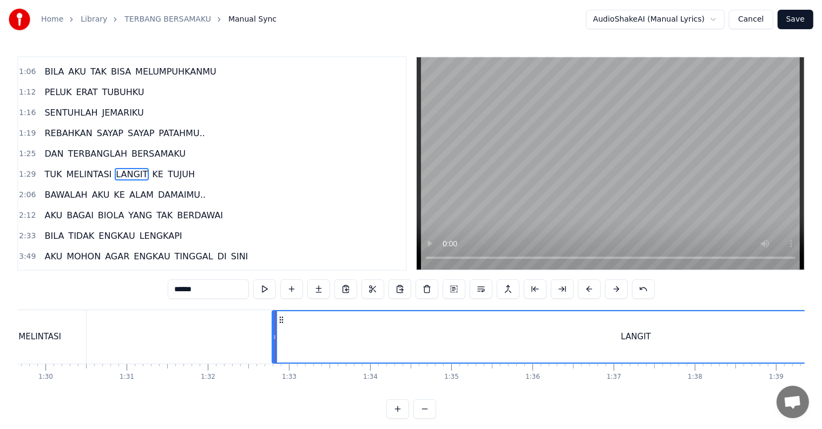
scroll to position [0, 7228]
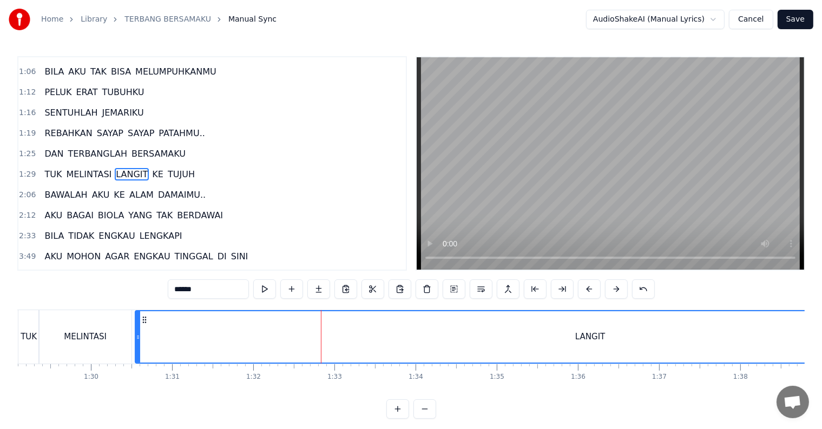
drag, startPoint x: 318, startPoint y: 342, endPoint x: 135, endPoint y: 346, distance: 183.4
click at [136, 346] on div at bounding box center [138, 337] width 4 height 51
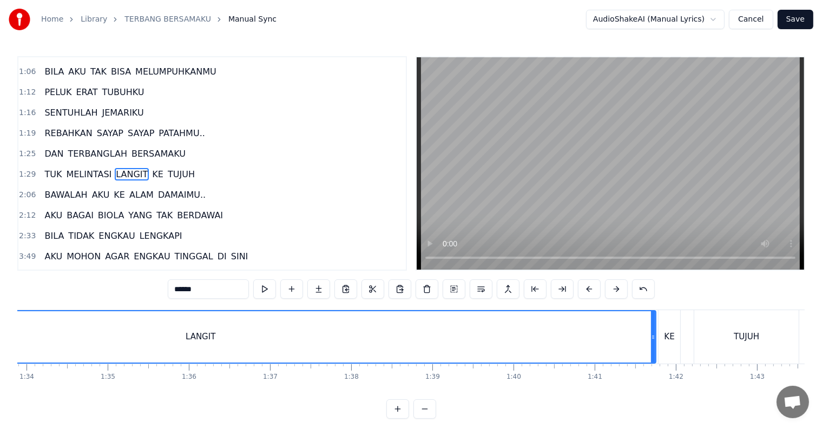
scroll to position [0, 7776]
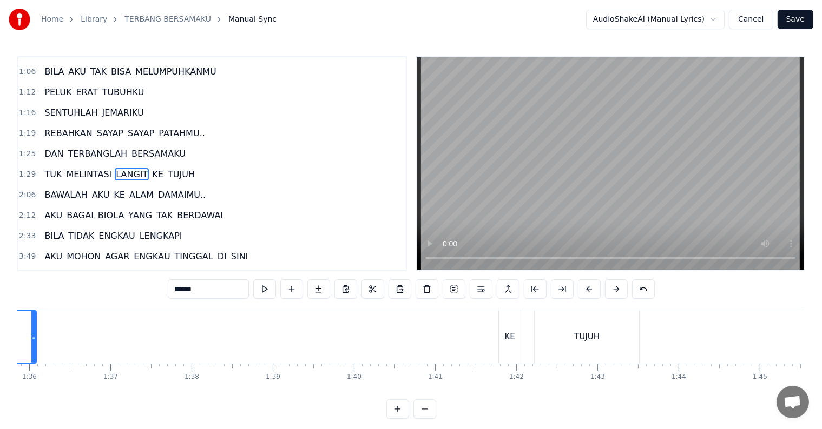
drag, startPoint x: 495, startPoint y: 339, endPoint x: 35, endPoint y: 340, distance: 459.7
click at [35, 340] on icon at bounding box center [33, 337] width 4 height 9
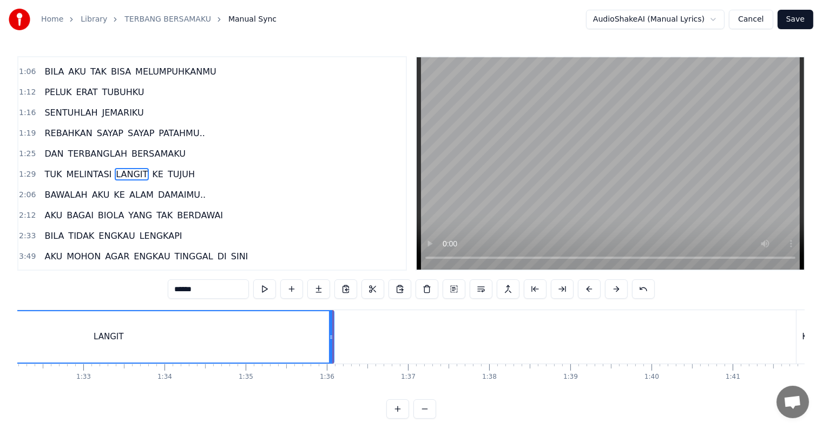
scroll to position [0, 7364]
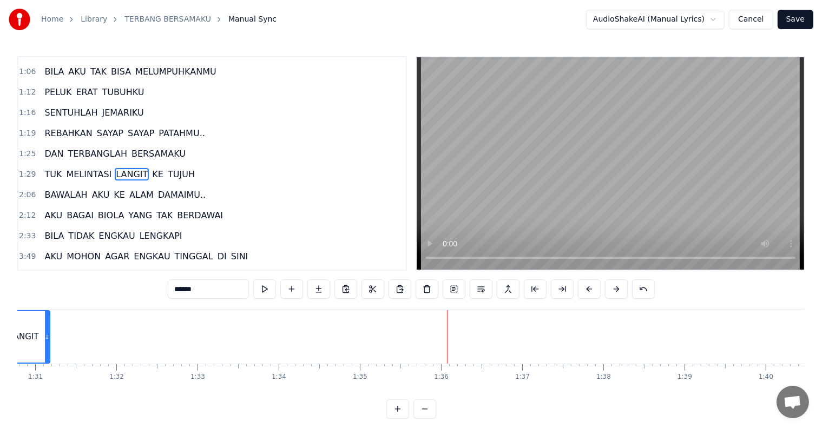
drag, startPoint x: 443, startPoint y: 340, endPoint x: 42, endPoint y: 337, distance: 401.8
click at [45, 337] on icon at bounding box center [47, 337] width 4 height 9
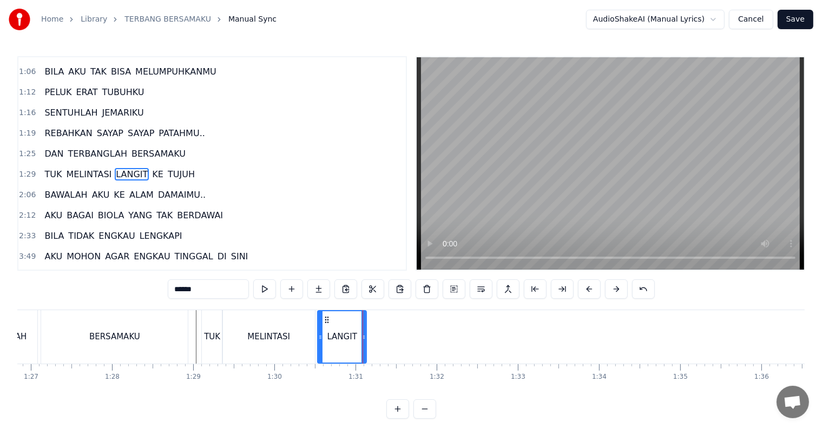
scroll to position [0, 7021]
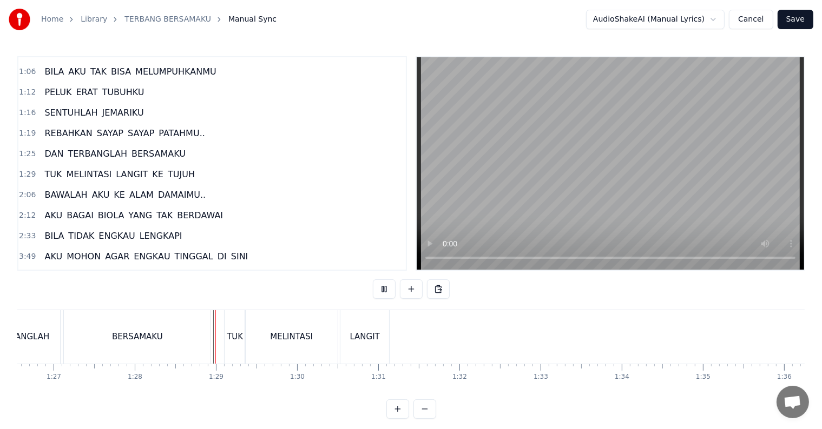
scroll to position [16, 0]
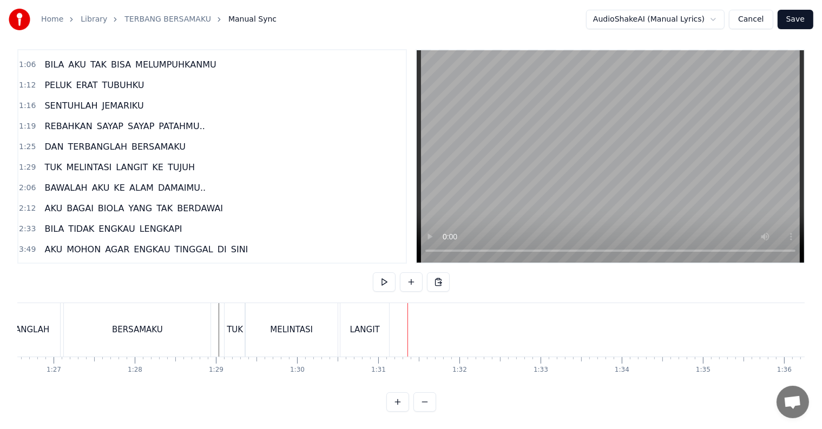
click at [370, 327] on div "LANGIT" at bounding box center [364, 330] width 49 height 54
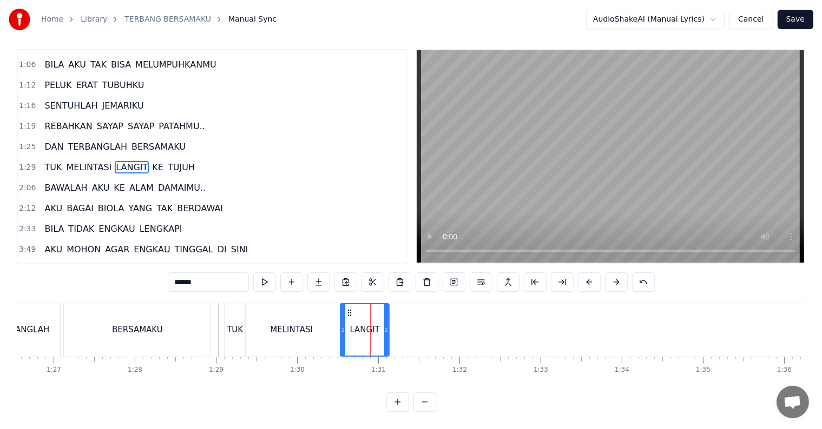
scroll to position [0, 0]
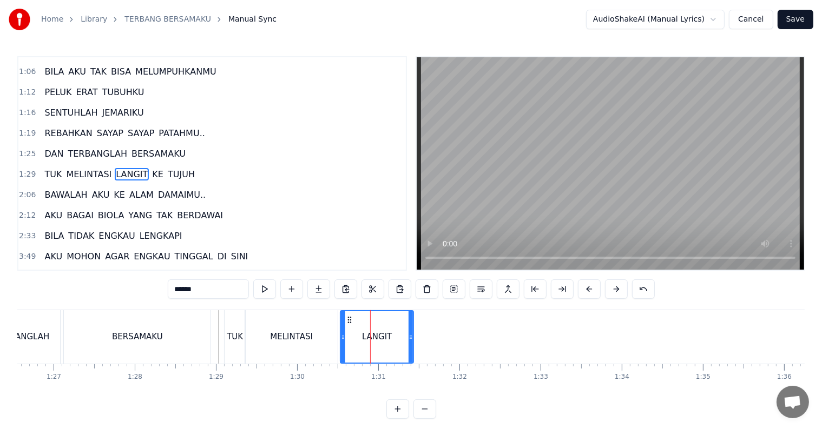
drag, startPoint x: 385, startPoint y: 336, endPoint x: 409, endPoint y: 337, distance: 24.4
click at [409, 337] on icon at bounding box center [410, 337] width 4 height 9
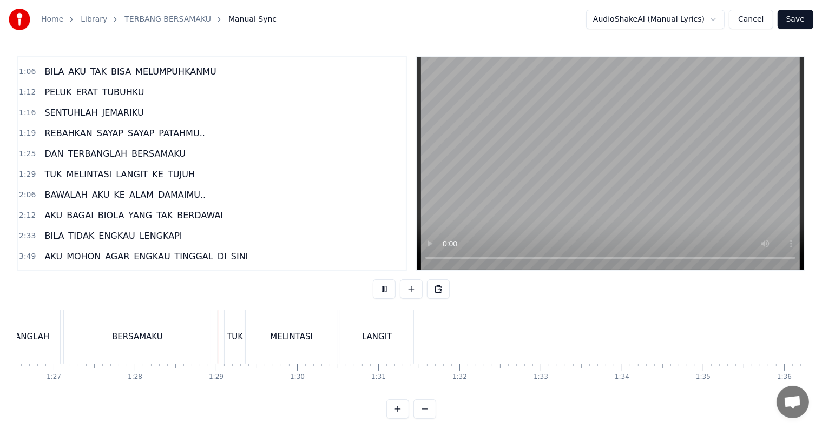
scroll to position [16, 0]
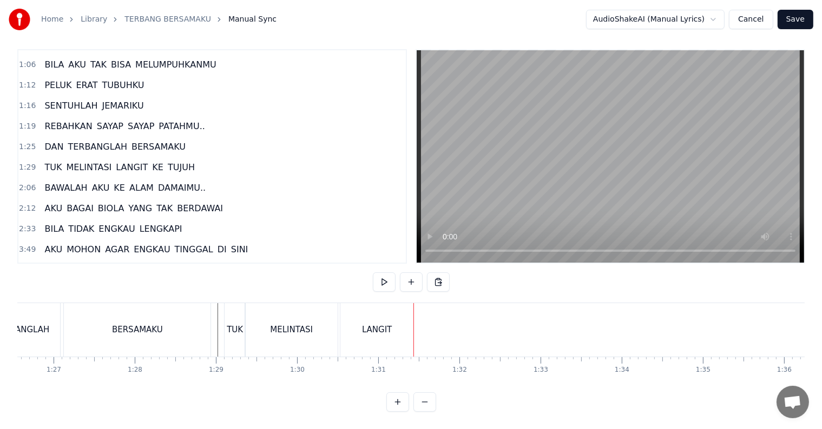
click at [151, 161] on span "KE" at bounding box center [158, 167] width 14 height 12
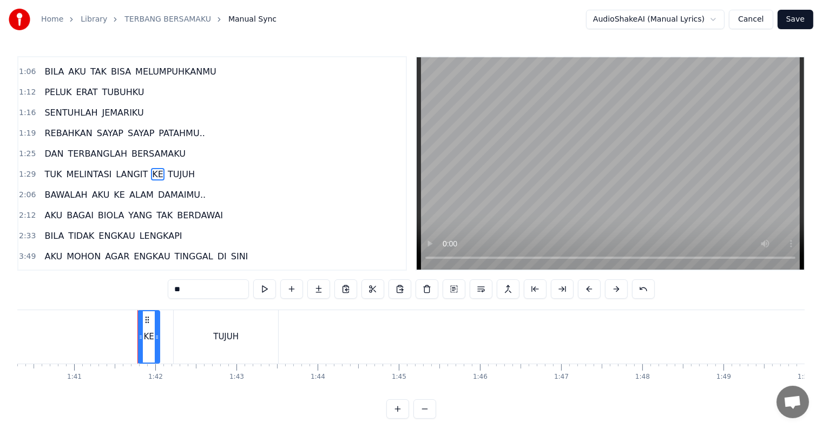
scroll to position [0, 8203]
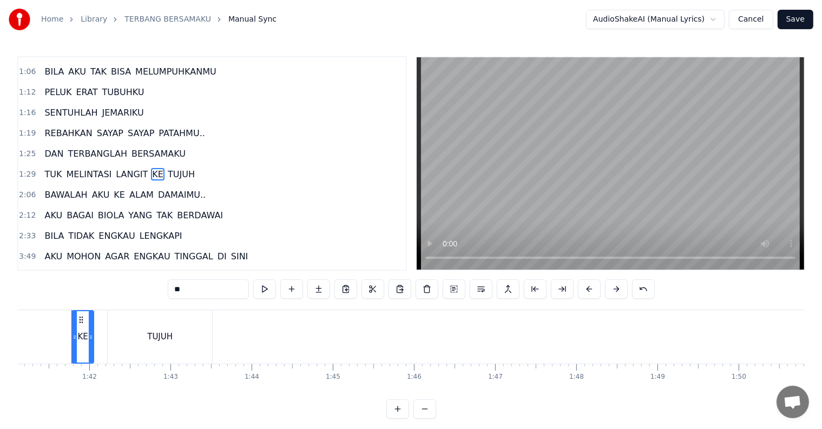
click at [78, 337] on div "KE" at bounding box center [83, 337] width 10 height 12
click at [78, 337] on div at bounding box center [78, 337] width 1 height 54
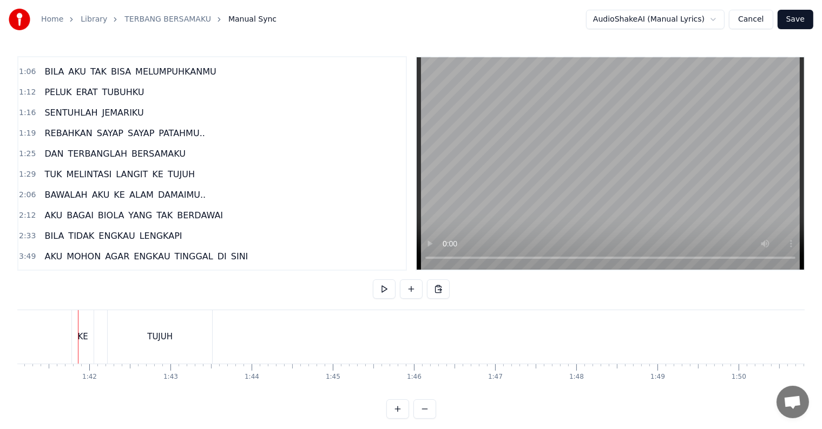
click at [78, 337] on div at bounding box center [78, 337] width 1 height 54
click at [80, 342] on div "KE" at bounding box center [83, 337] width 10 height 12
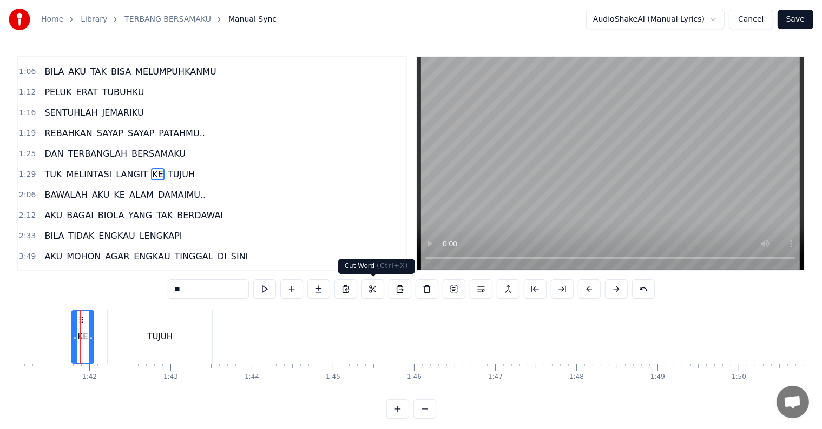
click at [372, 289] on button at bounding box center [372, 289] width 23 height 19
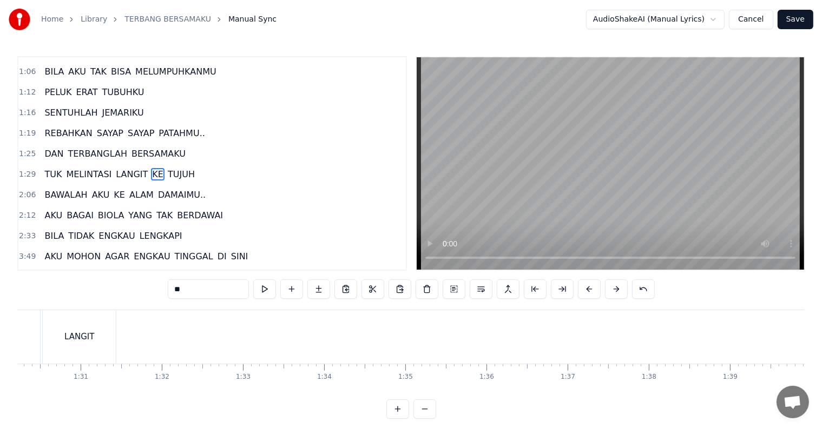
scroll to position [0, 7296]
click at [141, 338] on div "TUK MELINTASI LANGIT KE TUJUH" at bounding box center [536, 337] width 1172 height 54
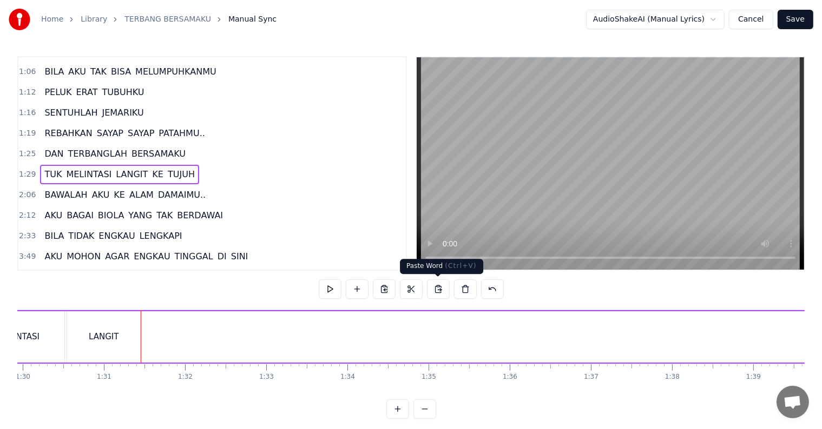
click at [439, 288] on button at bounding box center [438, 289] width 23 height 19
click at [143, 348] on div "TUK MELINTASI LANGIT KE TUJUH" at bounding box center [536, 337] width 1172 height 54
click at [139, 345] on div "LANGIT" at bounding box center [103, 337] width 73 height 51
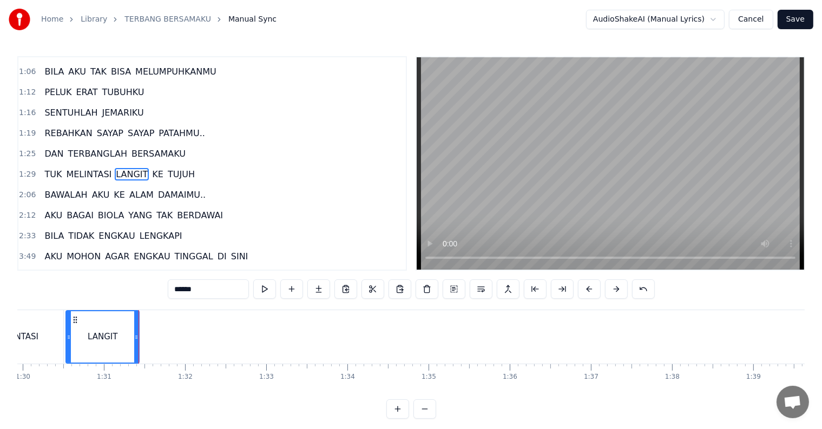
click at [145, 344] on div "TUK MELINTASI LANGIT KE TUJUH" at bounding box center [536, 337] width 1172 height 54
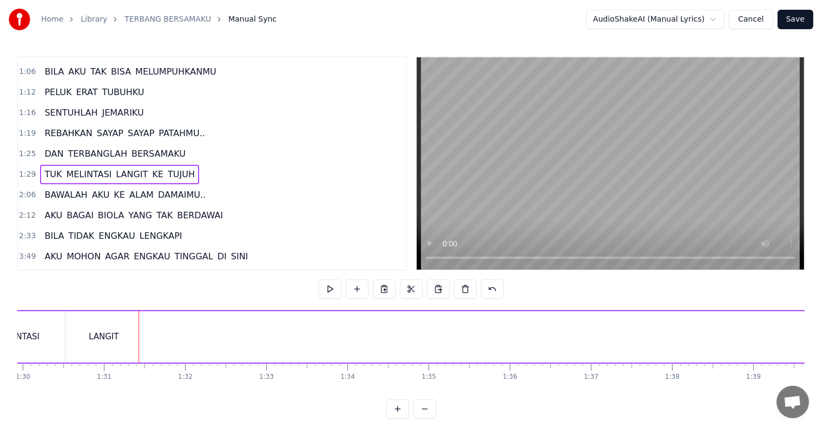
click at [145, 344] on div "TUK MELINTASI LANGIT KE TUJUH" at bounding box center [536, 337] width 1172 height 54
click at [149, 334] on div "TUK MELINTASI LANGIT KE TUJUH" at bounding box center [536, 337] width 1172 height 54
click at [145, 341] on div "TUK MELINTASI LANGIT KE TUJUH" at bounding box center [536, 337] width 1172 height 54
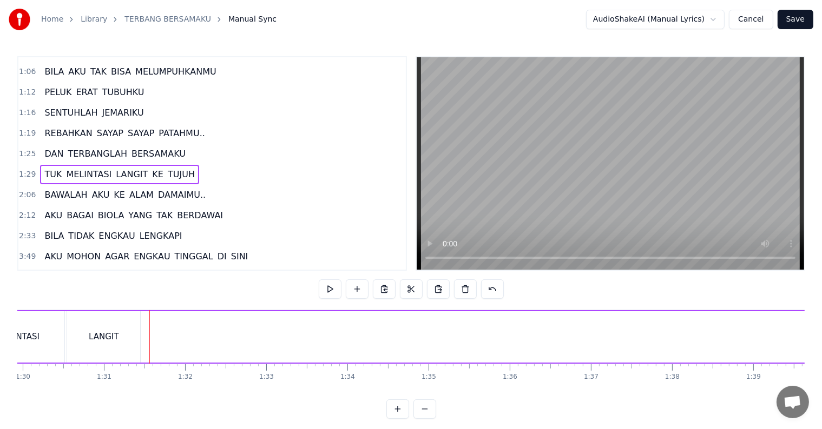
click at [145, 341] on div "TUK MELINTASI LANGIT KE TUJUH" at bounding box center [536, 337] width 1172 height 54
click at [439, 290] on button at bounding box center [438, 289] width 23 height 19
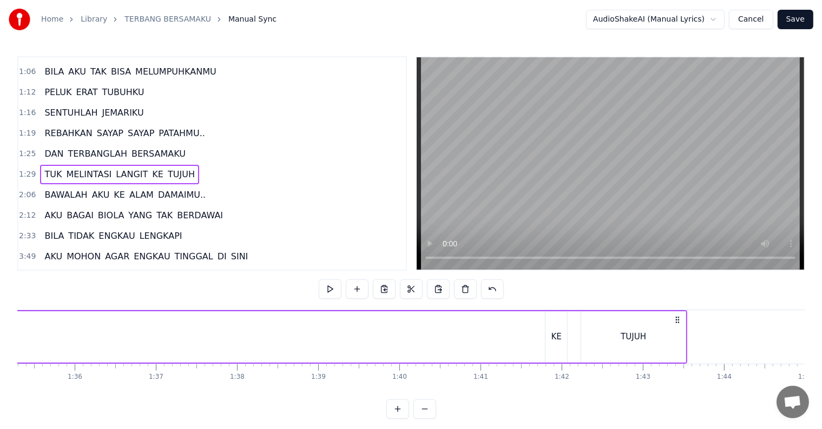
scroll to position [0, 7959]
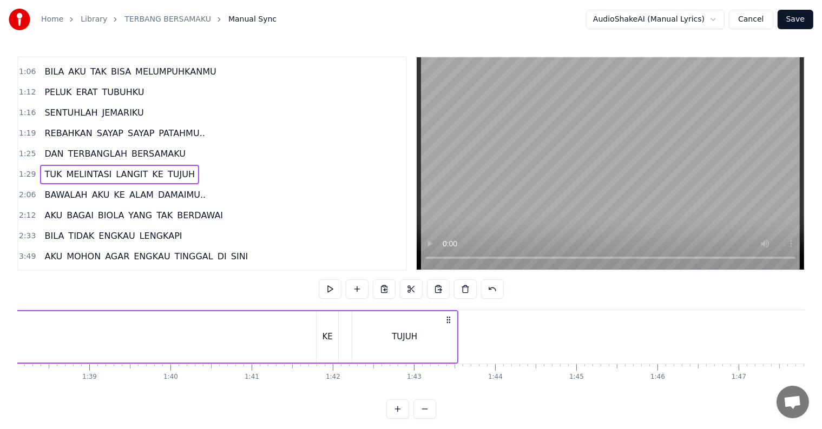
click at [323, 339] on div "KE" at bounding box center [327, 337] width 10 height 12
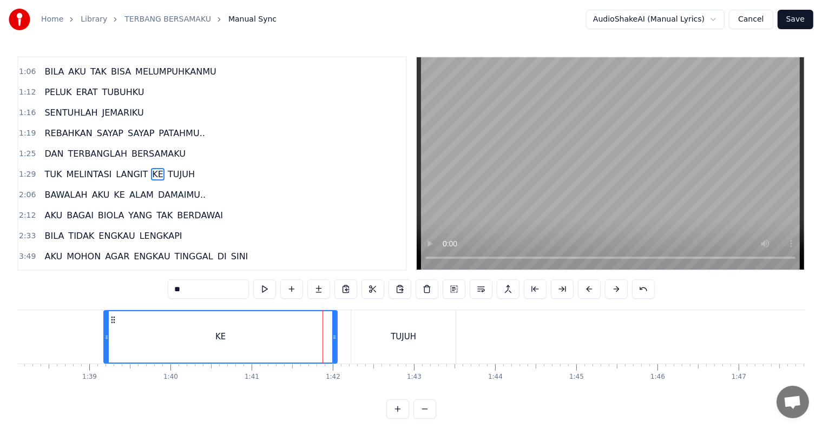
drag, startPoint x: 317, startPoint y: 342, endPoint x: 106, endPoint y: 337, distance: 211.5
click at [106, 337] on div at bounding box center [106, 337] width 4 height 51
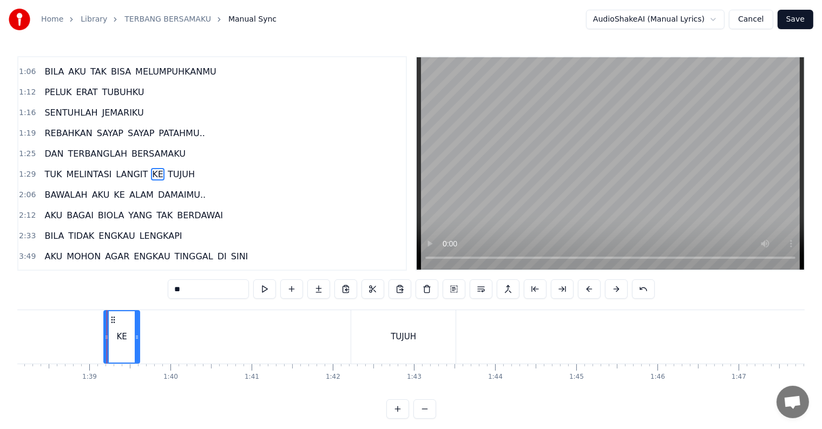
drag, startPoint x: 333, startPoint y: 339, endPoint x: 136, endPoint y: 339, distance: 197.4
click at [136, 339] on icon at bounding box center [137, 337] width 4 height 9
drag, startPoint x: 100, startPoint y: 339, endPoint x: 9, endPoint y: 341, distance: 90.3
click at [9, 341] on div "Home Library TERBANG BERSAMAKU Manual Sync AudioShakeAI (Manual Lyrics) Cancel …" at bounding box center [411, 209] width 822 height 419
drag, startPoint x: 136, startPoint y: 341, endPoint x: 43, endPoint y: 341, distance: 93.6
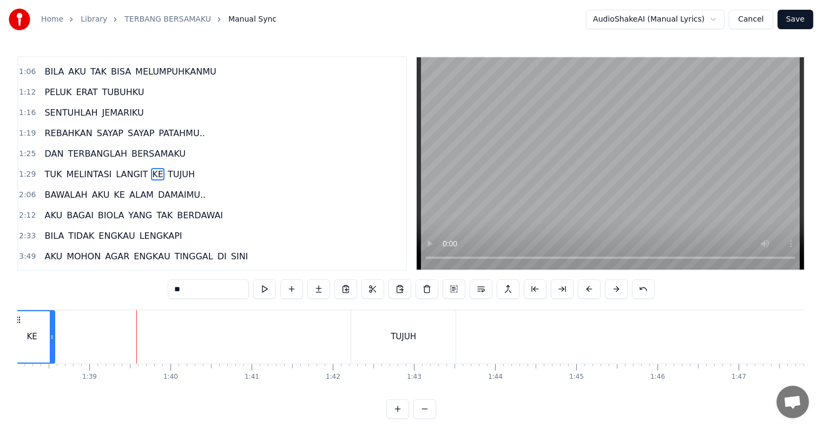
click at [50, 341] on icon at bounding box center [52, 337] width 4 height 9
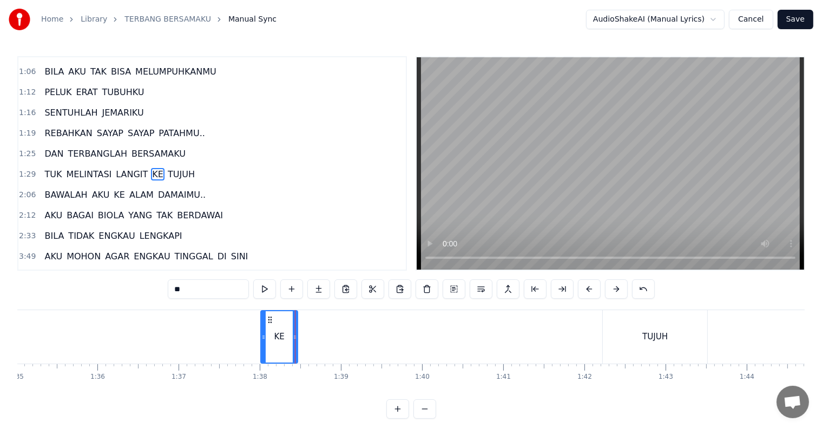
scroll to position [0, 7685]
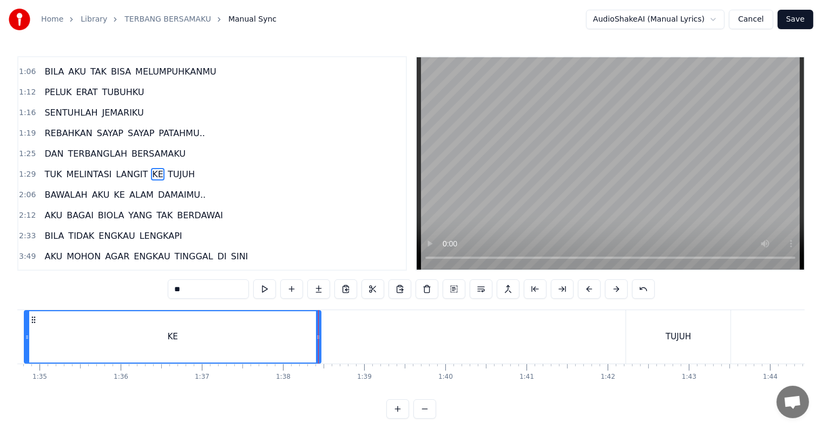
drag, startPoint x: 283, startPoint y: 346, endPoint x: 24, endPoint y: 346, distance: 259.6
click at [25, 346] on div at bounding box center [27, 337] width 4 height 51
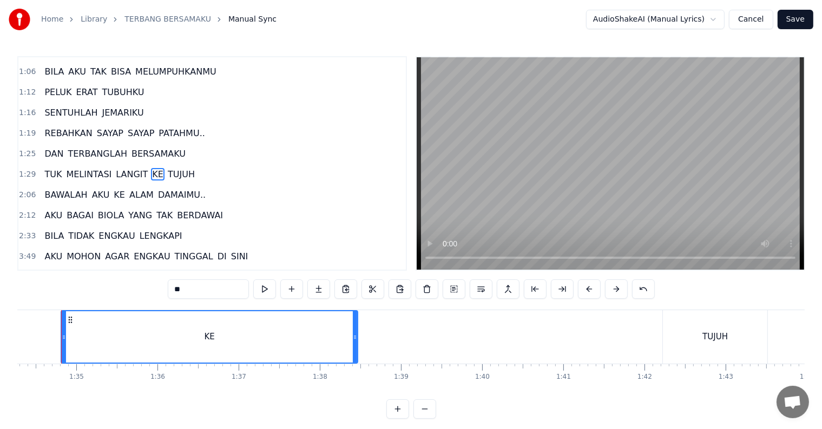
scroll to position [0, 7637]
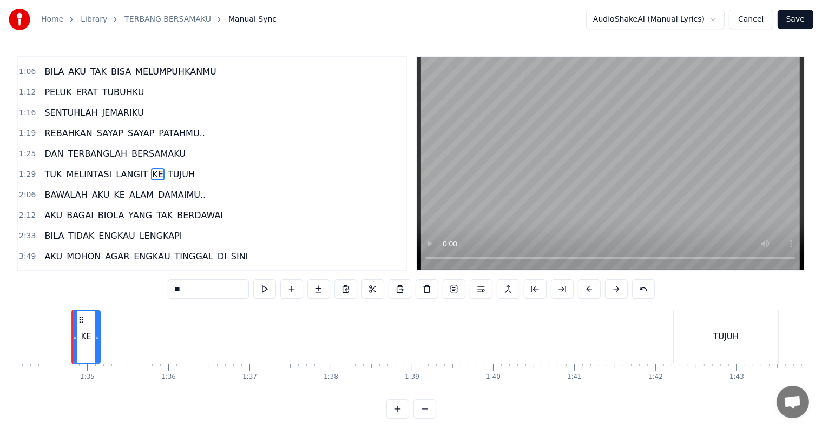
drag, startPoint x: 363, startPoint y: 344, endPoint x: 95, endPoint y: 345, distance: 268.2
click at [95, 345] on div at bounding box center [97, 337] width 4 height 51
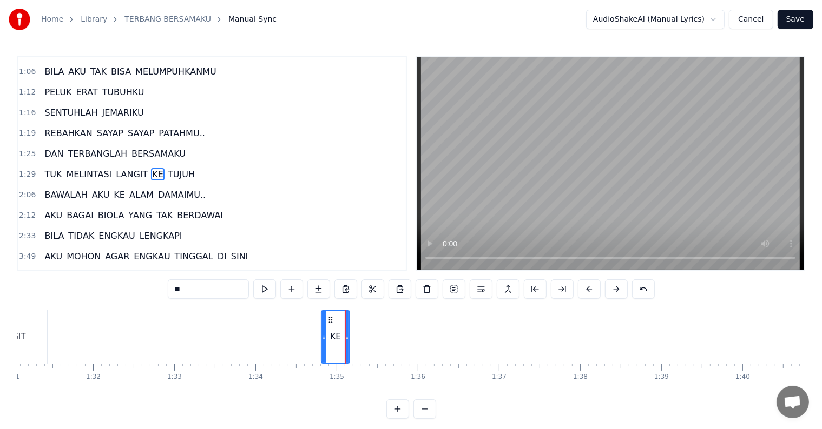
scroll to position [0, 7364]
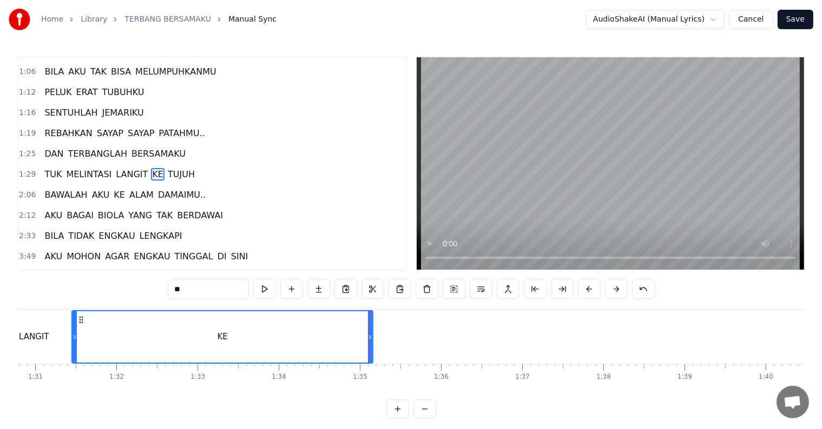
drag, startPoint x: 346, startPoint y: 347, endPoint x: 74, endPoint y: 351, distance: 272.6
click at [74, 351] on div at bounding box center [74, 337] width 4 height 51
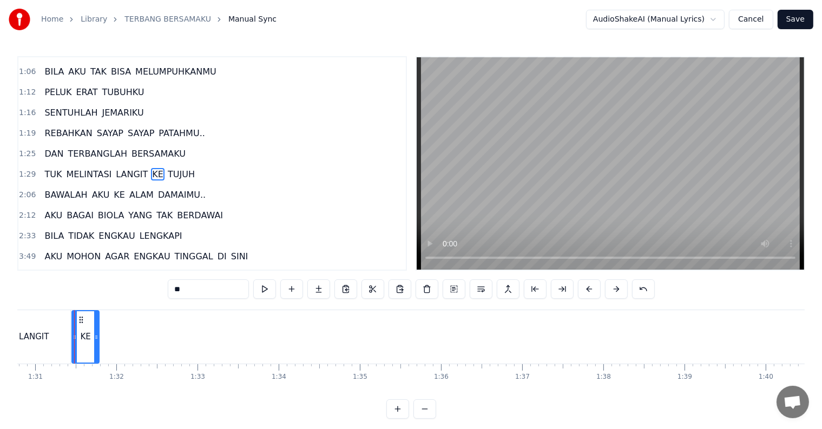
drag, startPoint x: 335, startPoint y: 347, endPoint x: 94, endPoint y: 348, distance: 241.2
click at [94, 348] on div at bounding box center [96, 337] width 4 height 51
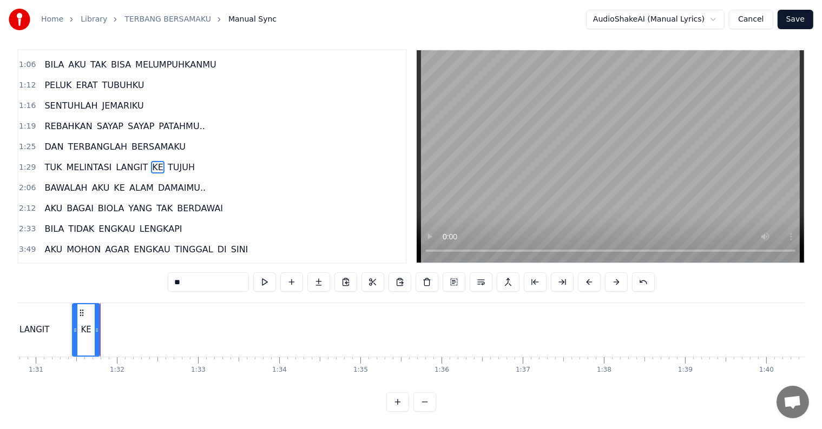
scroll to position [0, 7502]
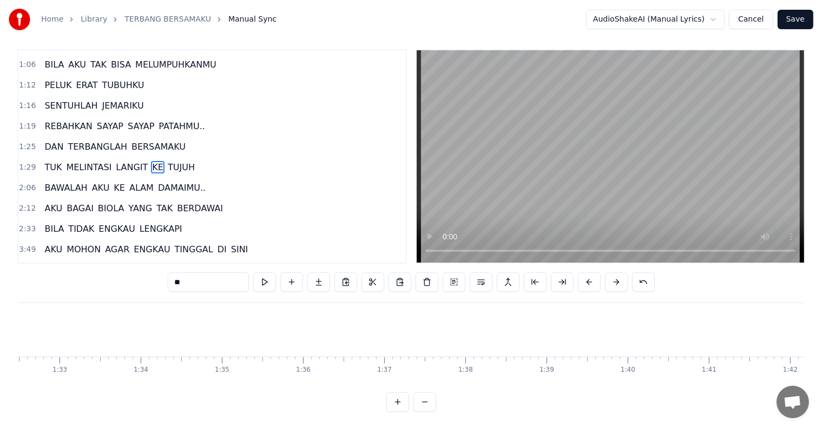
click at [167, 161] on span "TUJUH" at bounding box center [181, 167] width 29 height 12
type input "*****"
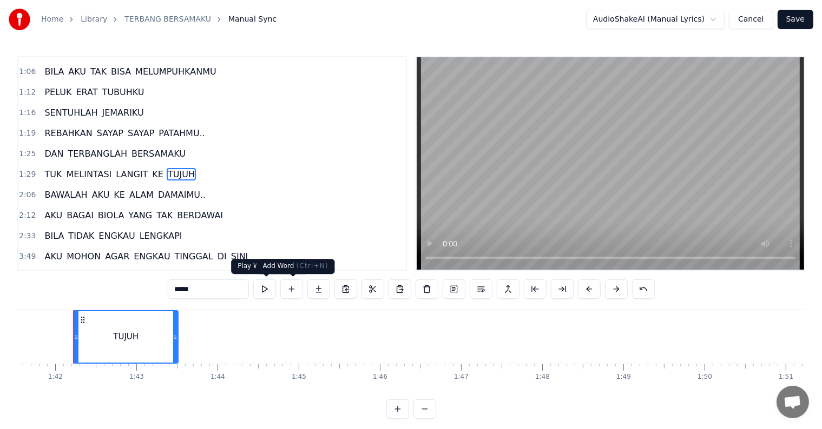
scroll to position [0, 8238]
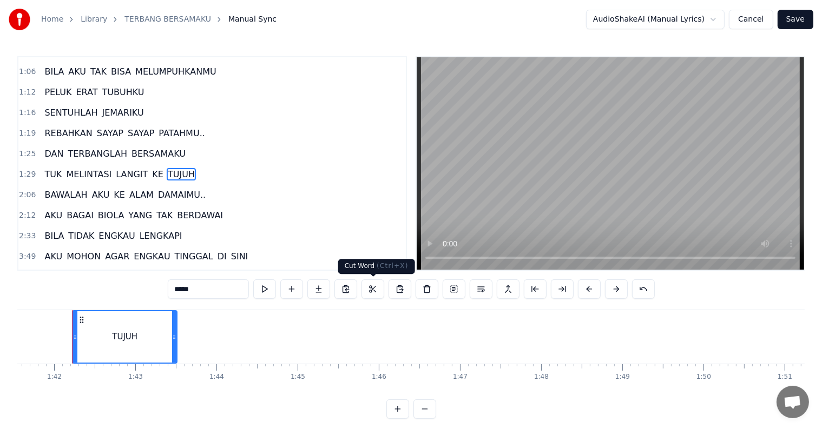
click at [373, 292] on button at bounding box center [372, 289] width 23 height 19
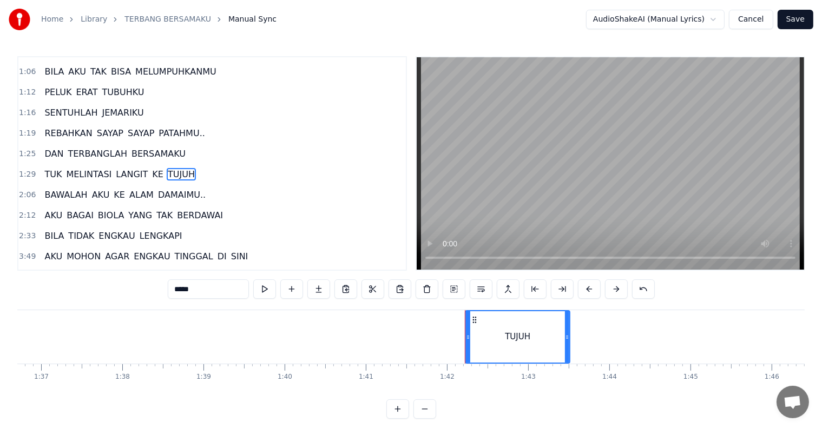
scroll to position [0, 7822]
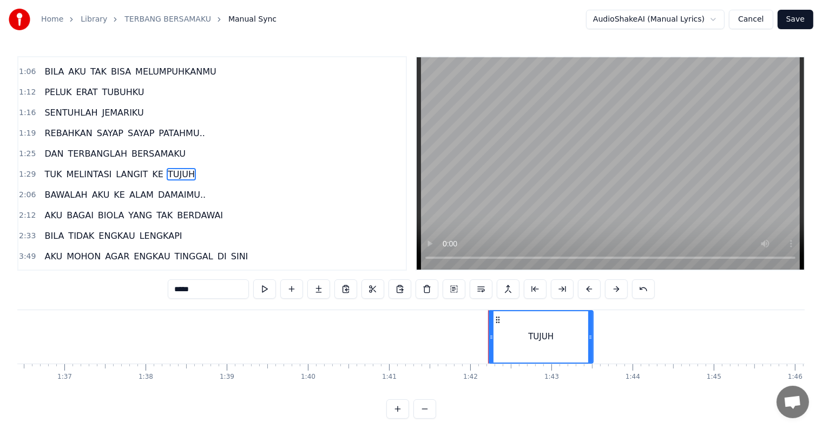
click at [154, 344] on div "TUK MELINTASI LANGIT KE TUJUH" at bounding box center [9, 337] width 1172 height 54
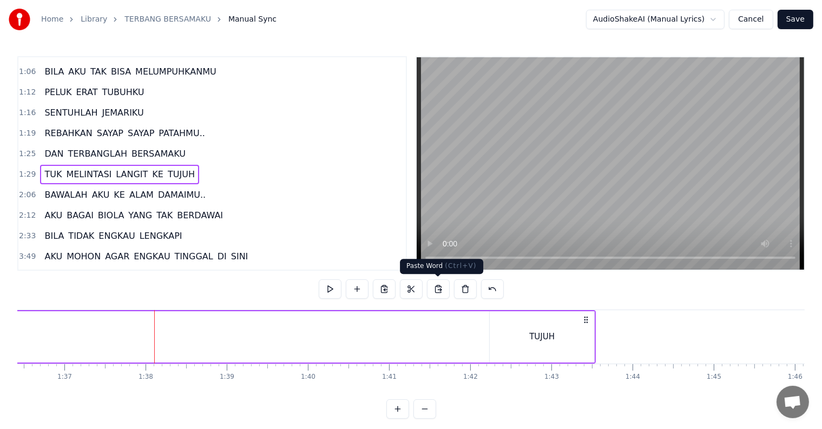
click at [438, 287] on button at bounding box center [438, 289] width 23 height 19
click at [535, 340] on div "TUJUH" at bounding box center [541, 337] width 25 height 12
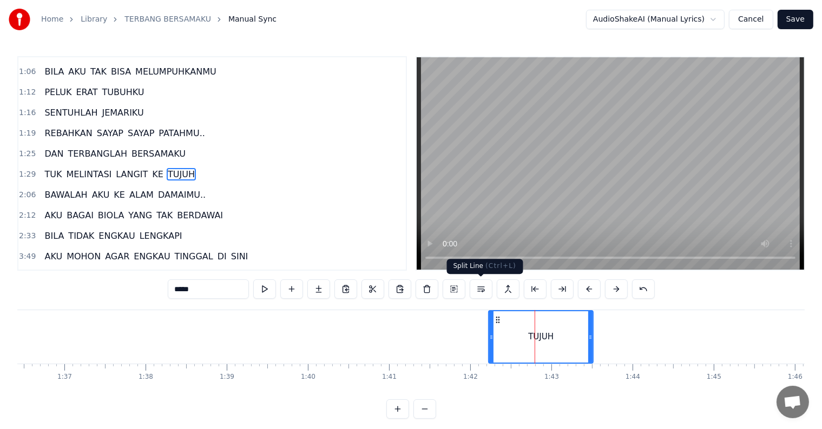
click at [478, 290] on button at bounding box center [480, 289] width 23 height 19
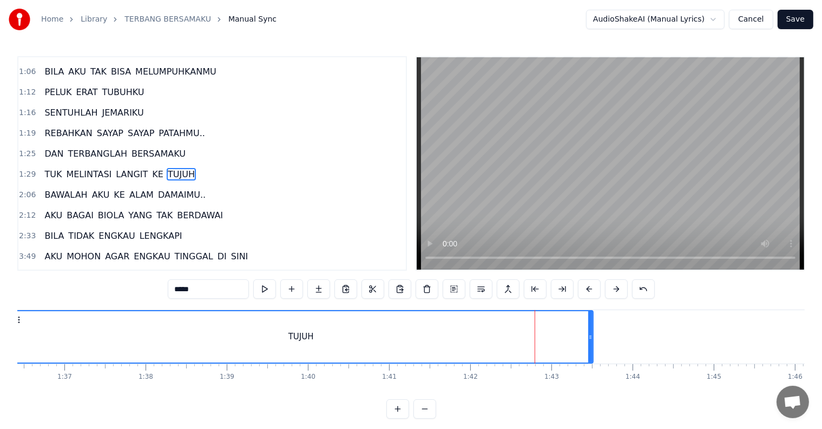
drag, startPoint x: 493, startPoint y: 339, endPoint x: 13, endPoint y: 323, distance: 480.0
click at [13, 323] on div "Home Library TERBANG BERSAMAKU Manual Sync AudioShakeAI (Manual Lyrics) Cancel …" at bounding box center [411, 209] width 822 height 419
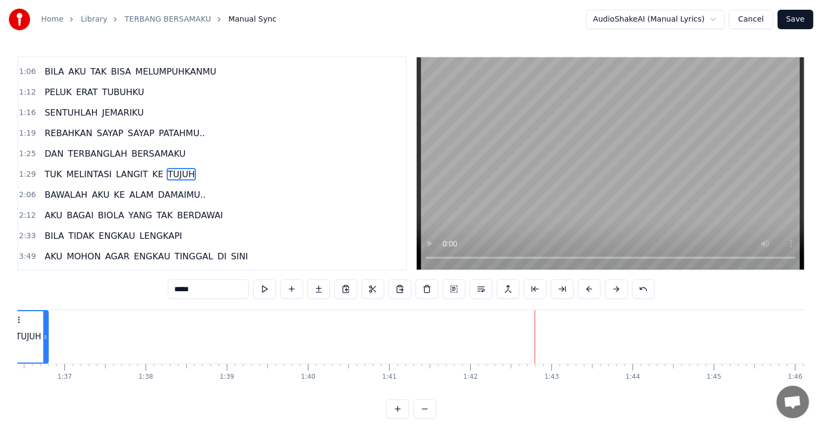
drag, startPoint x: 588, startPoint y: 338, endPoint x: 43, endPoint y: 330, distance: 544.7
click at [43, 330] on div at bounding box center [45, 337] width 4 height 51
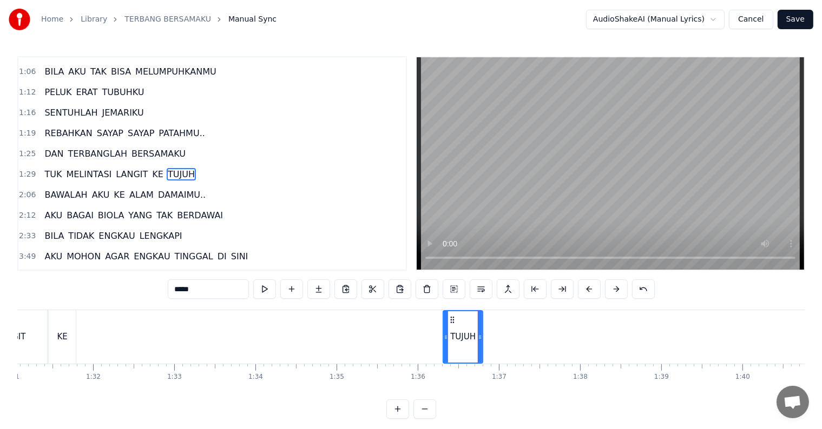
scroll to position [0, 7319]
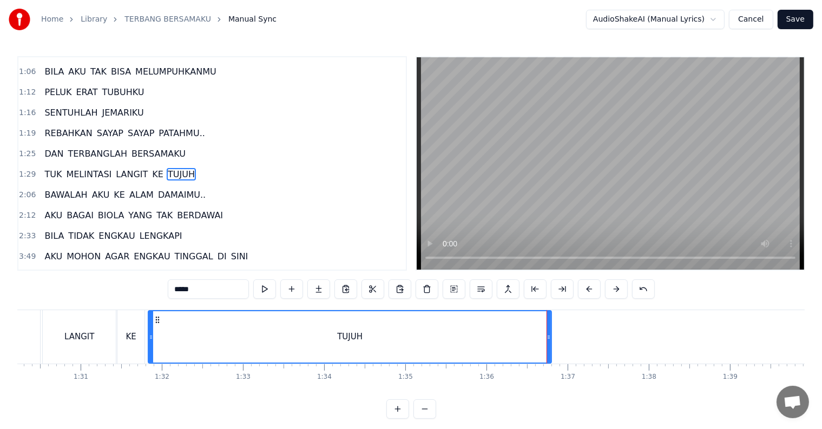
drag, startPoint x: 513, startPoint y: 341, endPoint x: 149, endPoint y: 346, distance: 363.5
click at [149, 346] on div at bounding box center [151, 337] width 4 height 51
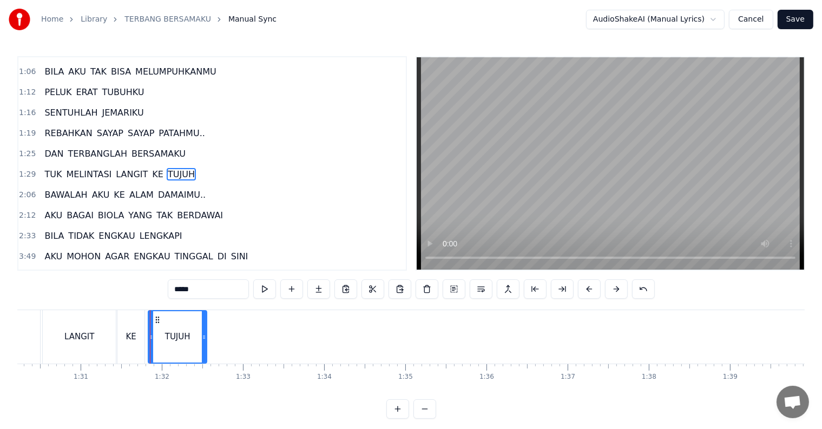
drag, startPoint x: 549, startPoint y: 344, endPoint x: 204, endPoint y: 344, distance: 344.5
click at [204, 344] on div at bounding box center [204, 337] width 4 height 51
click at [469, 280] on button at bounding box center [480, 289] width 23 height 19
click at [169, 189] on span "DAMAIMU.." at bounding box center [182, 195] width 50 height 12
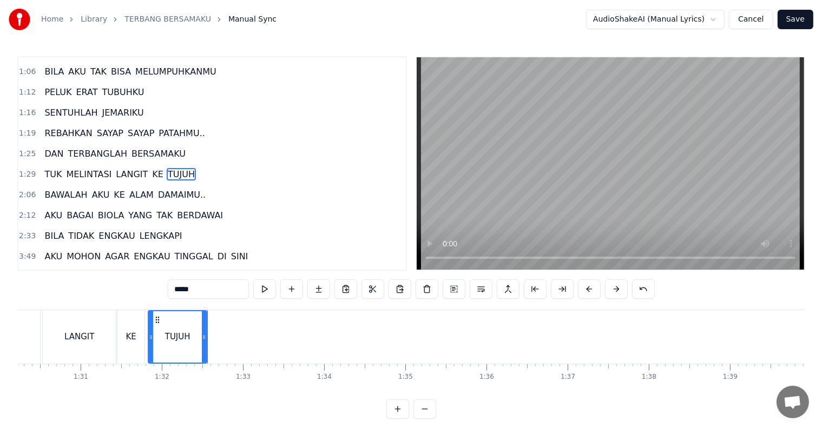
type input "*********"
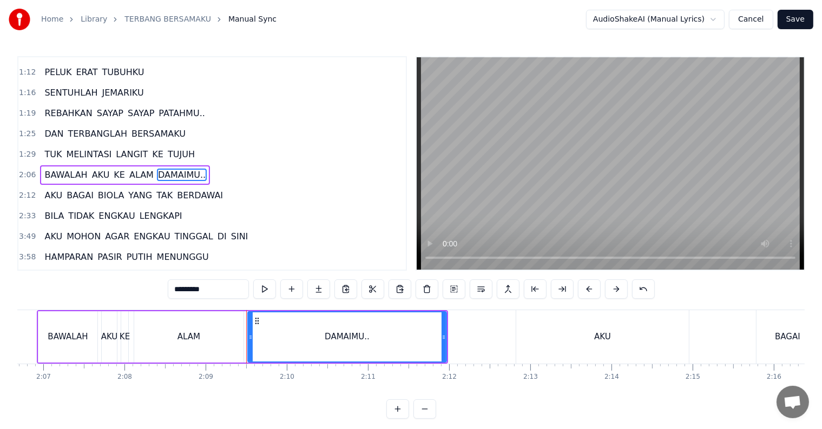
scroll to position [0, 10451]
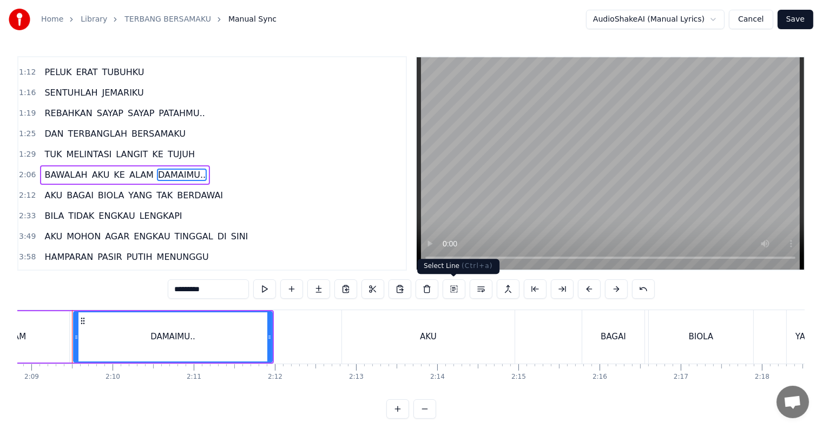
click at [452, 292] on button at bounding box center [453, 289] width 23 height 19
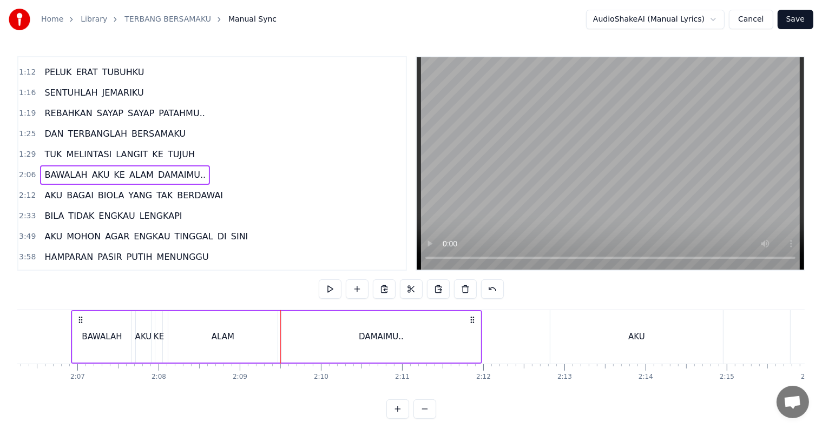
scroll to position [0, 10242]
click at [405, 286] on button at bounding box center [411, 289] width 23 height 19
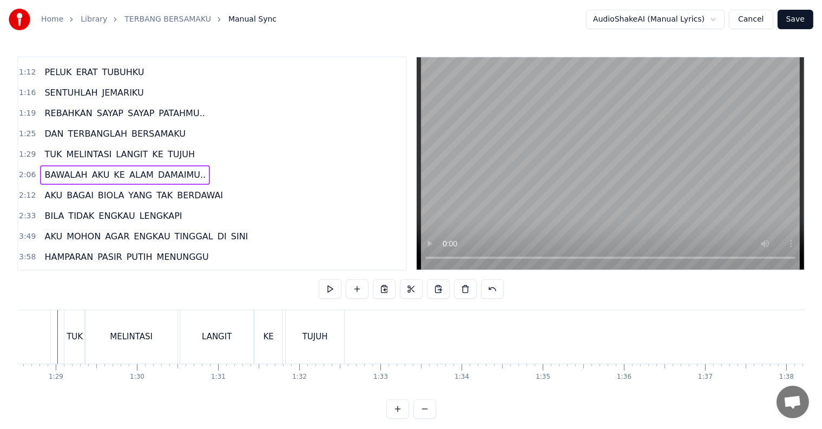
scroll to position [0, 7136]
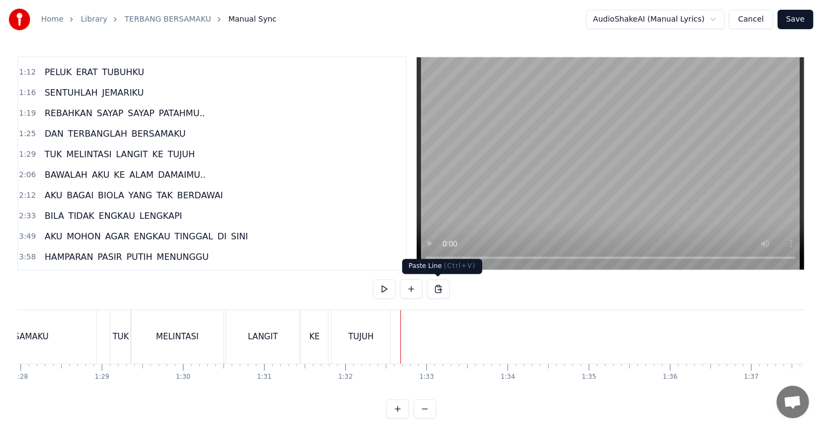
click at [435, 287] on button at bounding box center [438, 289] width 23 height 19
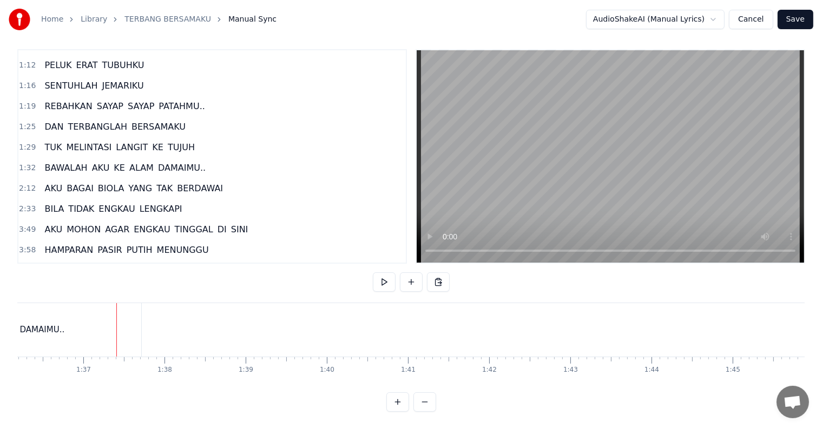
scroll to position [0, 7824]
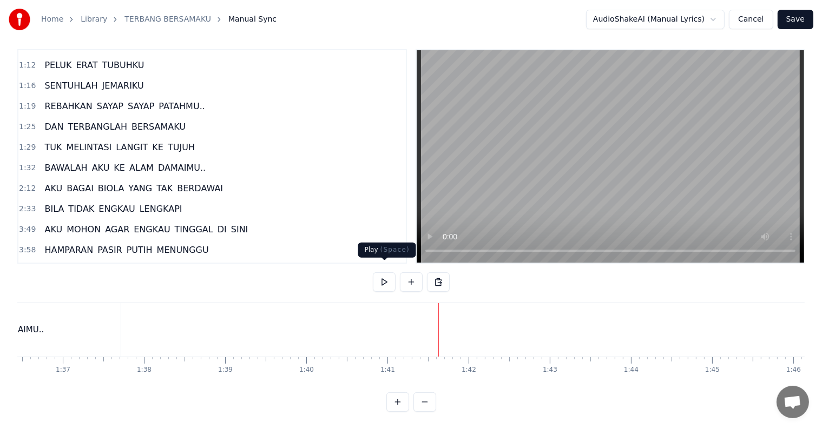
click at [386, 273] on button at bounding box center [384, 282] width 23 height 19
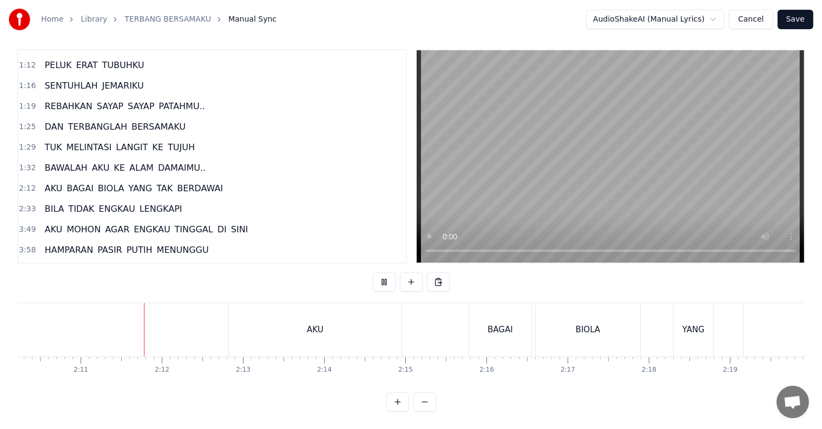
scroll to position [0, 10585]
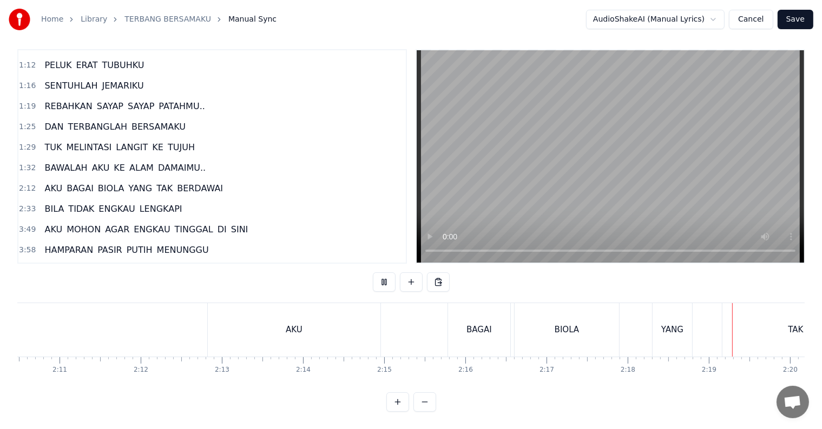
click at [386, 273] on button at bounding box center [384, 282] width 23 height 19
click at [77, 182] on span "BAGAI" at bounding box center [79, 188] width 29 height 12
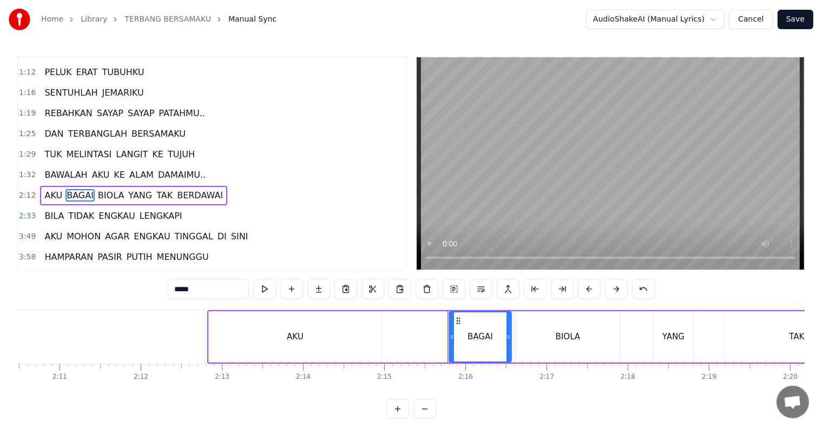
scroll to position [262, 0]
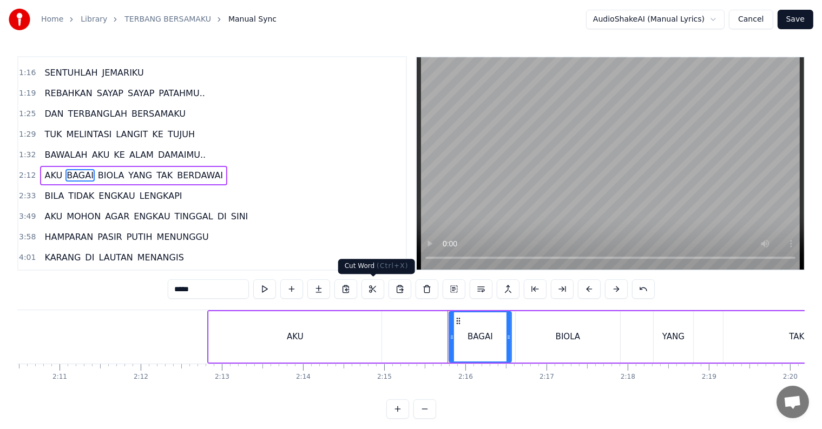
click at [376, 293] on button at bounding box center [372, 289] width 23 height 19
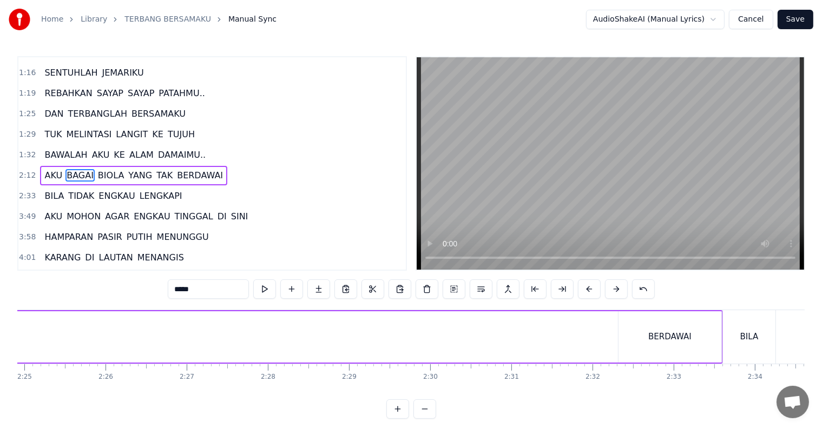
scroll to position [0, 11893]
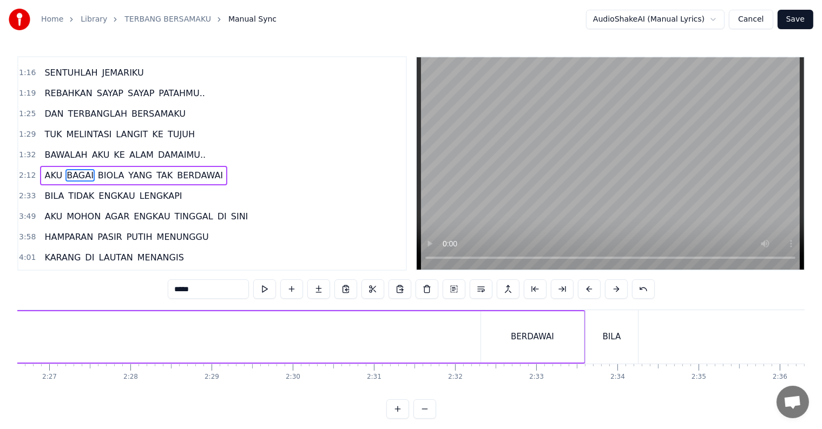
click at [617, 342] on div "BILA" at bounding box center [611, 337] width 18 height 12
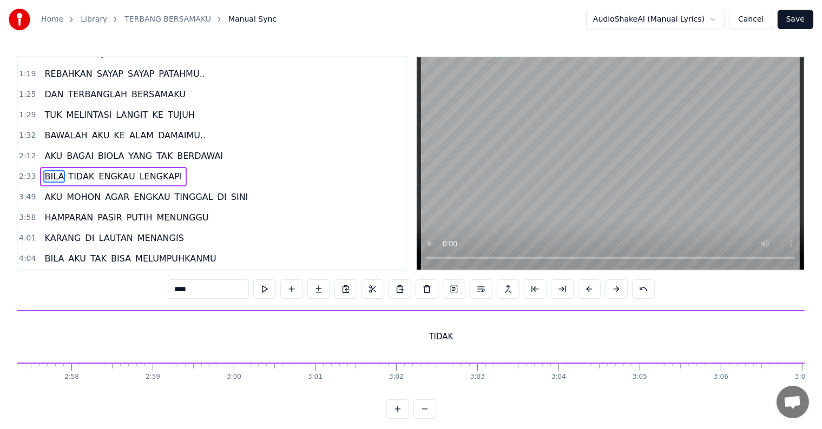
scroll to position [0, 14409]
click at [67, 324] on div "TIDAK" at bounding box center [417, 337] width 1287 height 51
type input "*****"
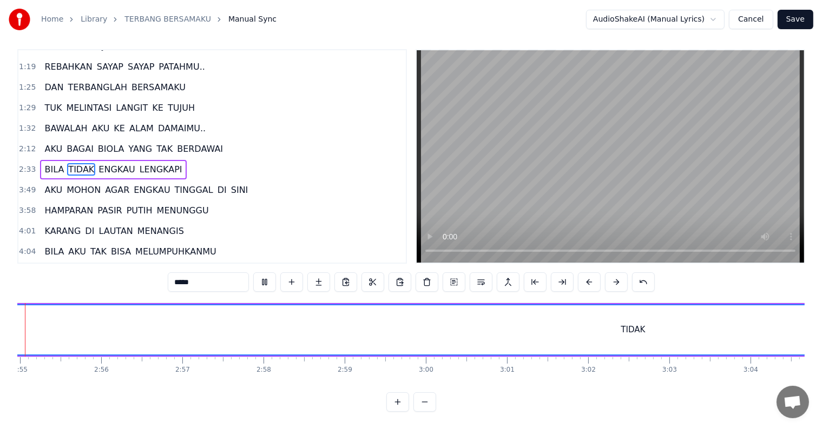
scroll to position [0, 14128]
